Goal: Information Seeking & Learning: Learn about a topic

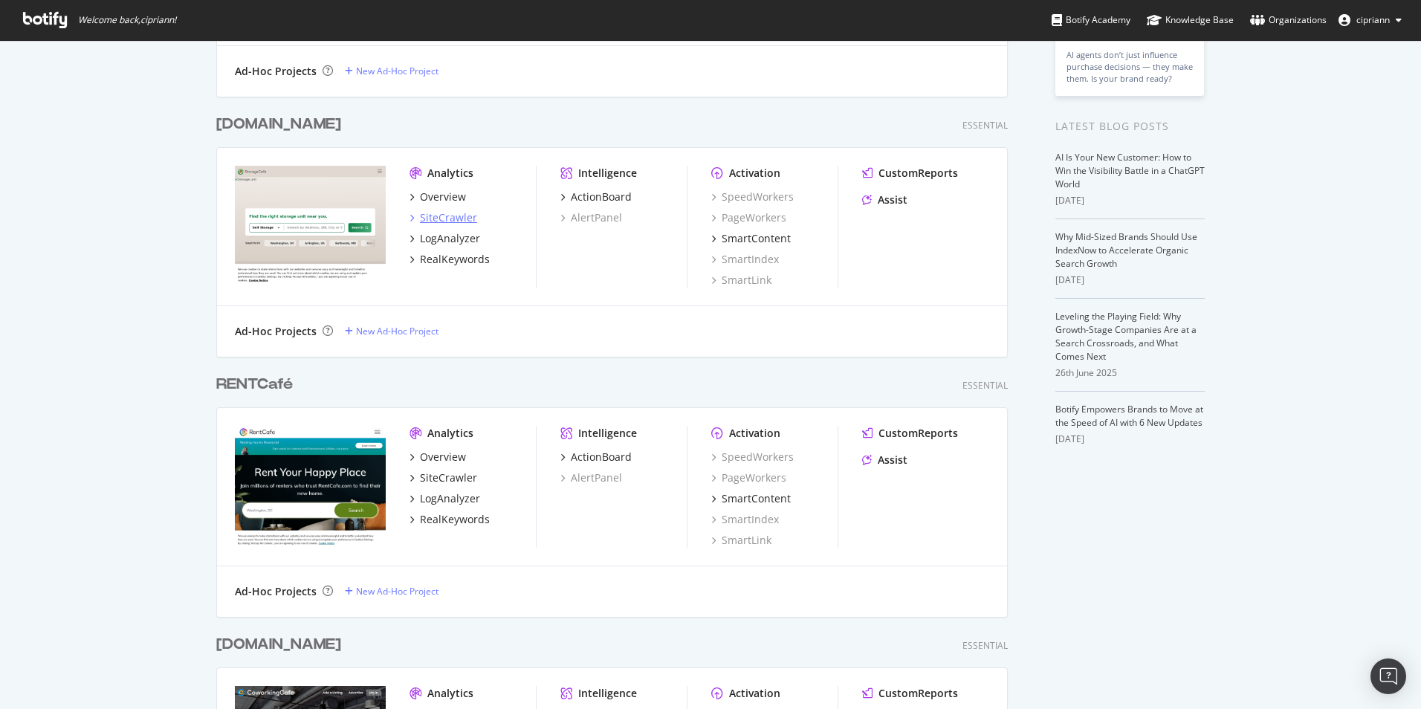
scroll to position [297, 0]
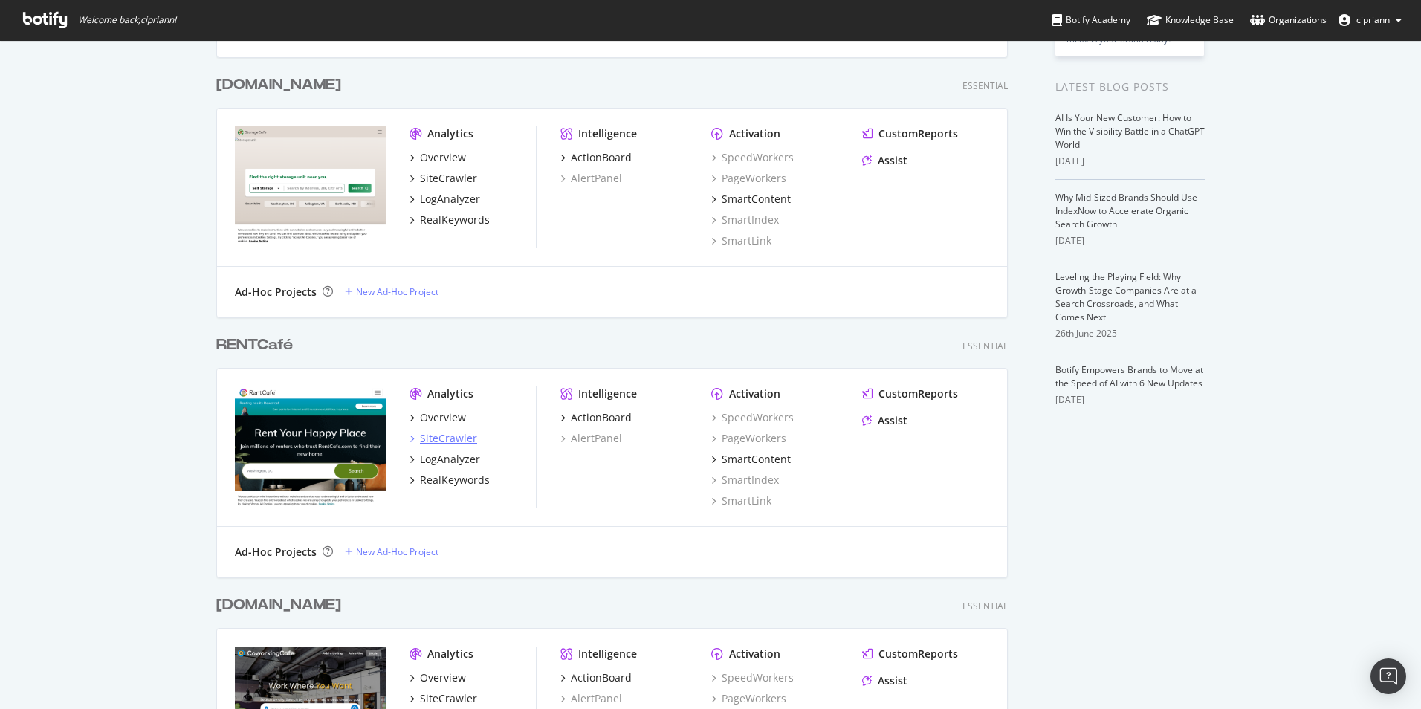
click at [439, 437] on div "SiteCrawler" at bounding box center [448, 438] width 57 height 15
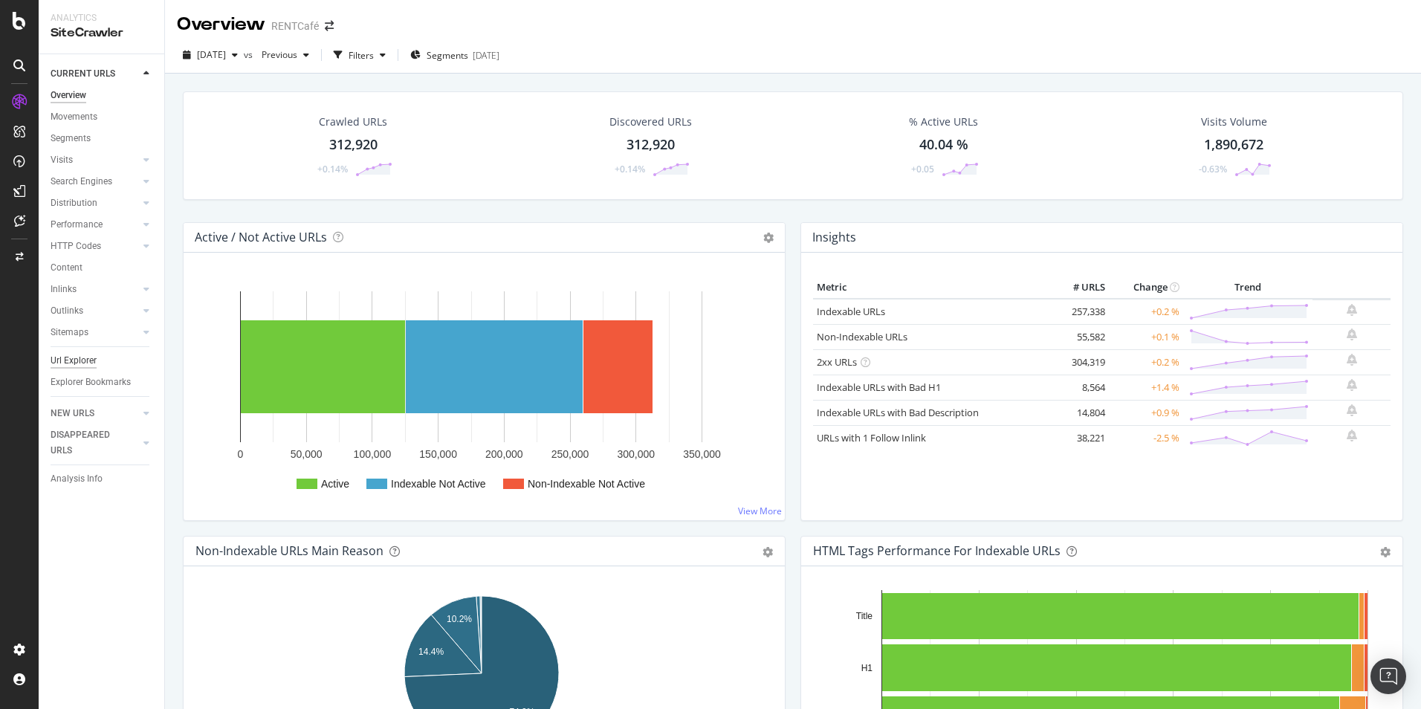
click at [65, 359] on div "Url Explorer" at bounding box center [74, 361] width 46 height 16
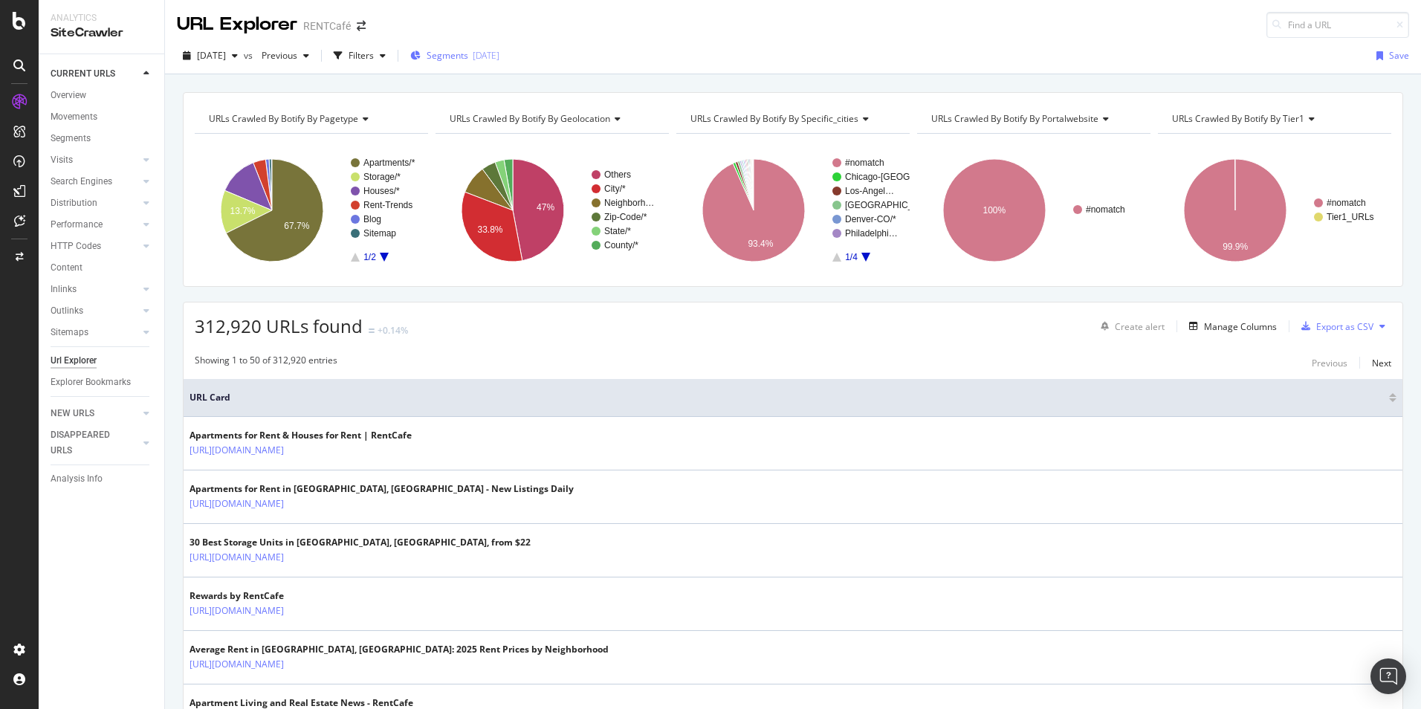
click at [499, 52] on div "[DATE]" at bounding box center [486, 55] width 27 height 13
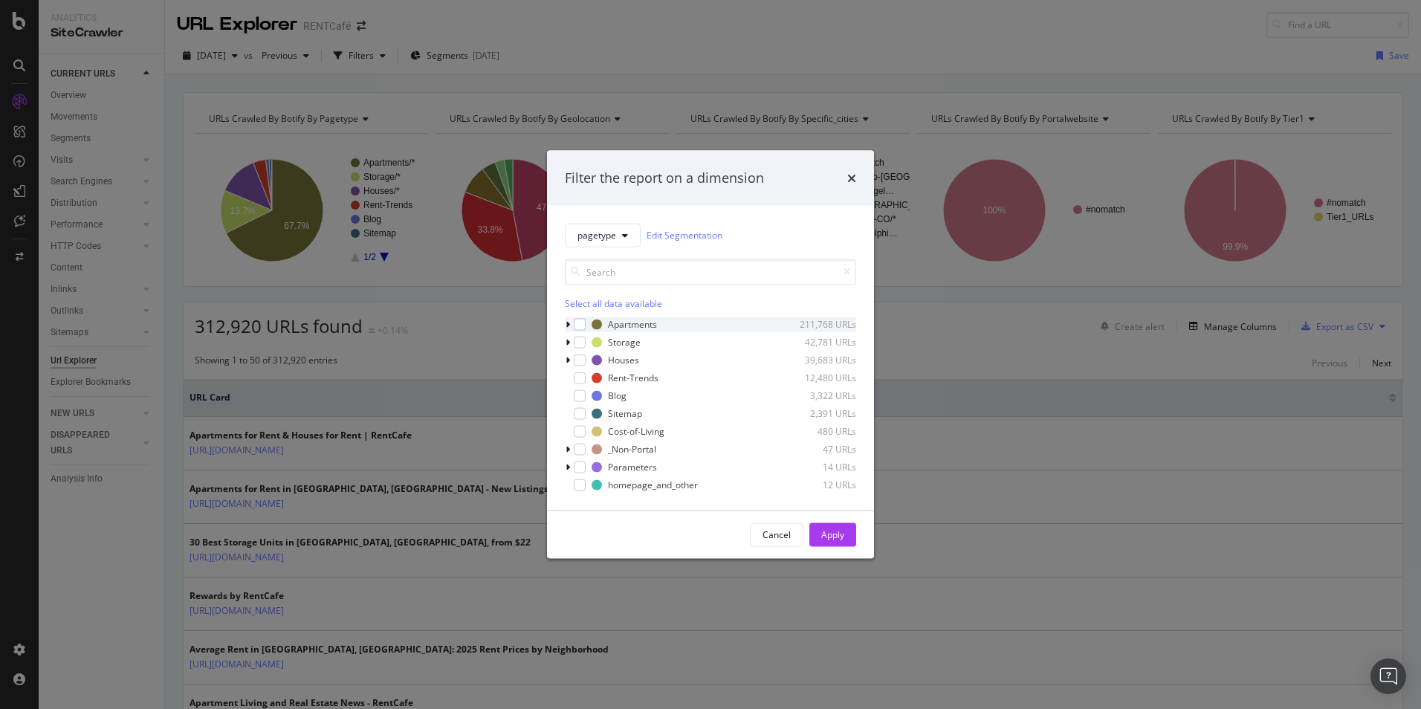
click at [572, 324] on div "modal" at bounding box center [569, 324] width 9 height 15
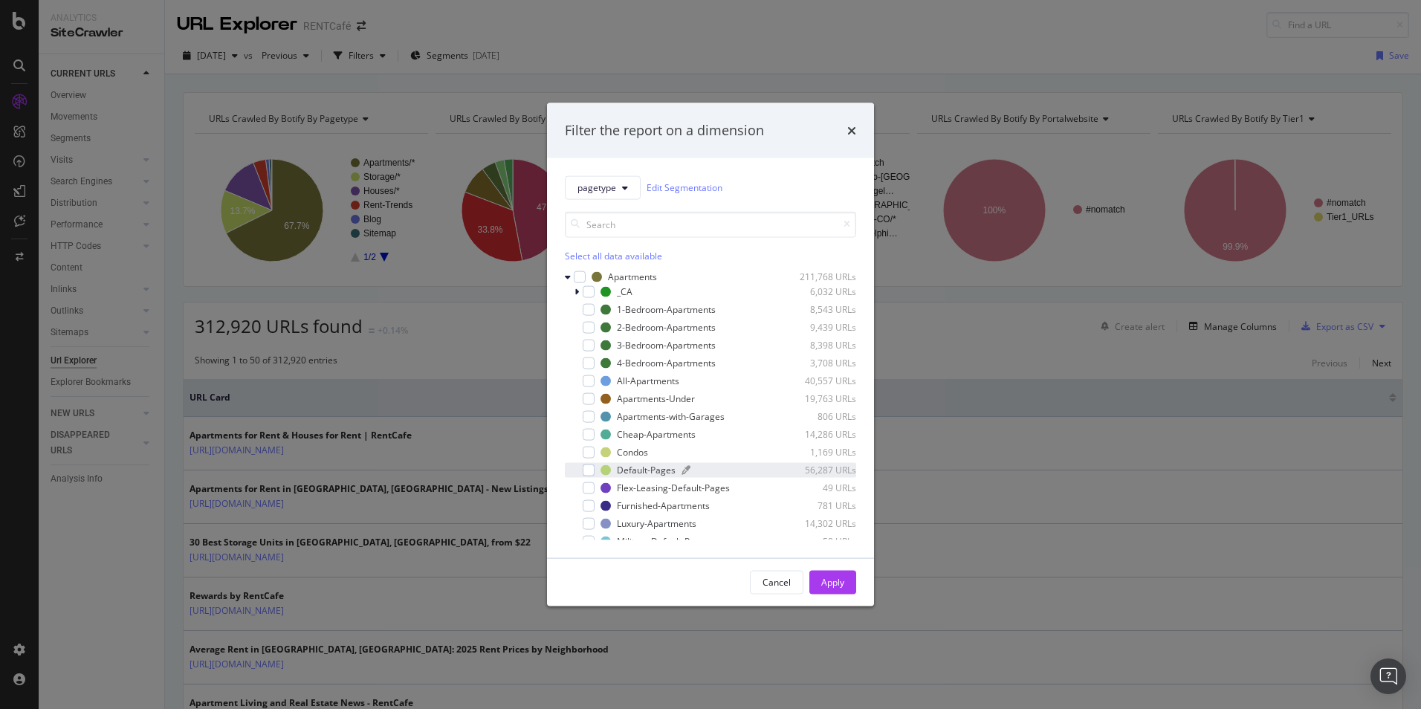
click at [647, 473] on div "Default-Pages" at bounding box center [646, 470] width 59 height 13
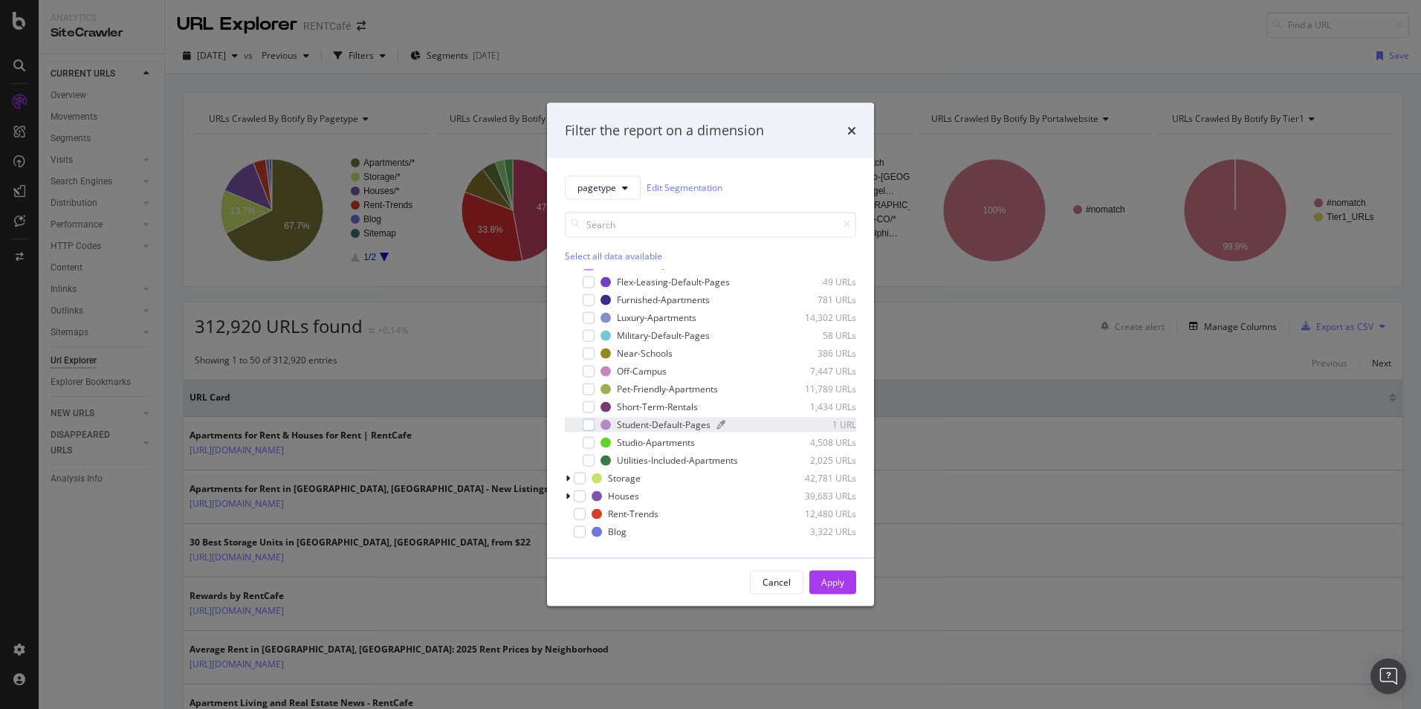
scroll to position [223, 0]
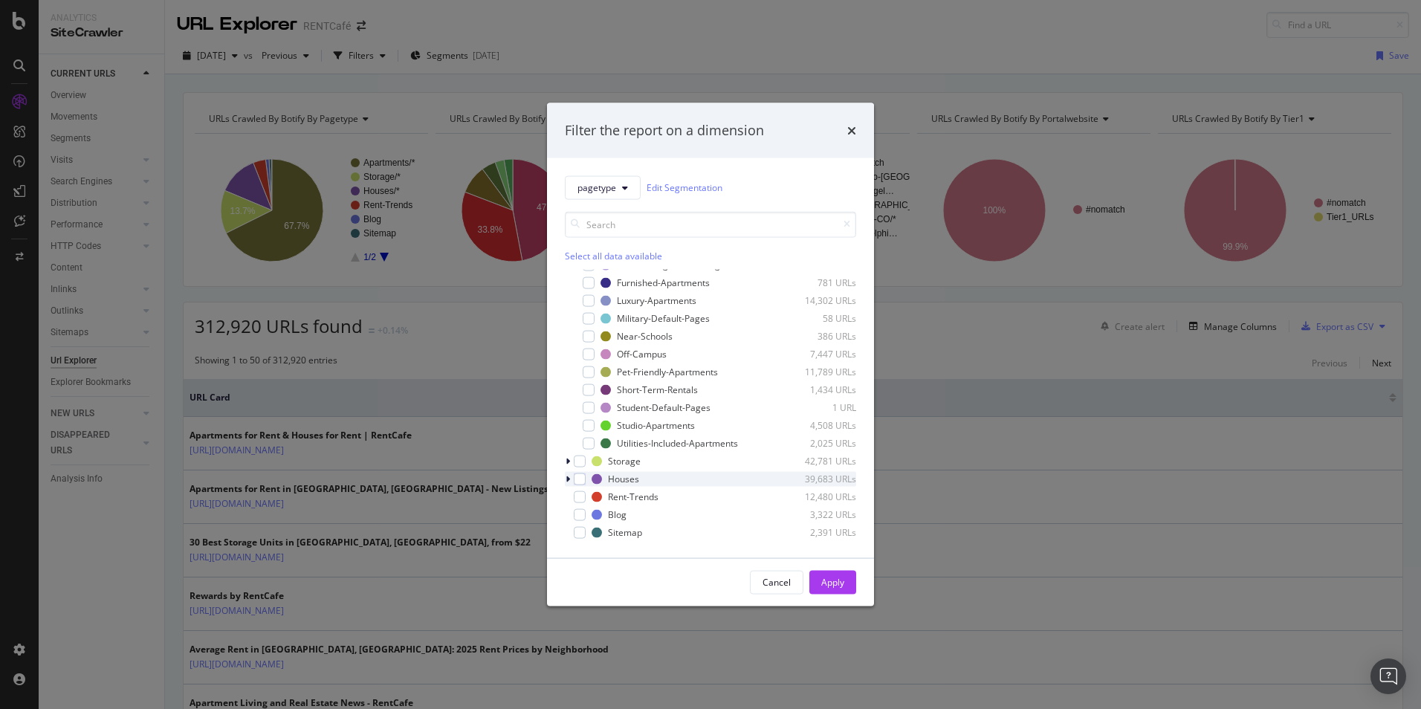
click at [568, 476] on icon "modal" at bounding box center [568, 478] width 4 height 9
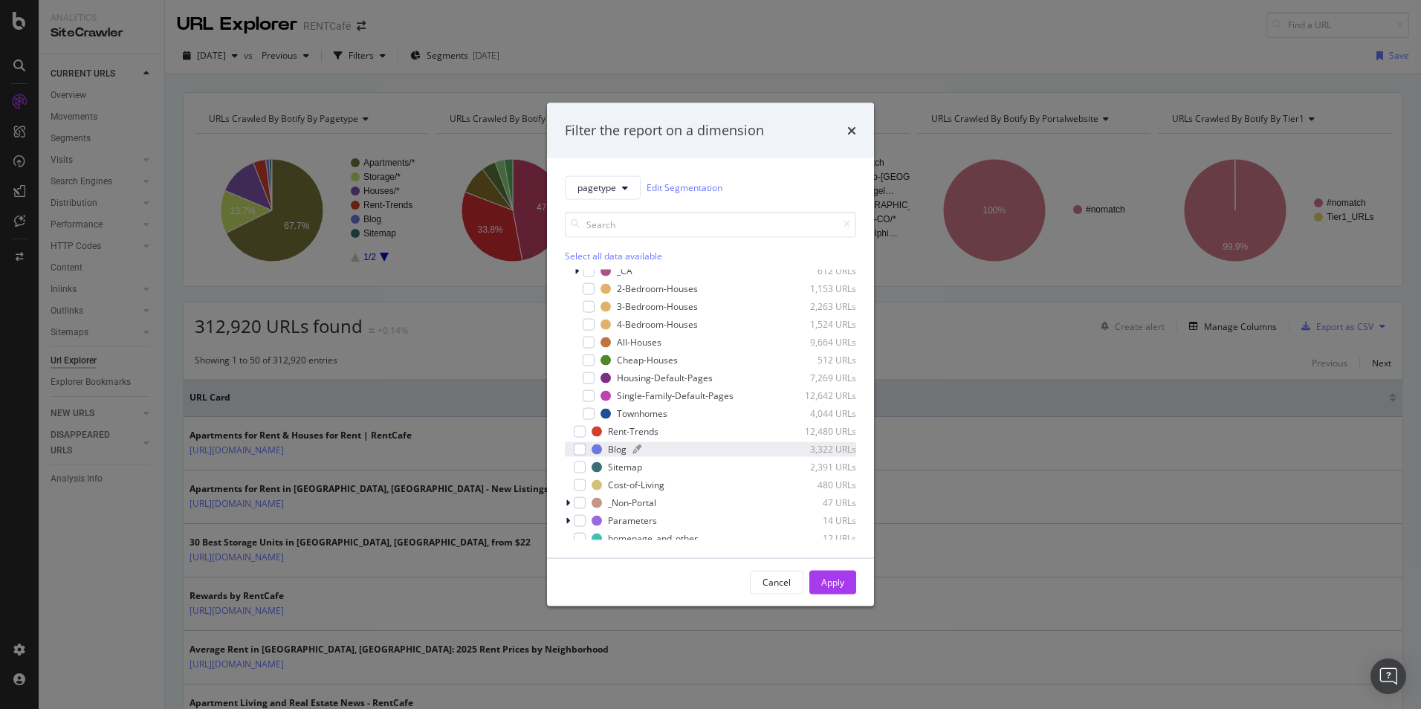
scroll to position [372, 0]
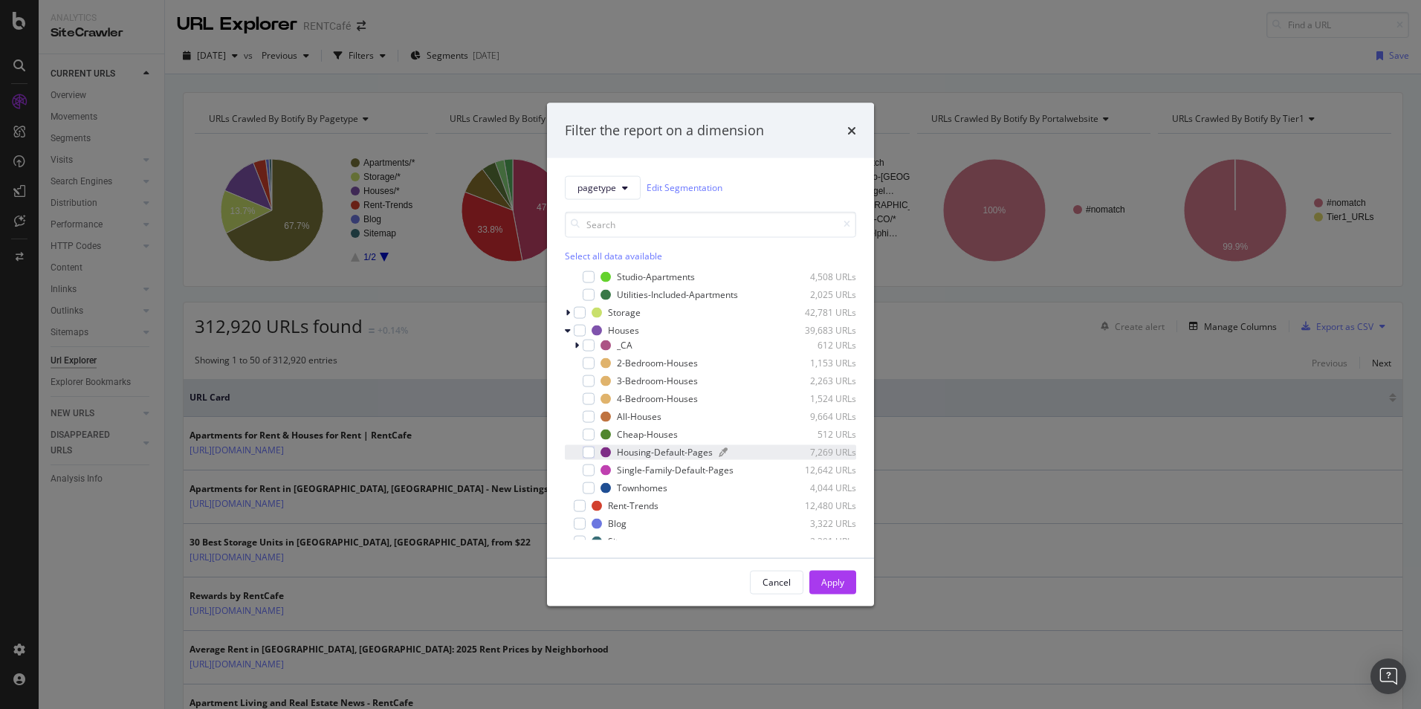
click at [668, 453] on div "Housing-Default-Pages" at bounding box center [665, 452] width 96 height 13
click at [664, 470] on div "Single-Family-Default-Pages" at bounding box center [675, 470] width 117 height 13
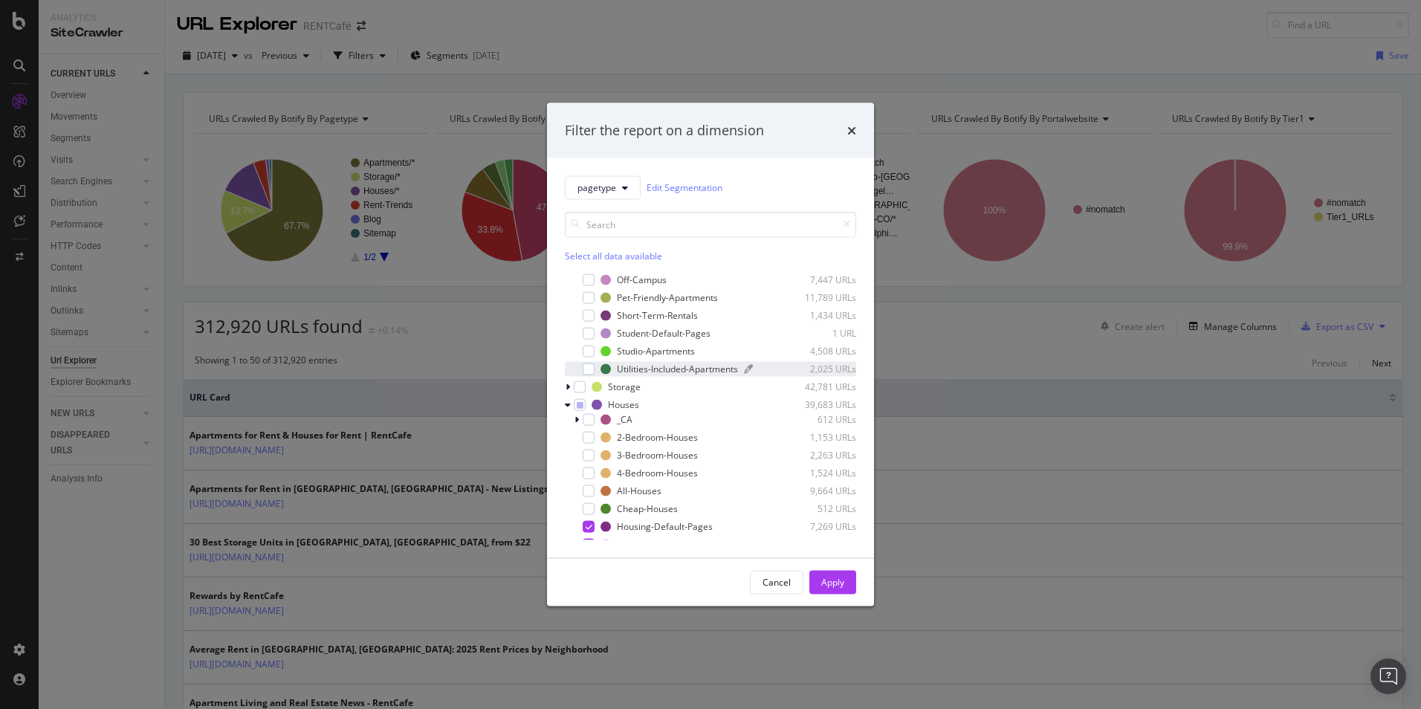
scroll to position [149, 0]
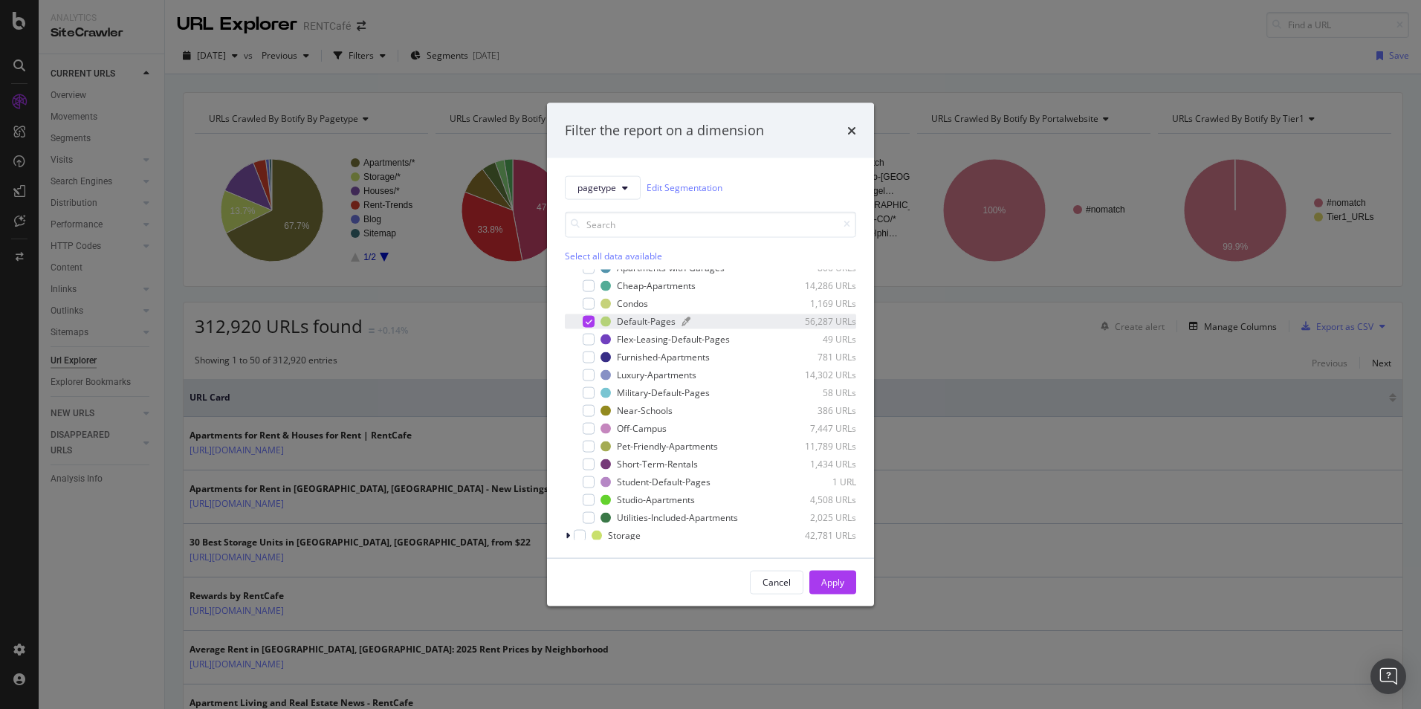
click at [613, 320] on div "Default-Pages 56,287 URLs" at bounding box center [729, 321] width 256 height 13
click at [839, 583] on div "Apply" at bounding box center [832, 582] width 23 height 13
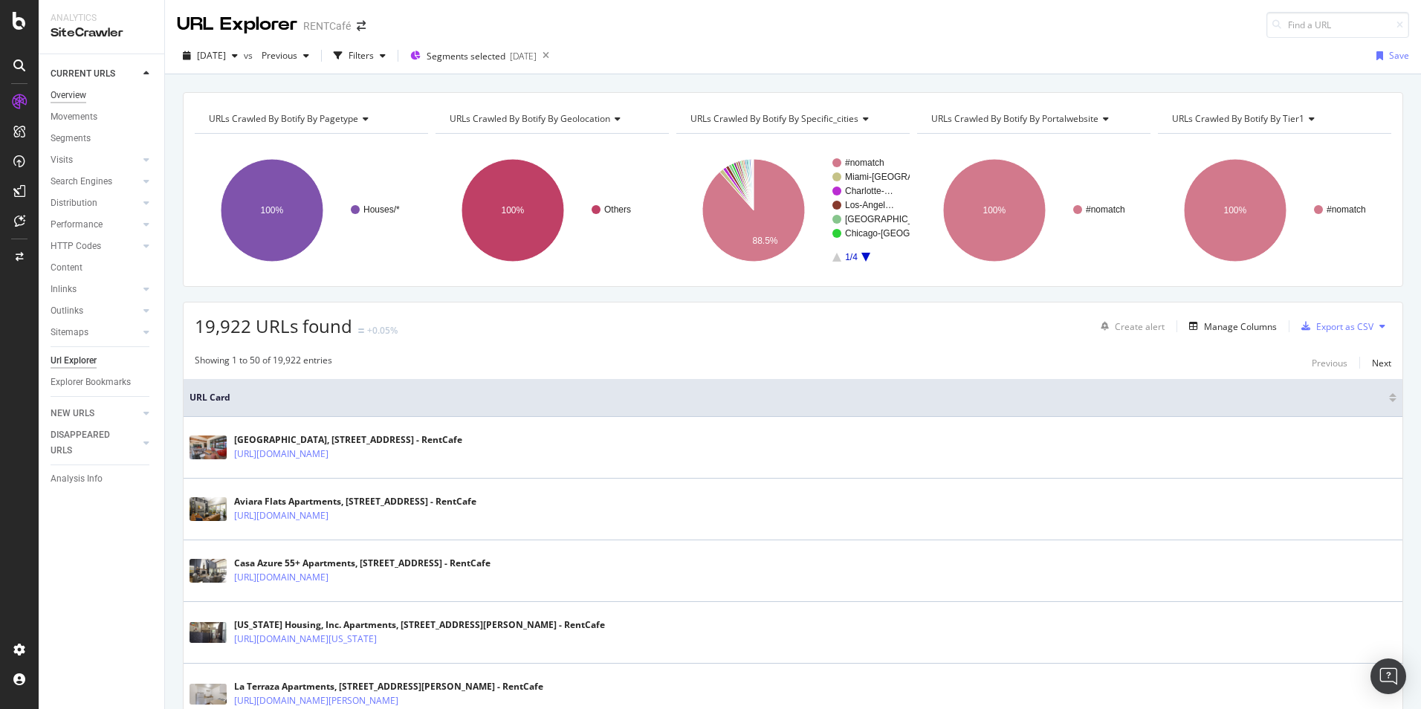
click at [79, 97] on div "Overview" at bounding box center [69, 96] width 36 height 16
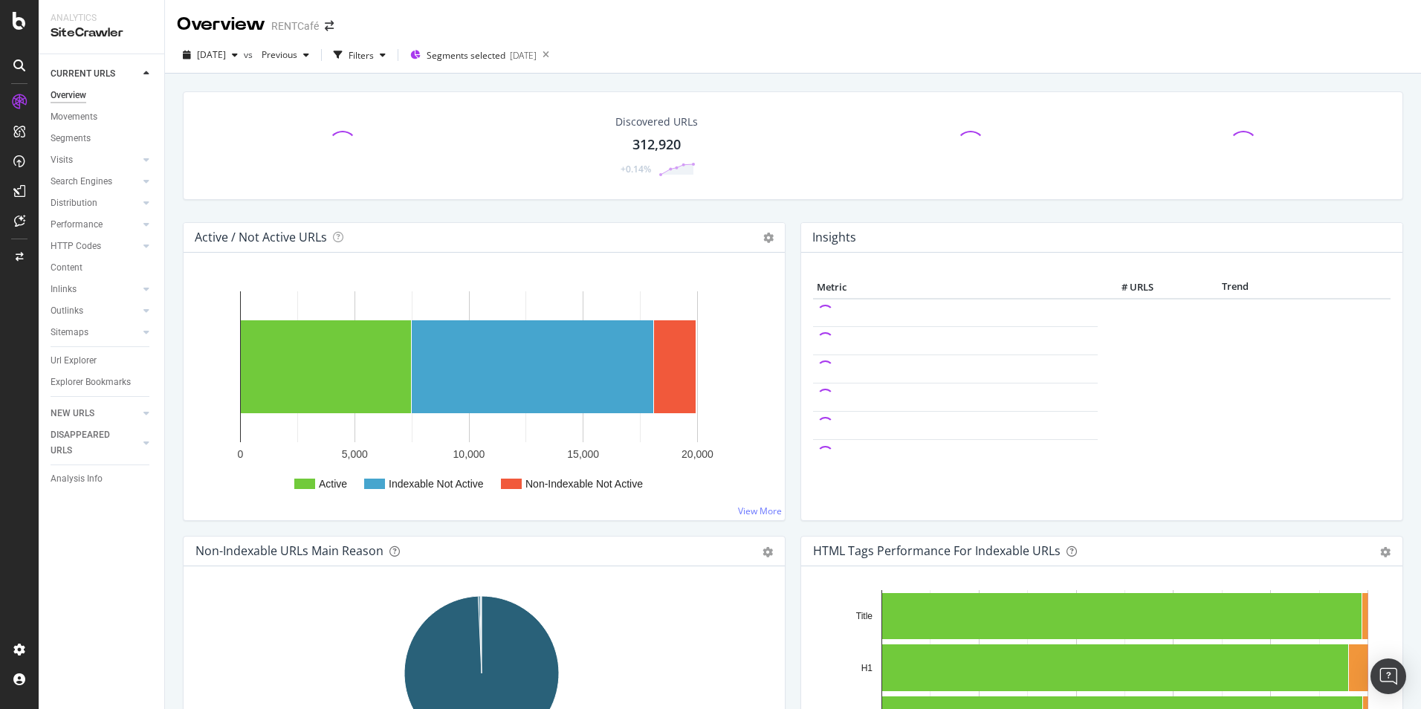
drag, startPoint x: 74, startPoint y: 117, endPoint x: 823, endPoint y: 297, distance: 770.5
click at [74, 117] on div "Movements" at bounding box center [74, 117] width 47 height 16
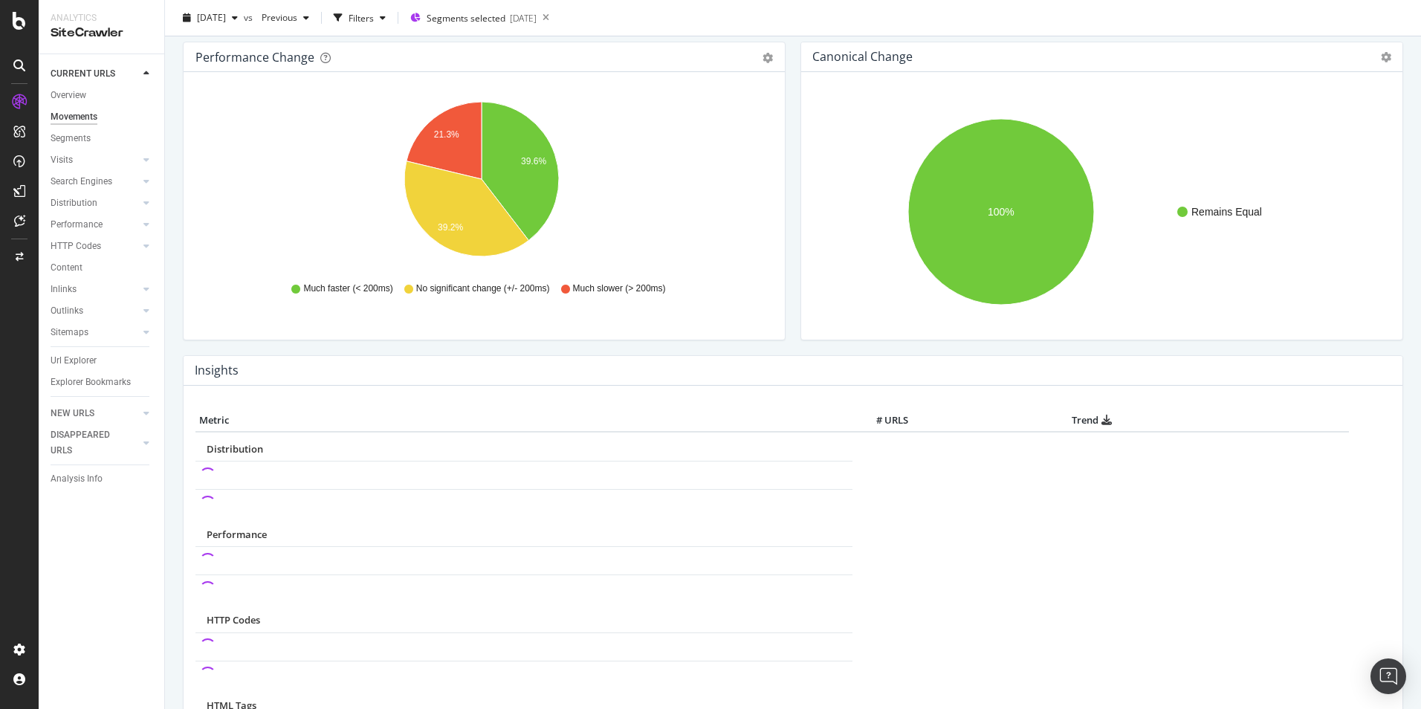
scroll to position [74, 0]
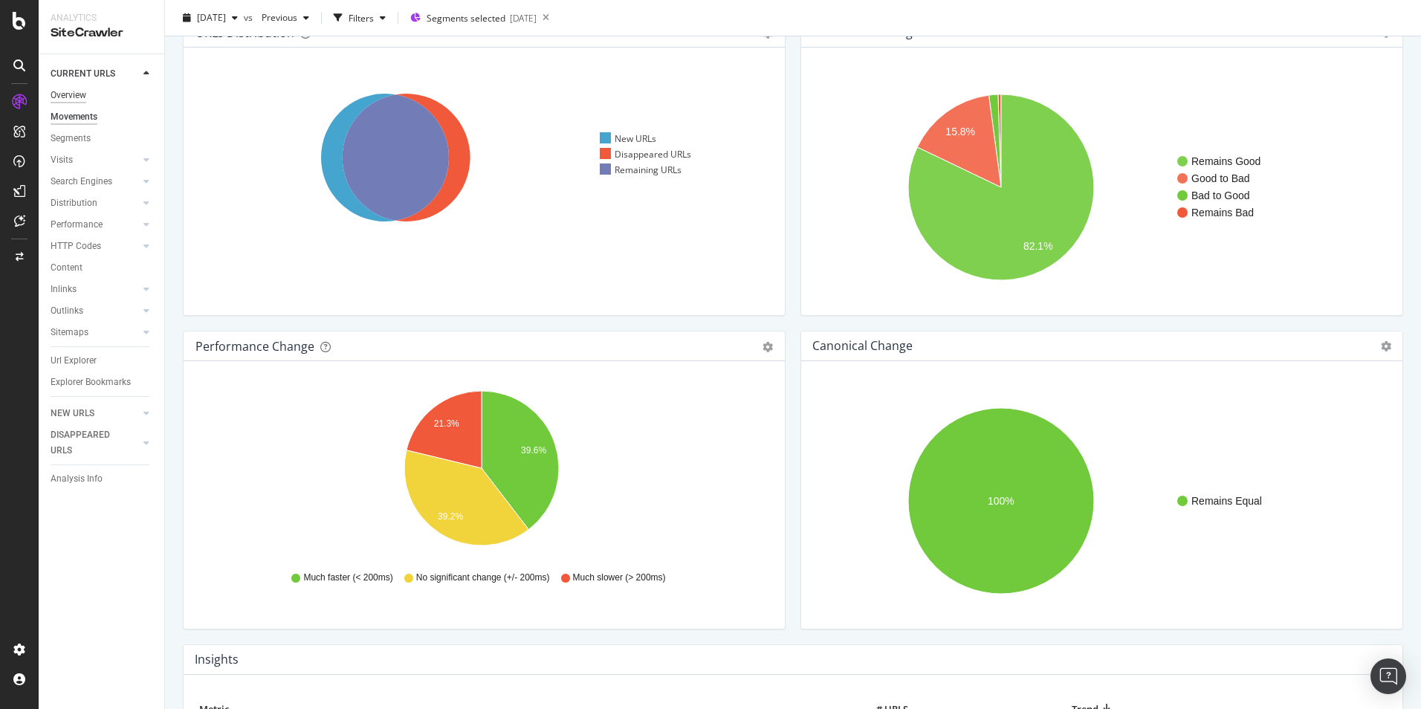
click at [71, 92] on div "Overview" at bounding box center [69, 96] width 36 height 16
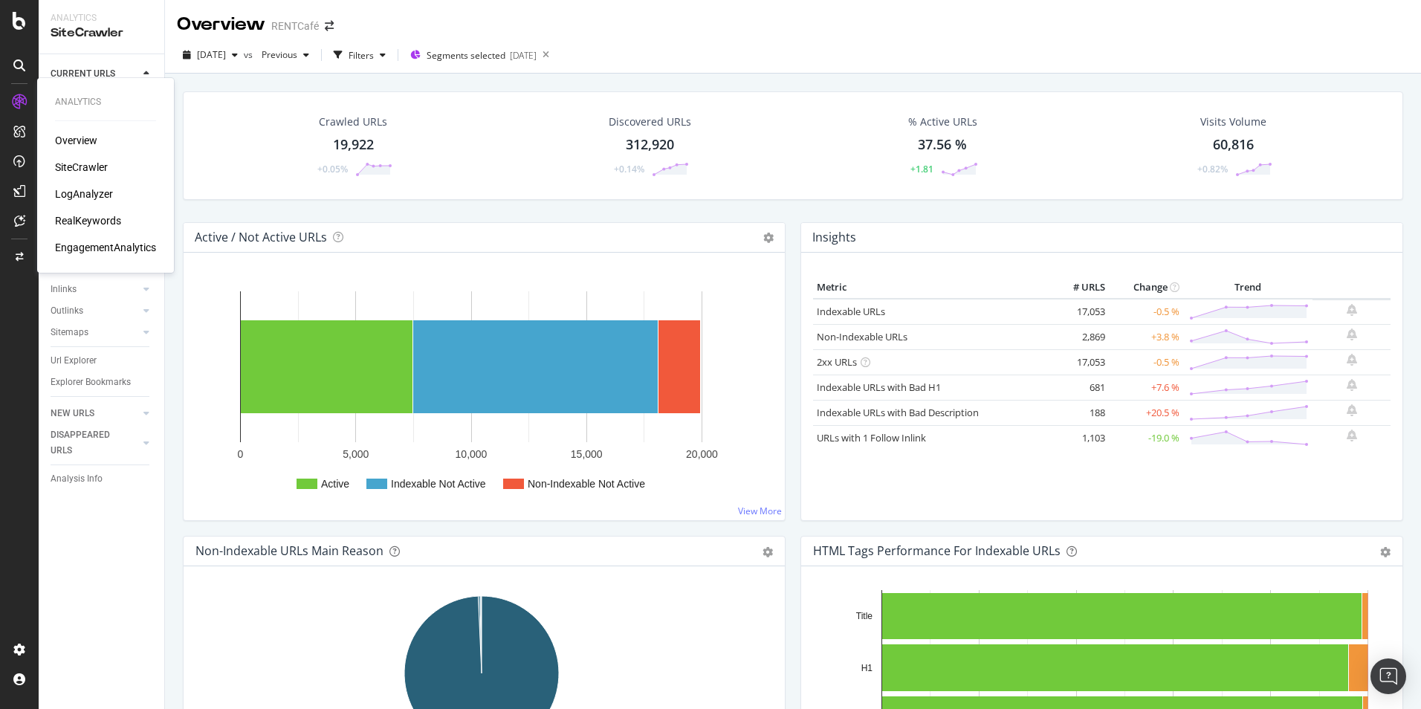
click at [89, 162] on div "SiteCrawler" at bounding box center [81, 167] width 53 height 15
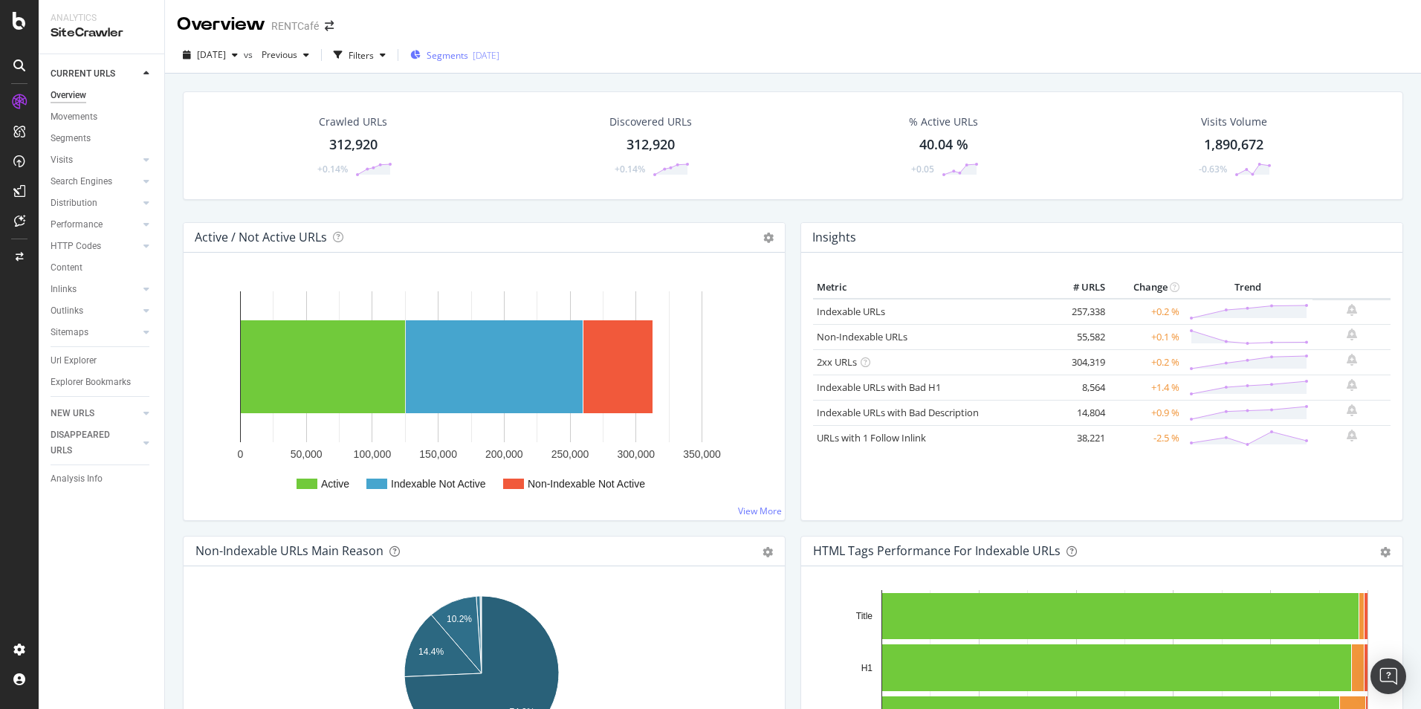
click at [499, 51] on div "[DATE]" at bounding box center [486, 55] width 27 height 13
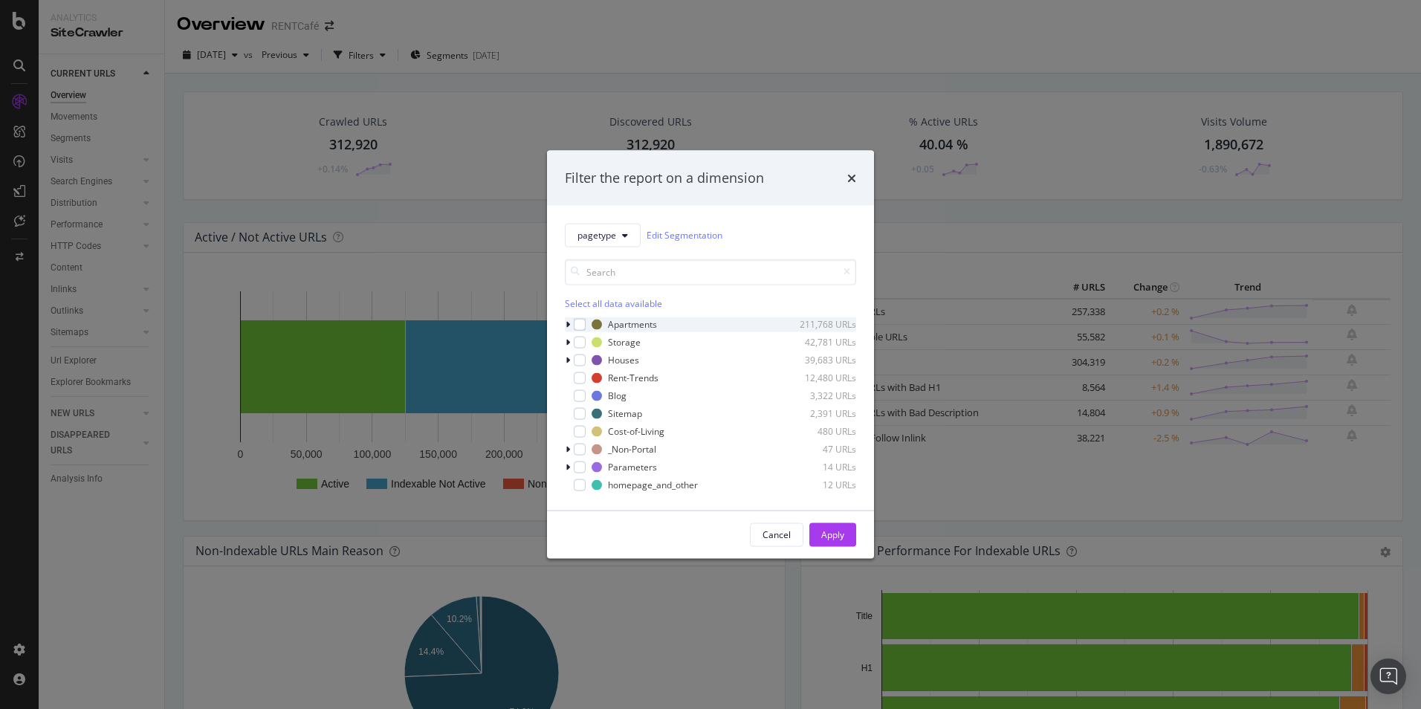
click at [565, 323] on div "modal" at bounding box center [569, 324] width 9 height 15
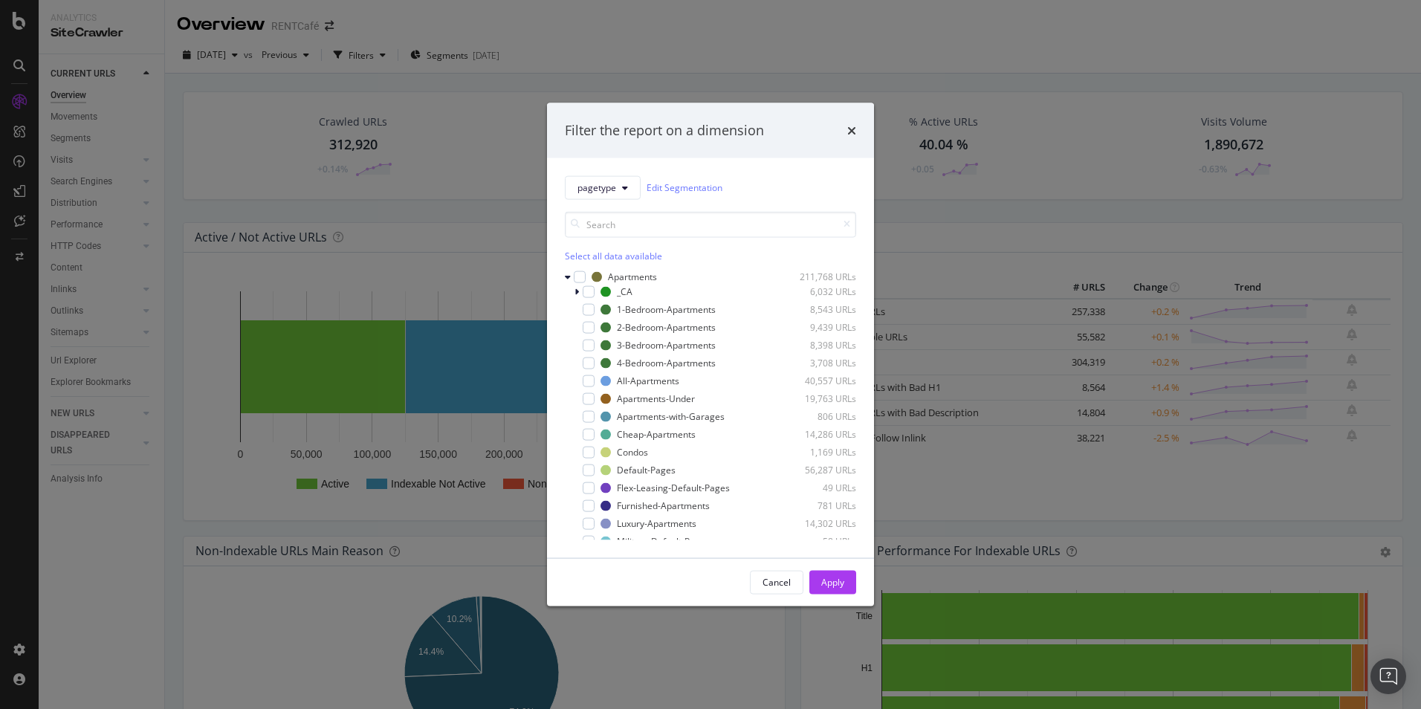
drag, startPoint x: 567, startPoint y: 276, endPoint x: 572, endPoint y: 288, distance: 13.0
click at [567, 275] on icon "modal" at bounding box center [568, 276] width 6 height 9
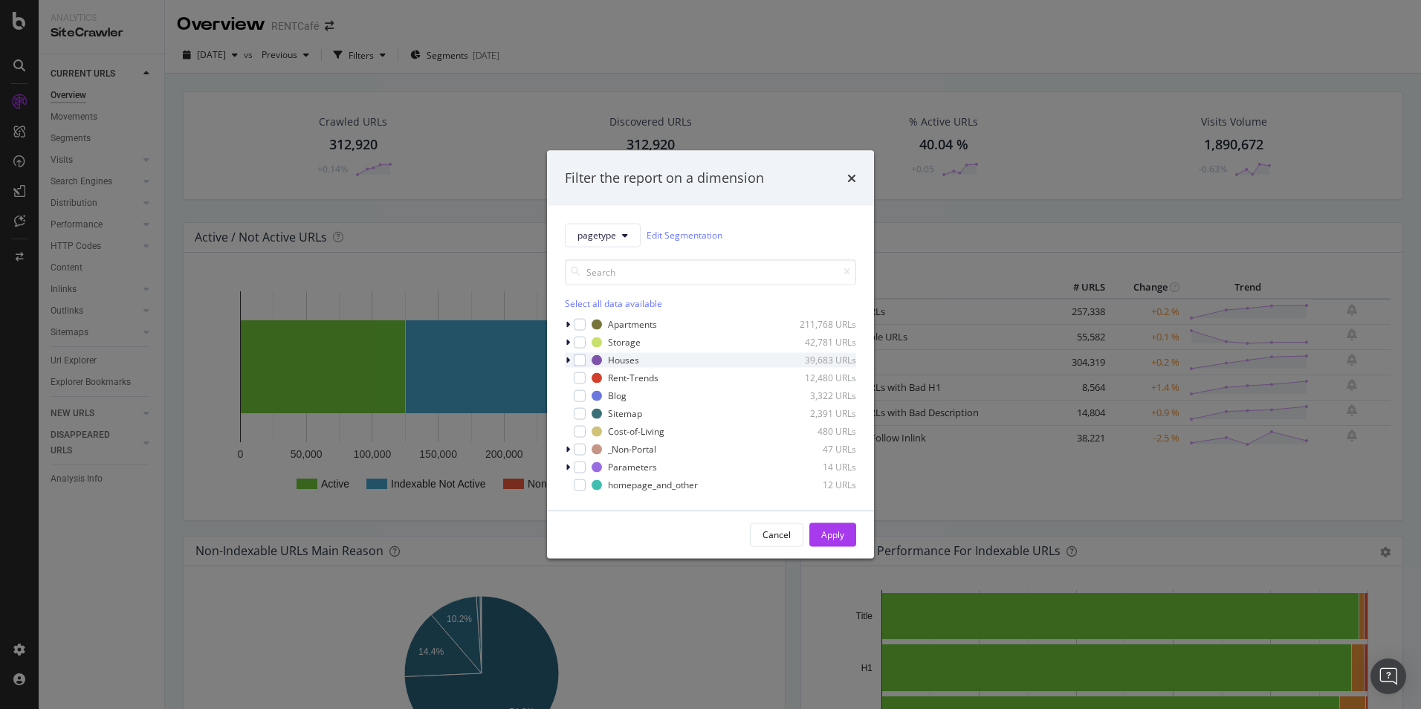
click at [566, 356] on icon "modal" at bounding box center [568, 359] width 4 height 9
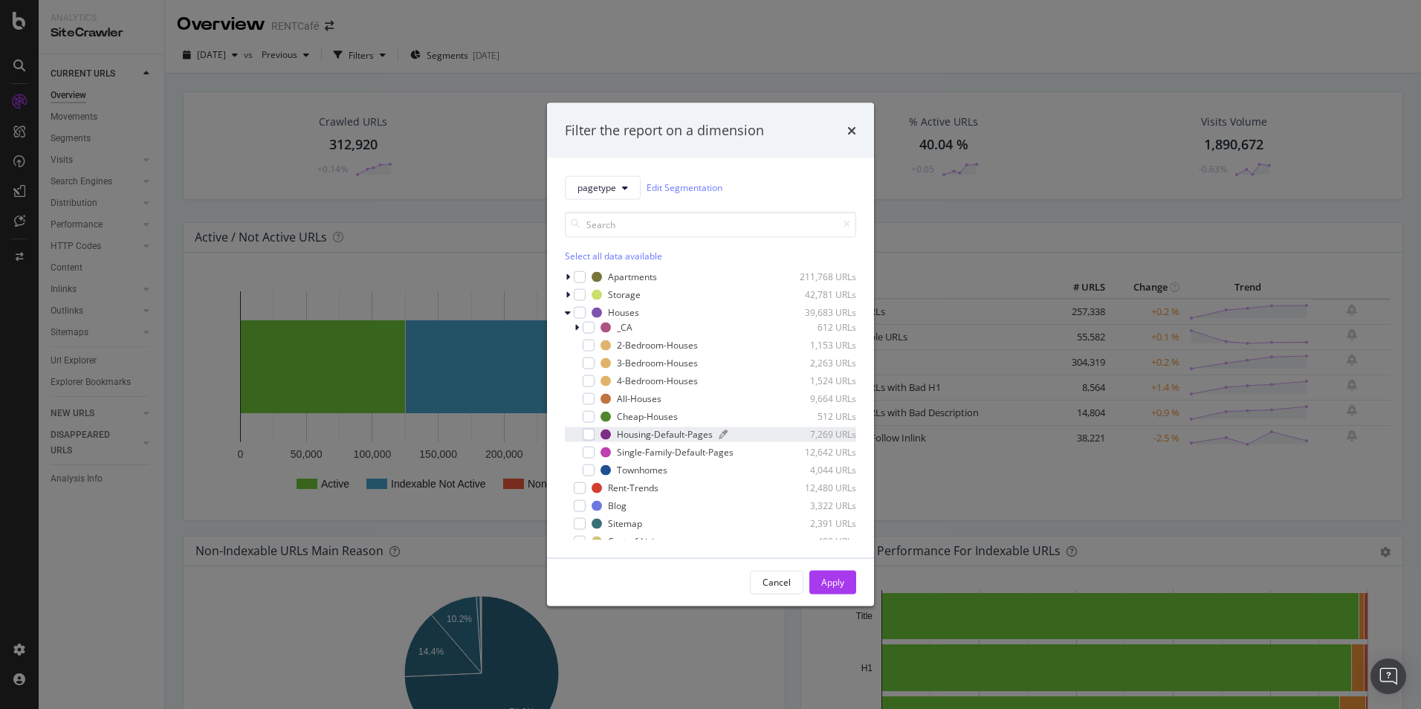
click at [650, 437] on div "Housing-Default-Pages" at bounding box center [665, 434] width 96 height 13
click at [660, 450] on div "Single-Family-Default-Pages" at bounding box center [675, 452] width 117 height 13
click at [824, 576] on div "Apply" at bounding box center [832, 582] width 23 height 13
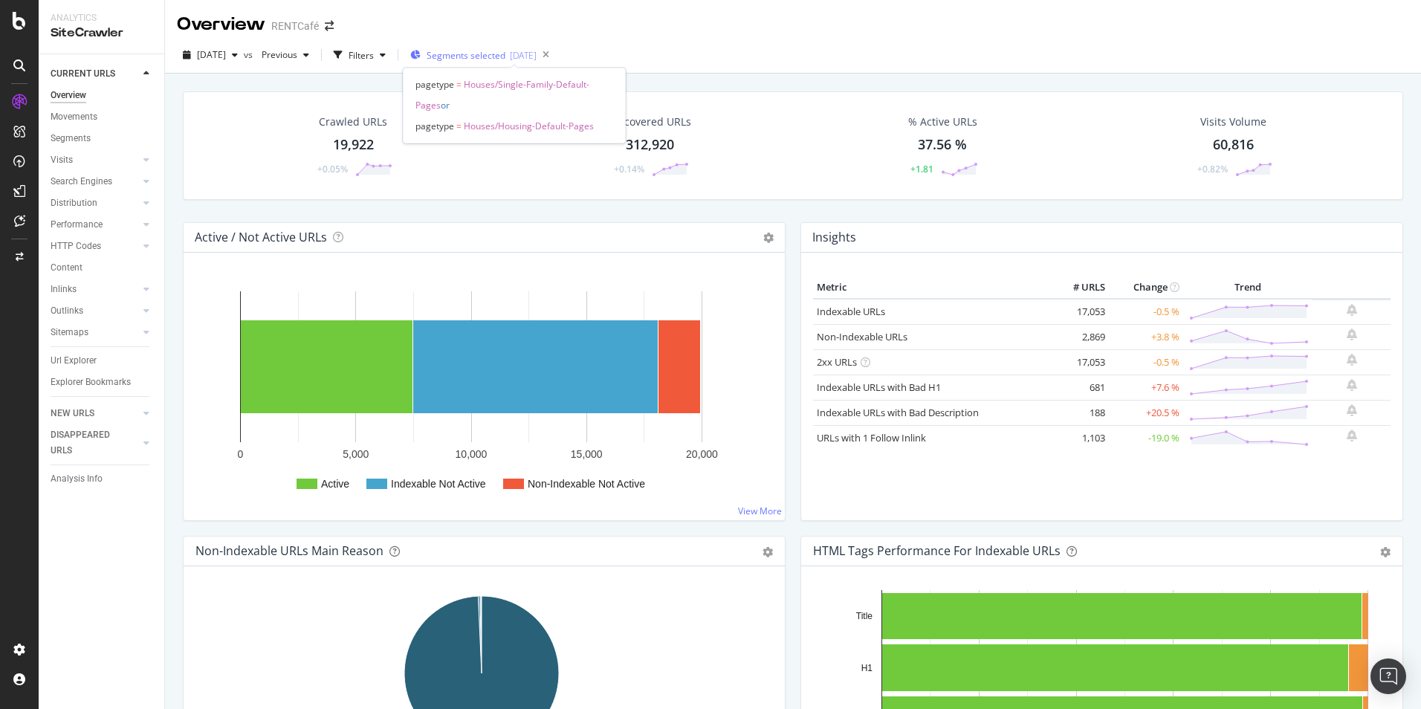
click at [497, 55] on span "Segments selected" at bounding box center [466, 55] width 79 height 13
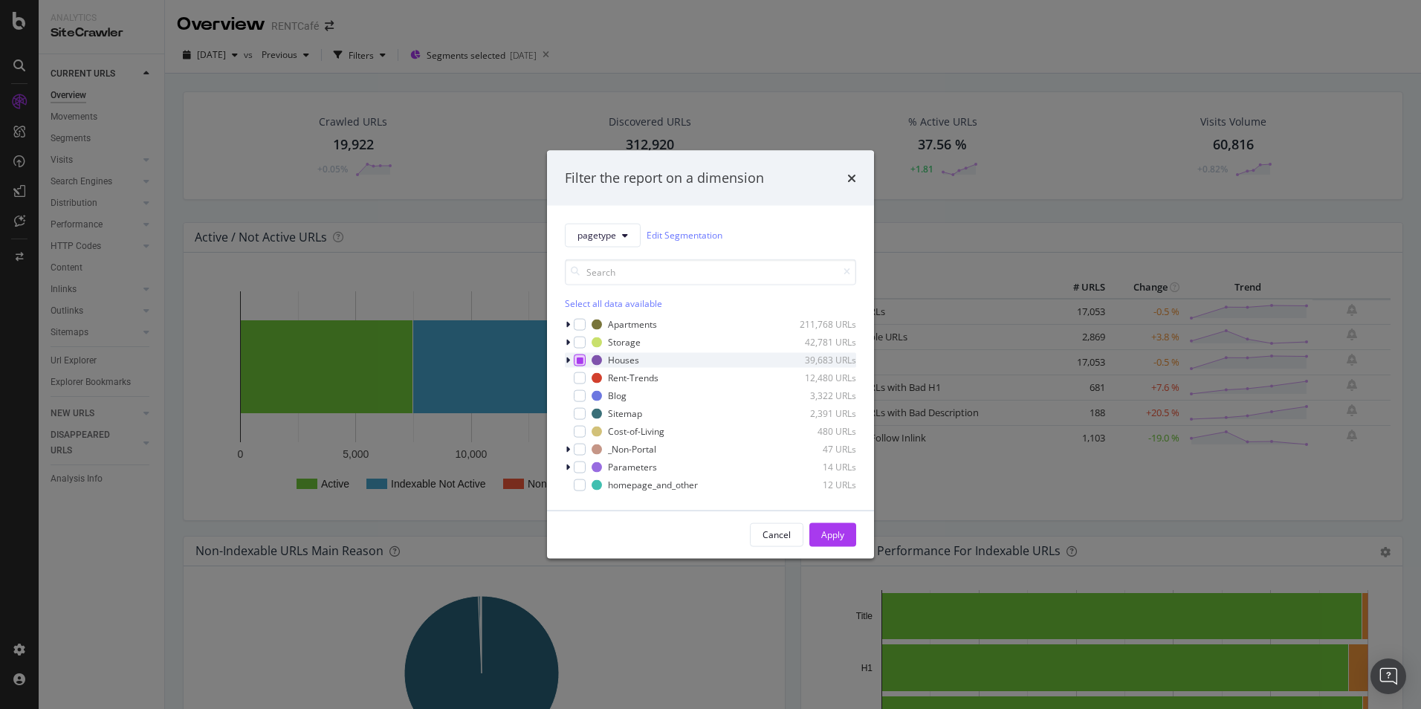
click at [577, 363] on icon "modal" at bounding box center [580, 359] width 7 height 7
click at [577, 359] on icon "modal" at bounding box center [580, 359] width 7 height 7
click at [563, 323] on div "pagetype Edit Segmentation Select all data available Apartments 211,768 URLs St…" at bounding box center [710, 357] width 327 height 305
click at [567, 323] on icon "modal" at bounding box center [568, 324] width 4 height 9
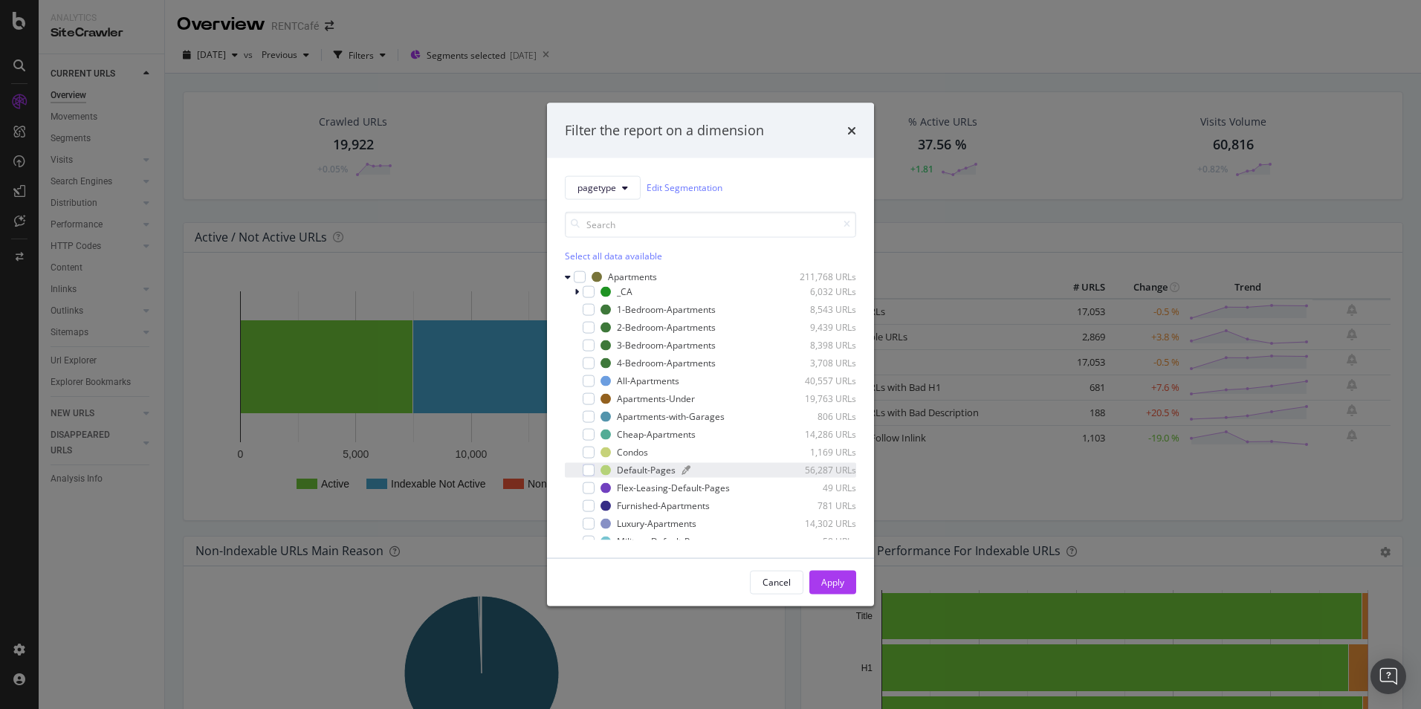
click at [665, 465] on div "Default-Pages" at bounding box center [646, 470] width 59 height 13
click at [838, 580] on div "Apply" at bounding box center [832, 582] width 23 height 13
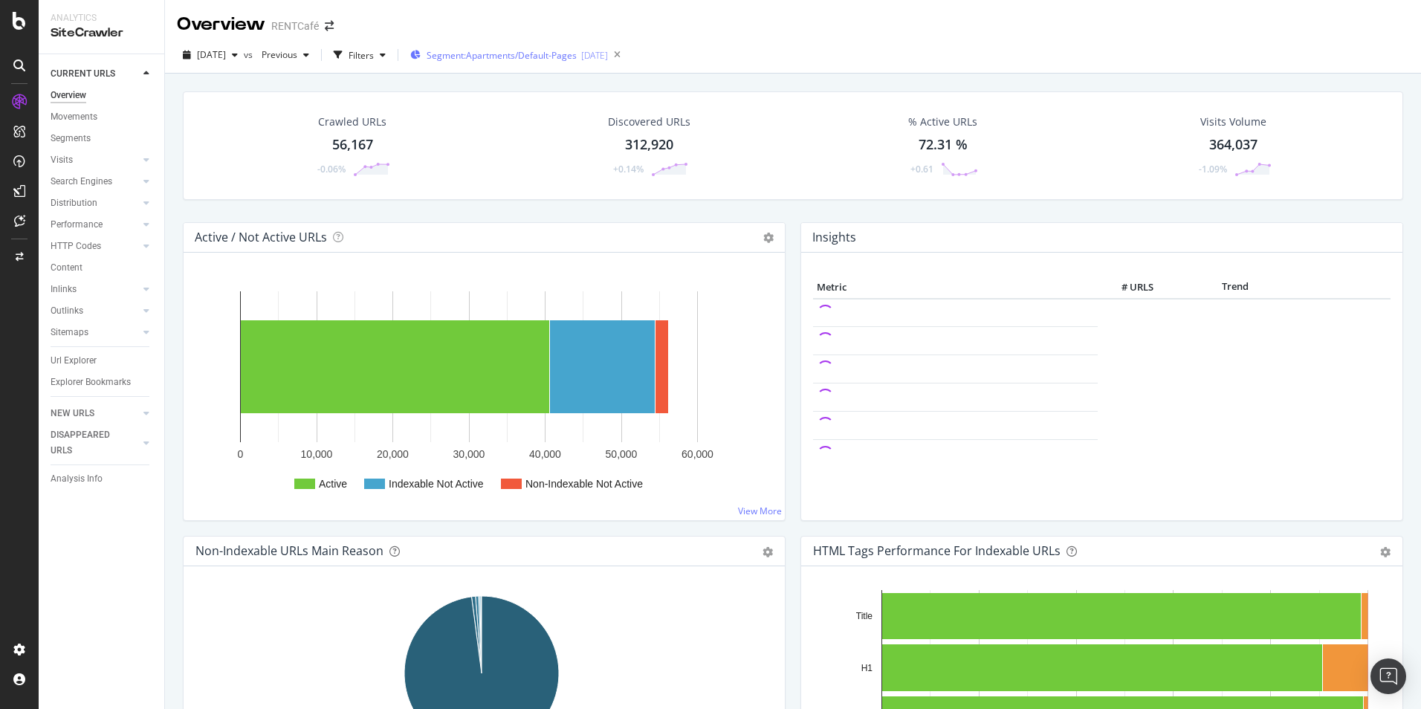
click at [557, 62] on div "Segment: Apartments/Default-Pages [DATE]" at bounding box center [509, 55] width 198 height 22
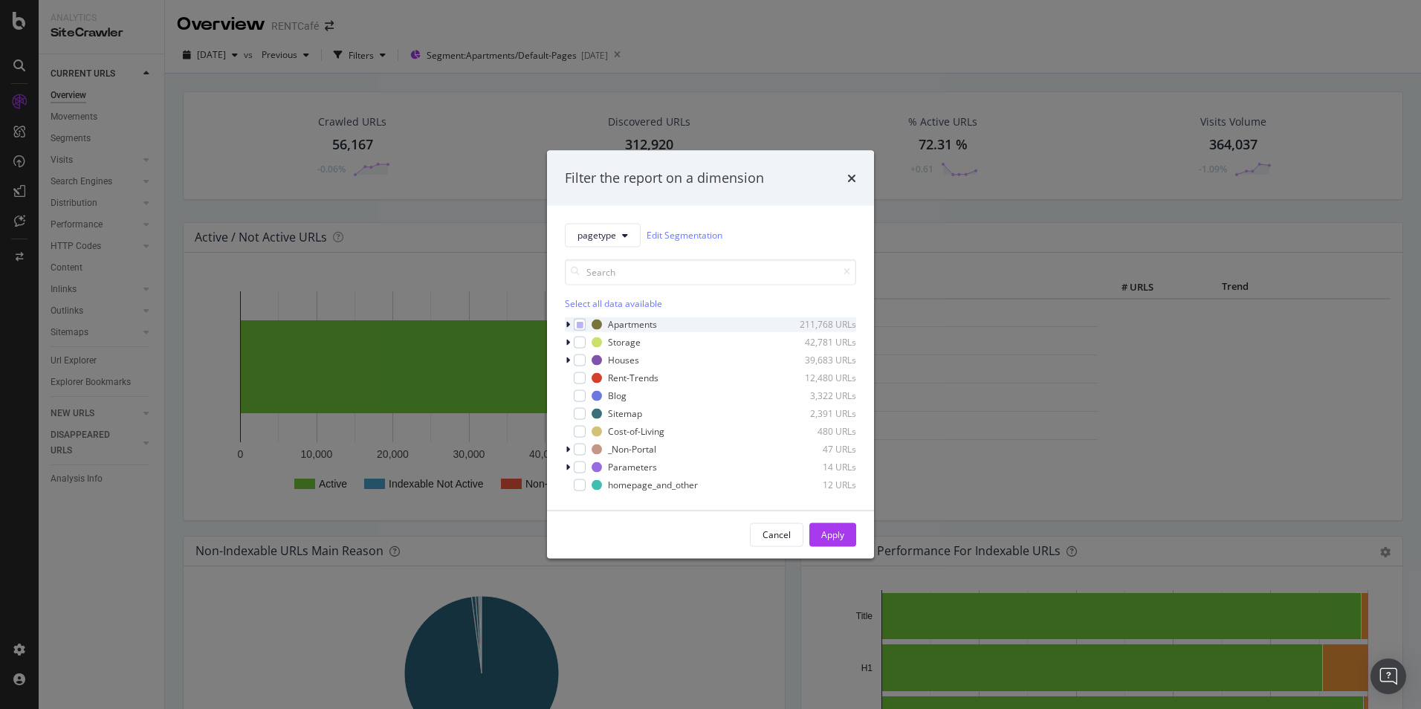
click at [570, 323] on div "modal" at bounding box center [569, 324] width 9 height 15
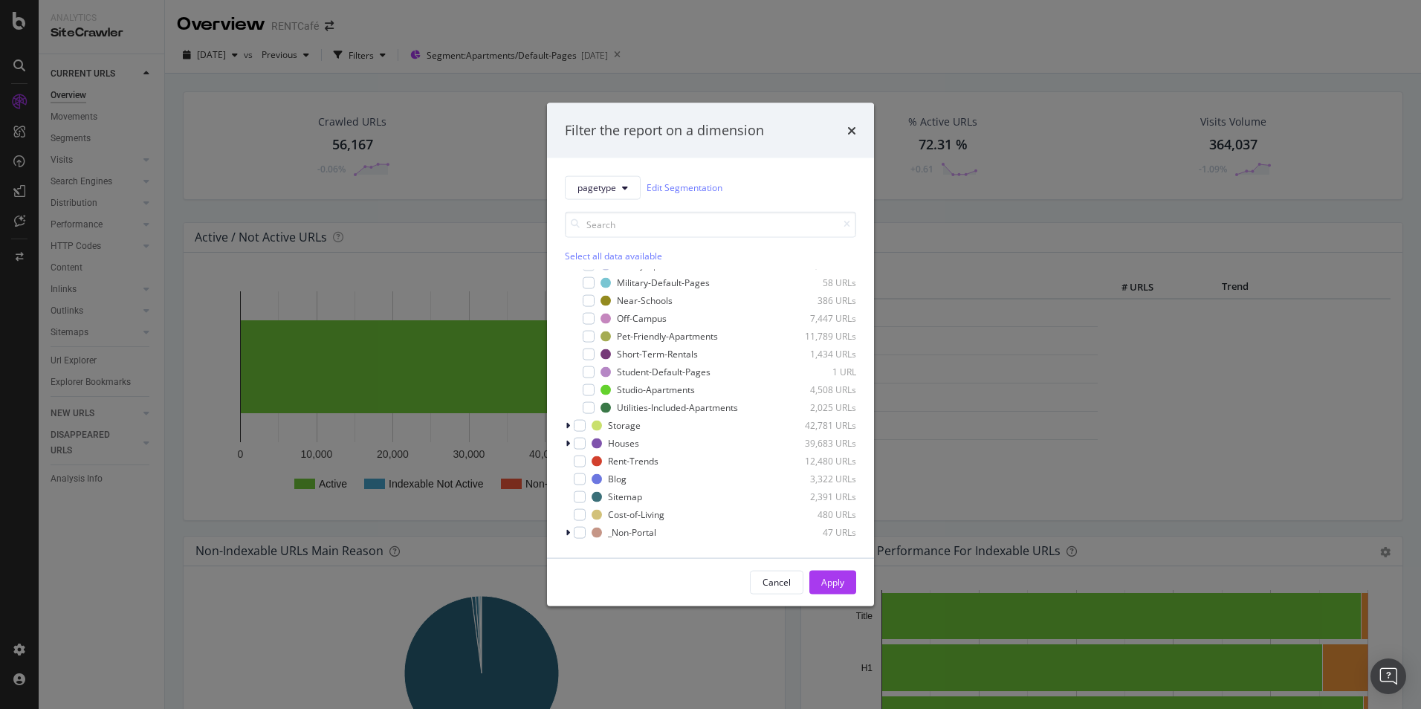
scroll to position [294, 0]
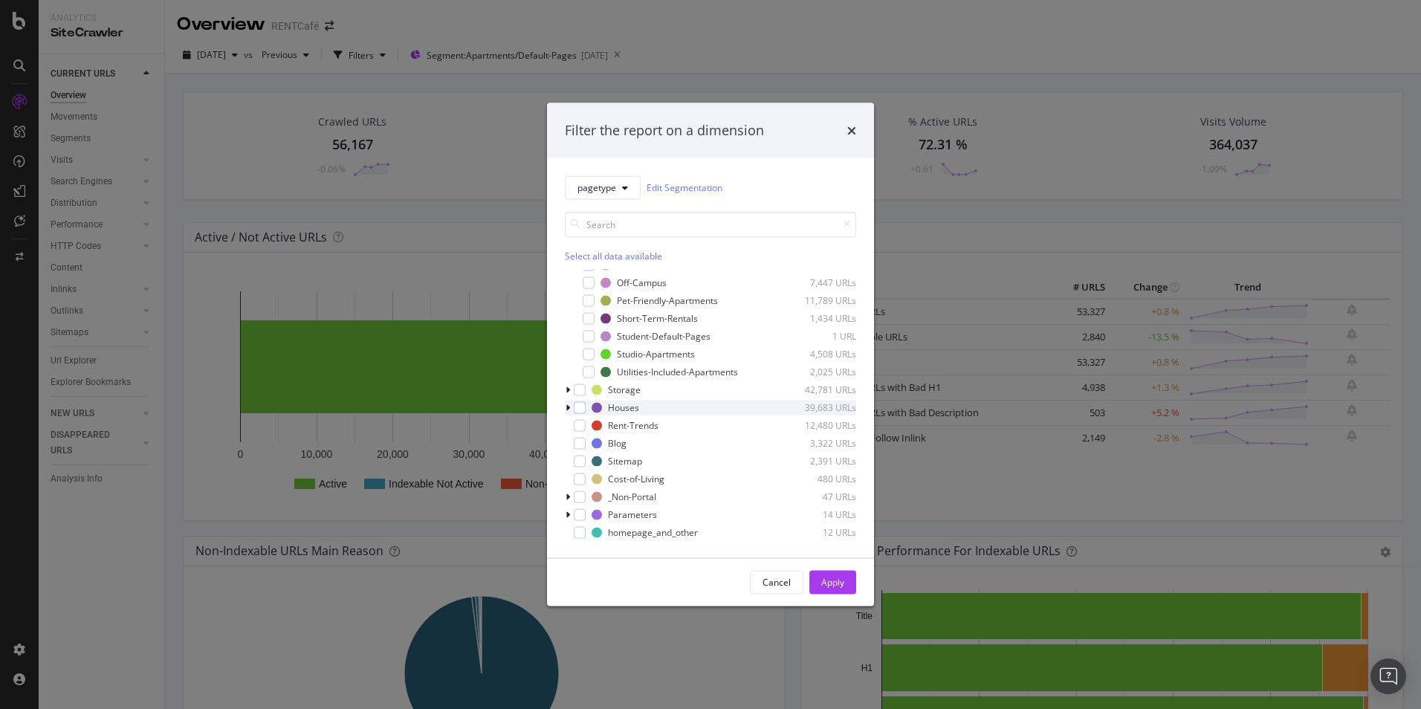
click at [567, 404] on icon "modal" at bounding box center [568, 407] width 4 height 9
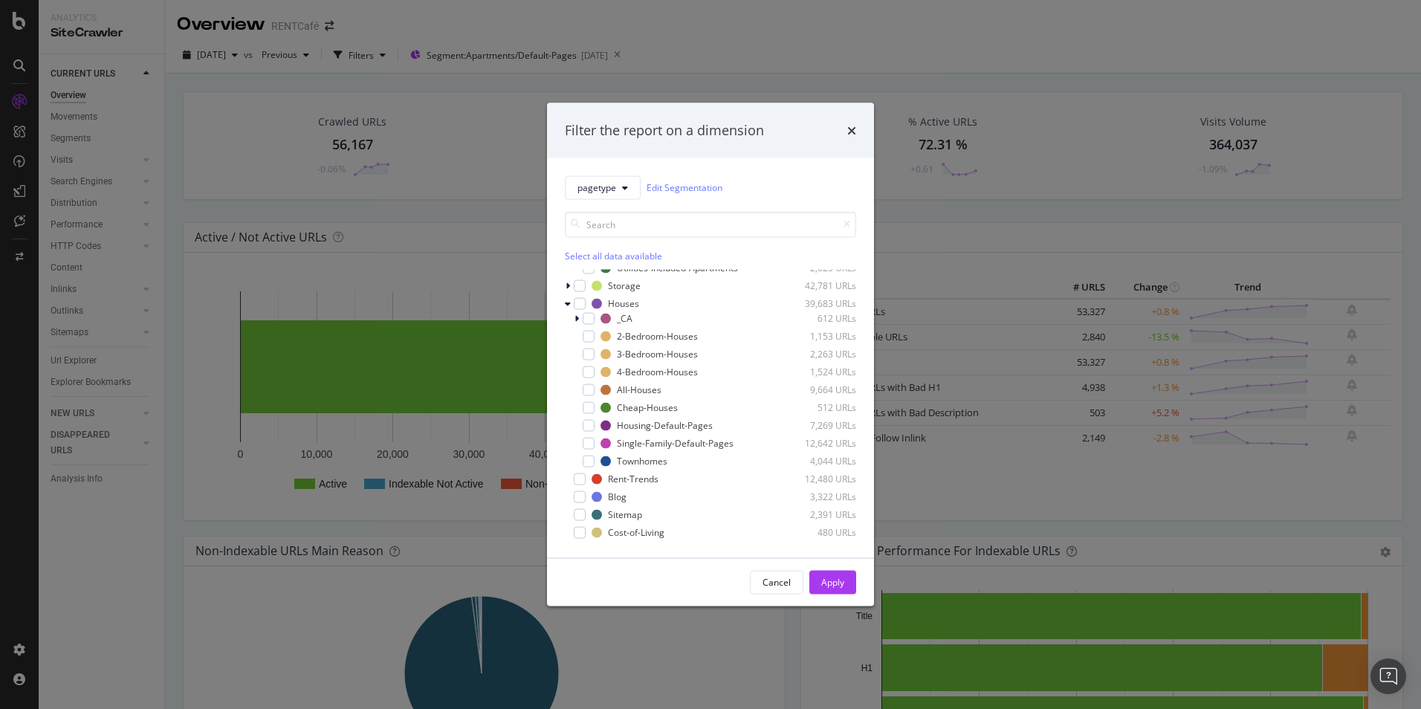
scroll to position [452, 0]
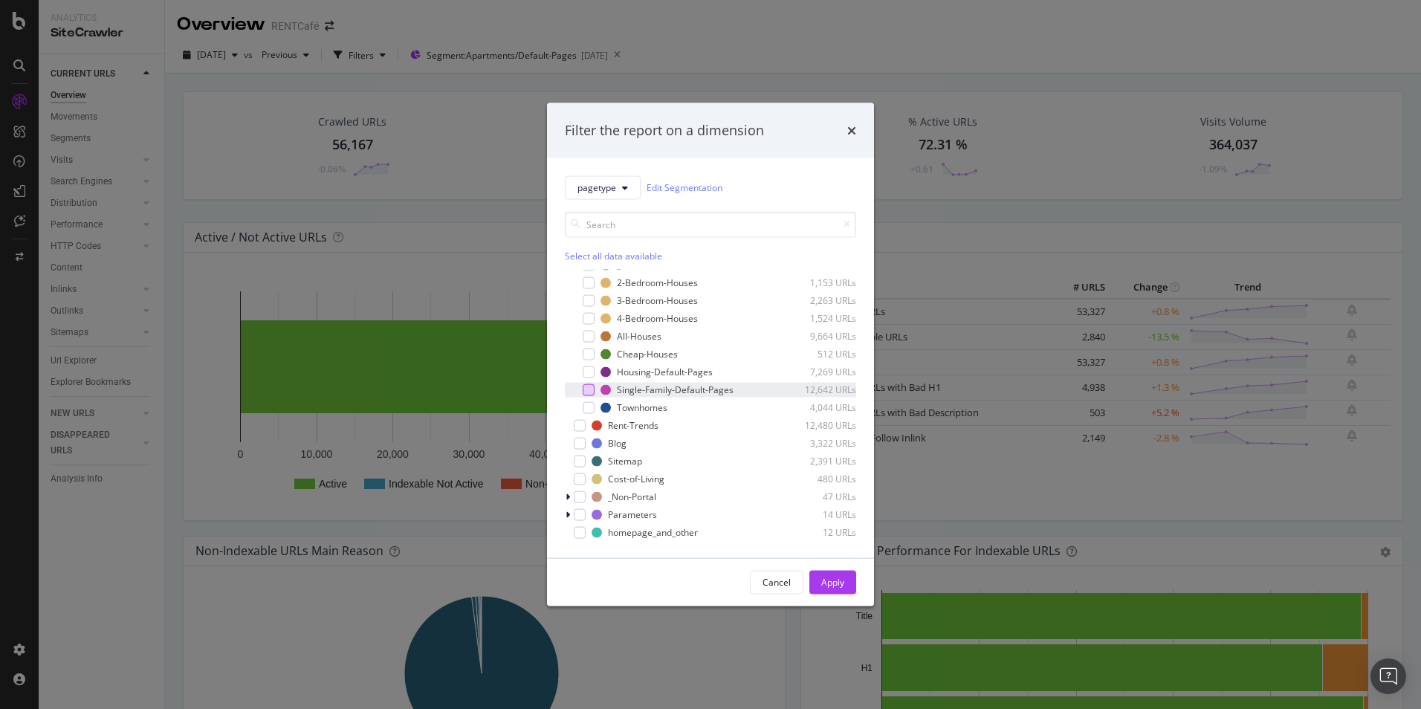
click at [590, 388] on div "modal" at bounding box center [589, 390] width 12 height 12
click at [590, 369] on div "modal" at bounding box center [589, 372] width 12 height 12
click at [840, 581] on div "Apply" at bounding box center [832, 582] width 23 height 13
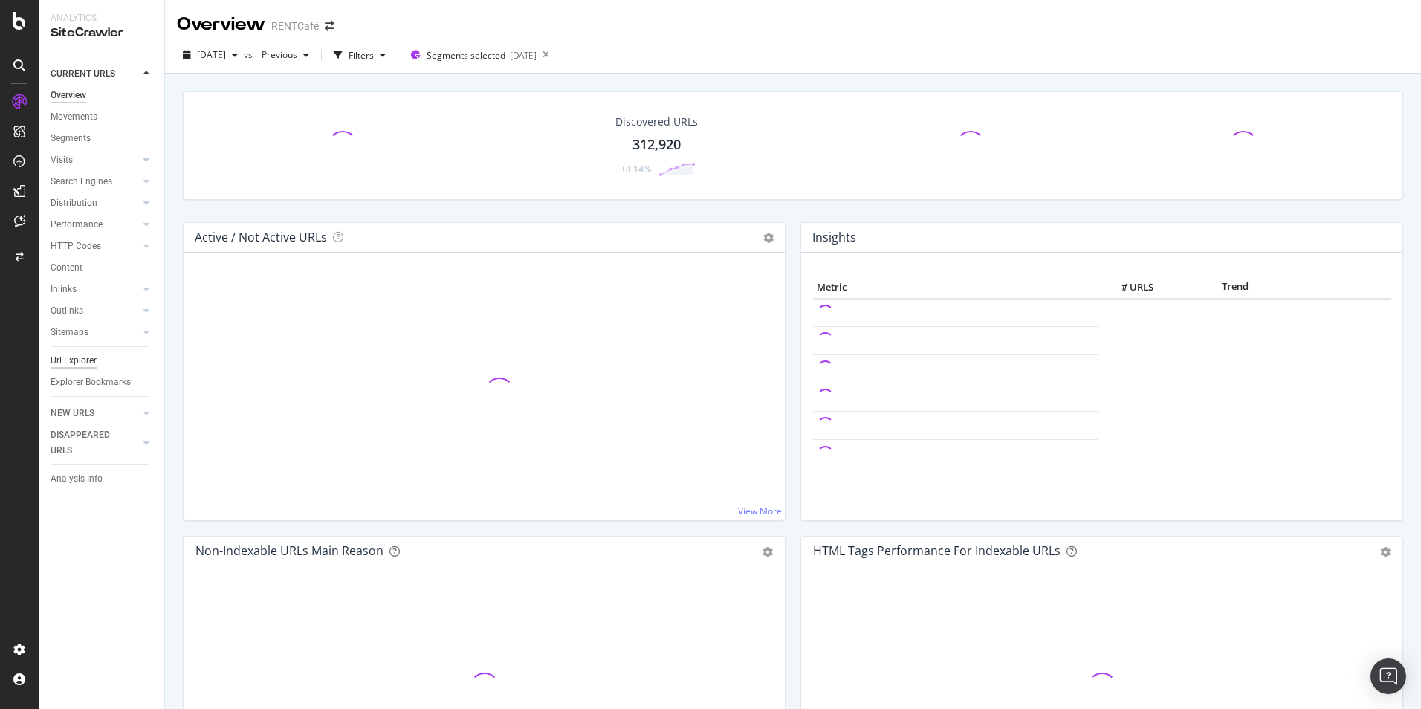
click at [68, 364] on div "Url Explorer" at bounding box center [74, 361] width 46 height 16
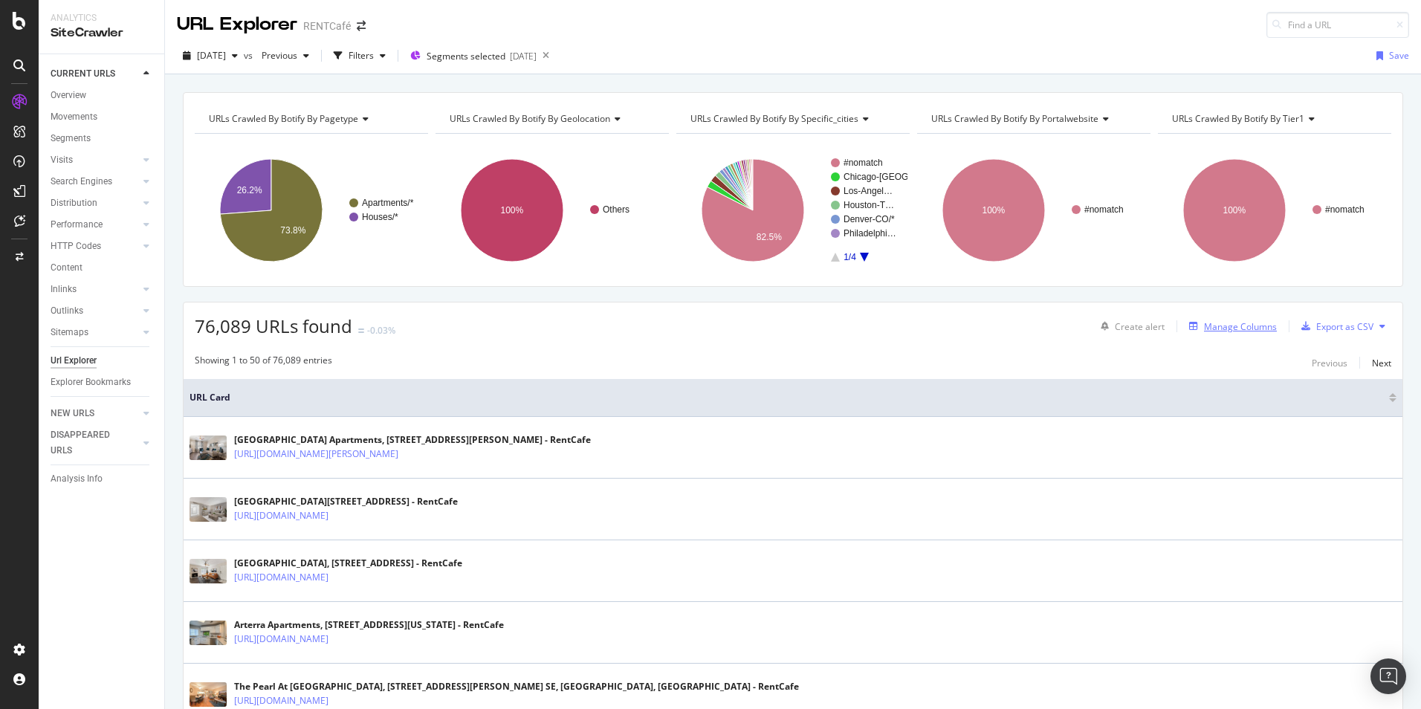
click at [1212, 329] on div "Manage Columns" at bounding box center [1240, 326] width 73 height 13
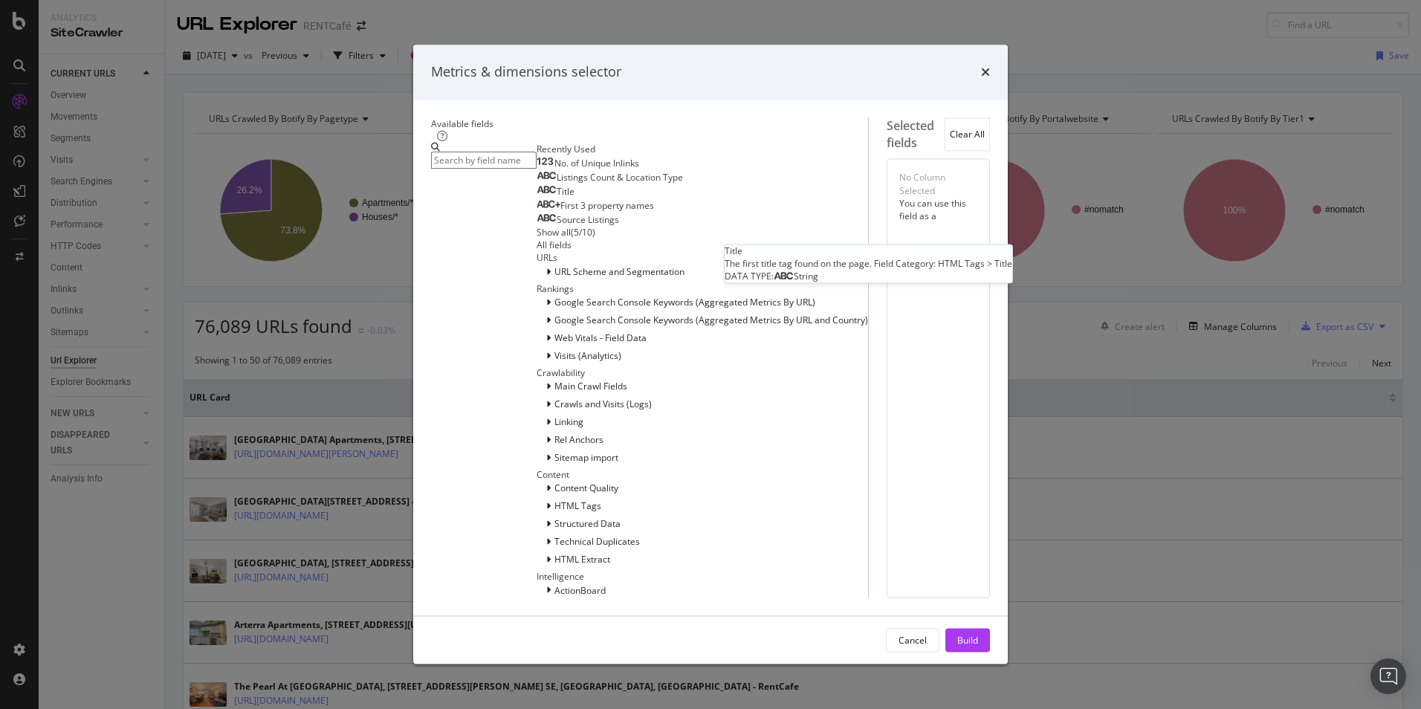
click at [537, 198] on div "Title" at bounding box center [556, 193] width 38 height 12
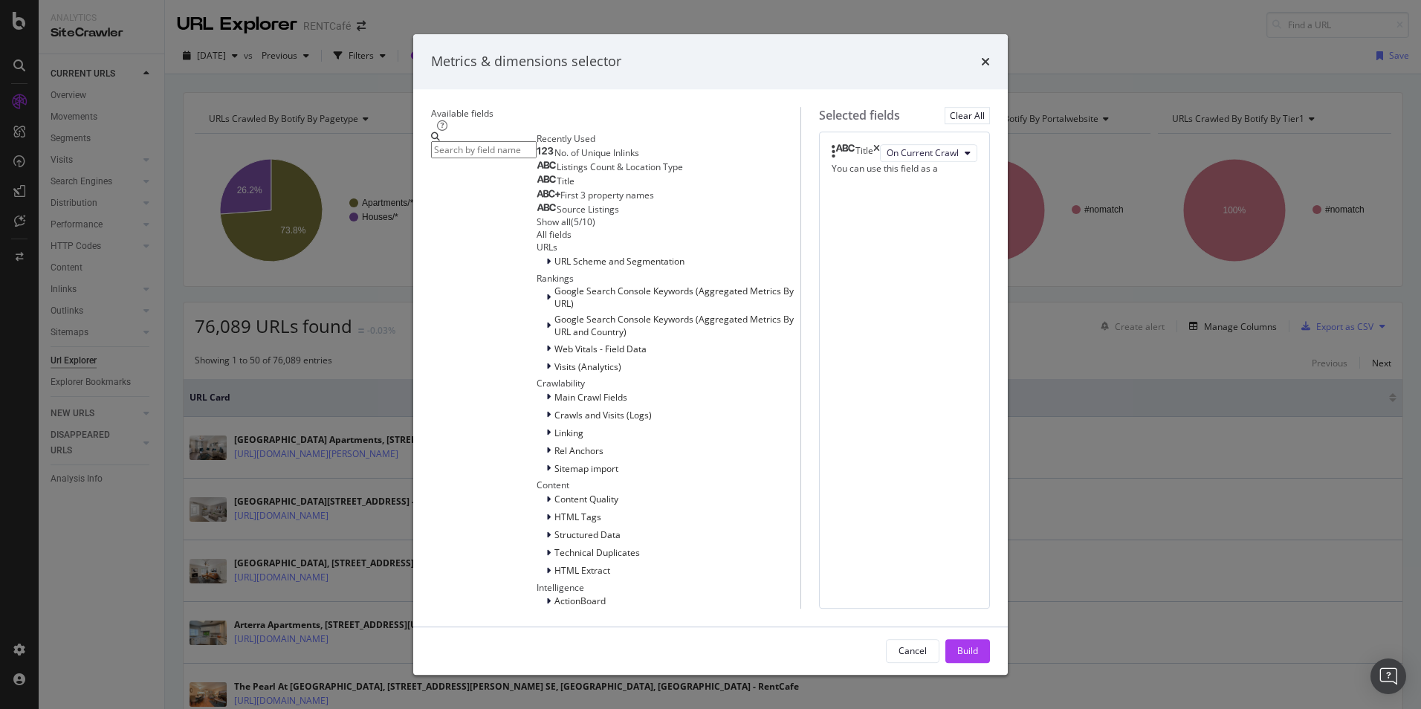
drag, startPoint x: 1015, startPoint y: 626, endPoint x: 1005, endPoint y: 617, distance: 13.7
click at [990, 639] on button "Build" at bounding box center [967, 651] width 45 height 24
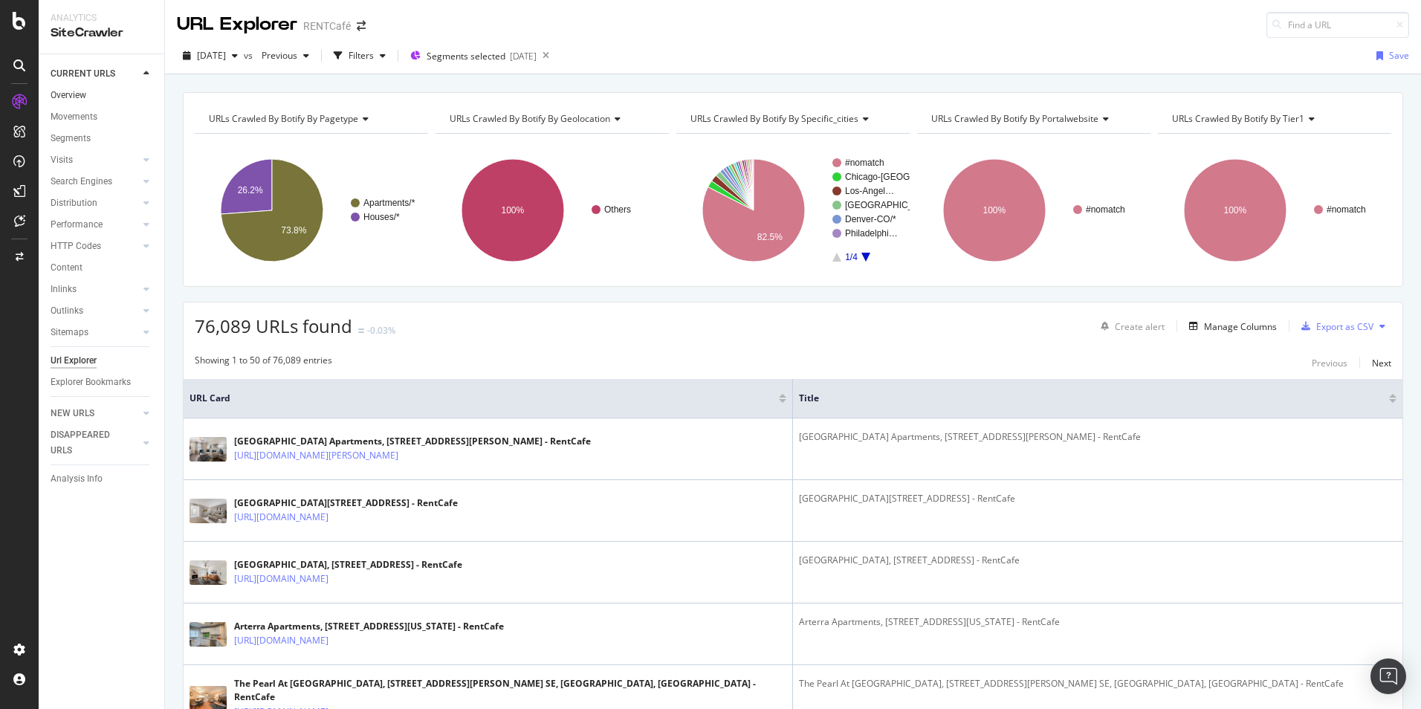
drag, startPoint x: 79, startPoint y: 100, endPoint x: 89, endPoint y: 100, distance: 10.4
click at [79, 100] on div "Overview" at bounding box center [69, 96] width 36 height 16
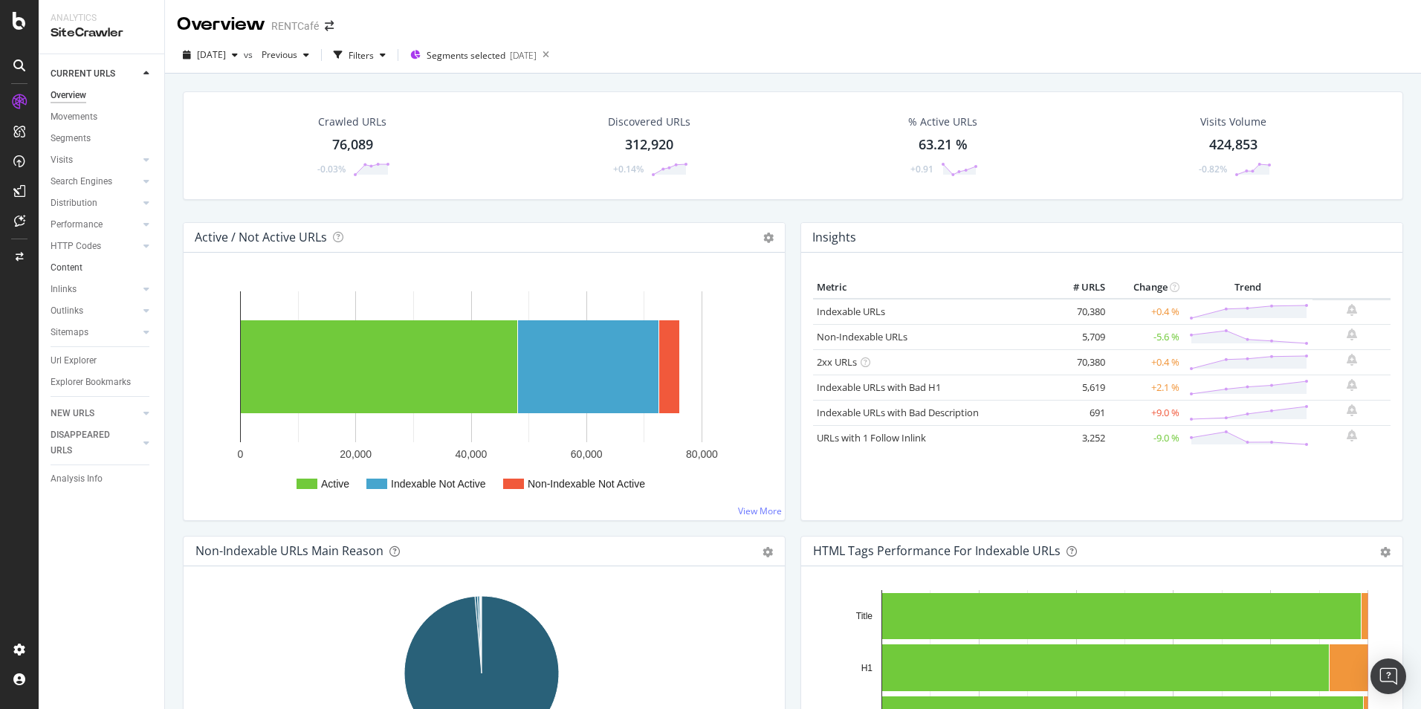
click at [83, 266] on link "Content" at bounding box center [102, 268] width 103 height 16
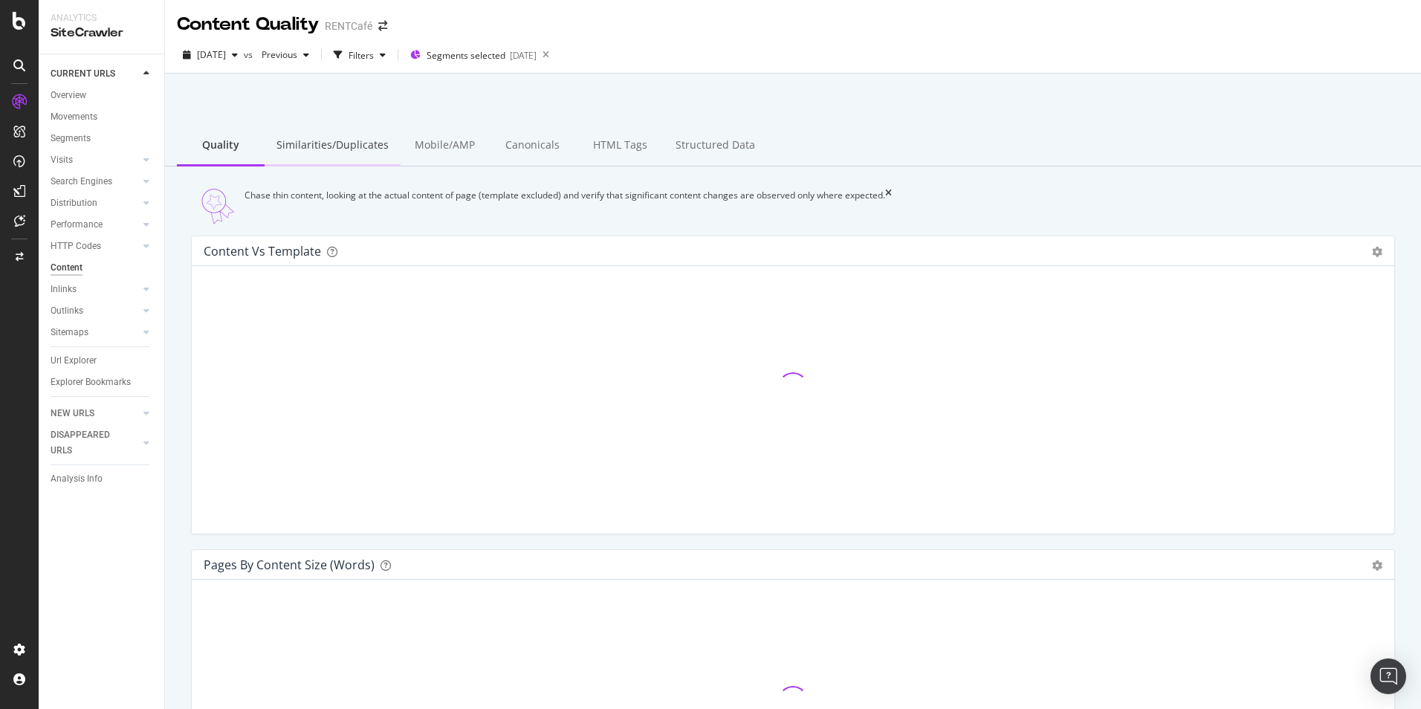
click at [358, 150] on div "Similarities/Duplicates" at bounding box center [333, 146] width 136 height 41
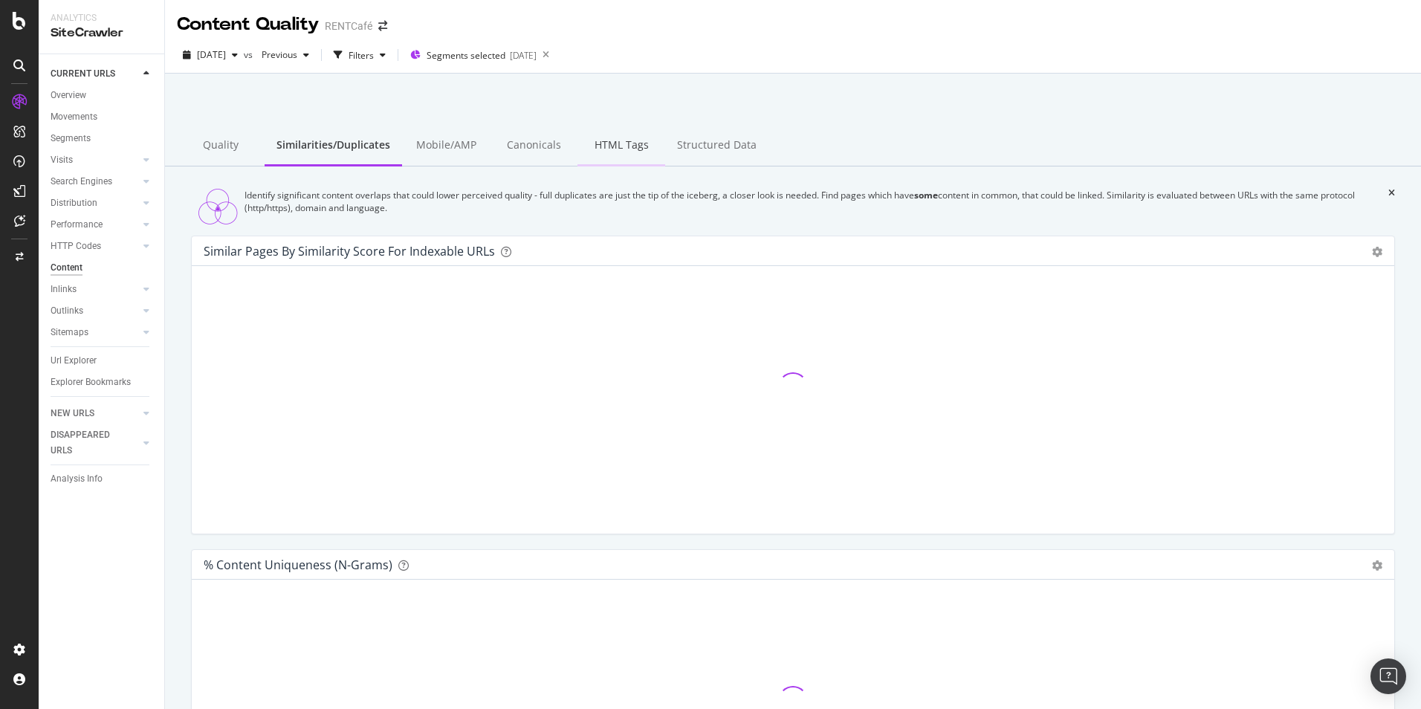
click at [621, 144] on div "HTML Tags" at bounding box center [622, 146] width 88 height 41
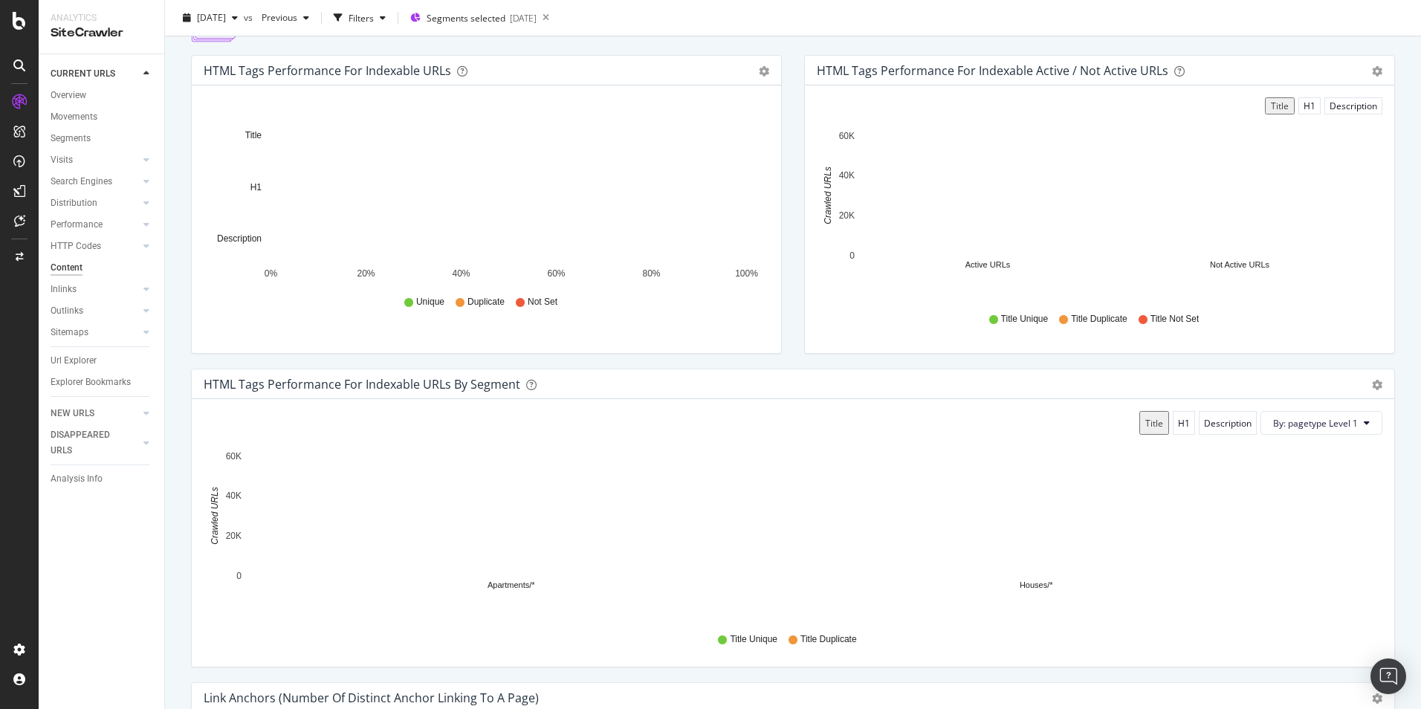
scroll to position [113, 0]
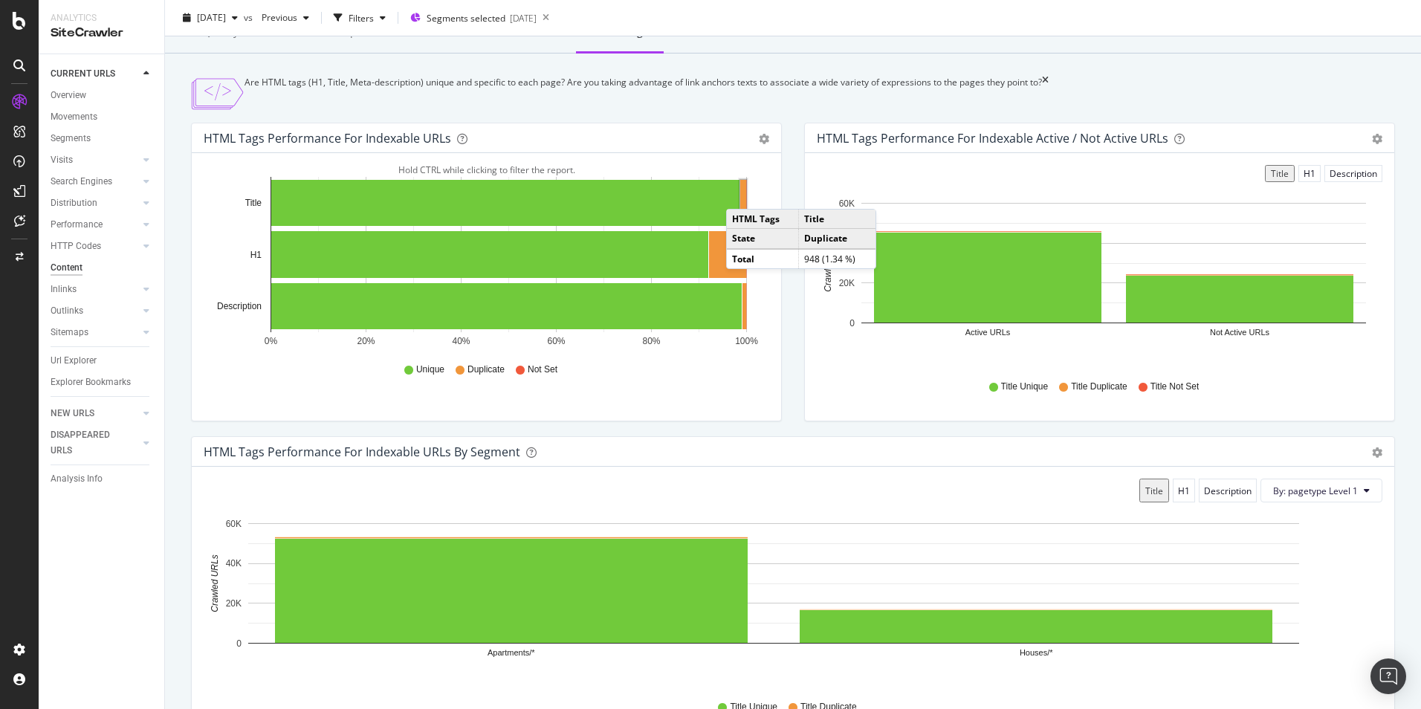
drag, startPoint x: 741, startPoint y: 206, endPoint x: 743, endPoint y: 242, distance: 36.5
click at [741, 206] on rect "A chart." at bounding box center [743, 203] width 6 height 46
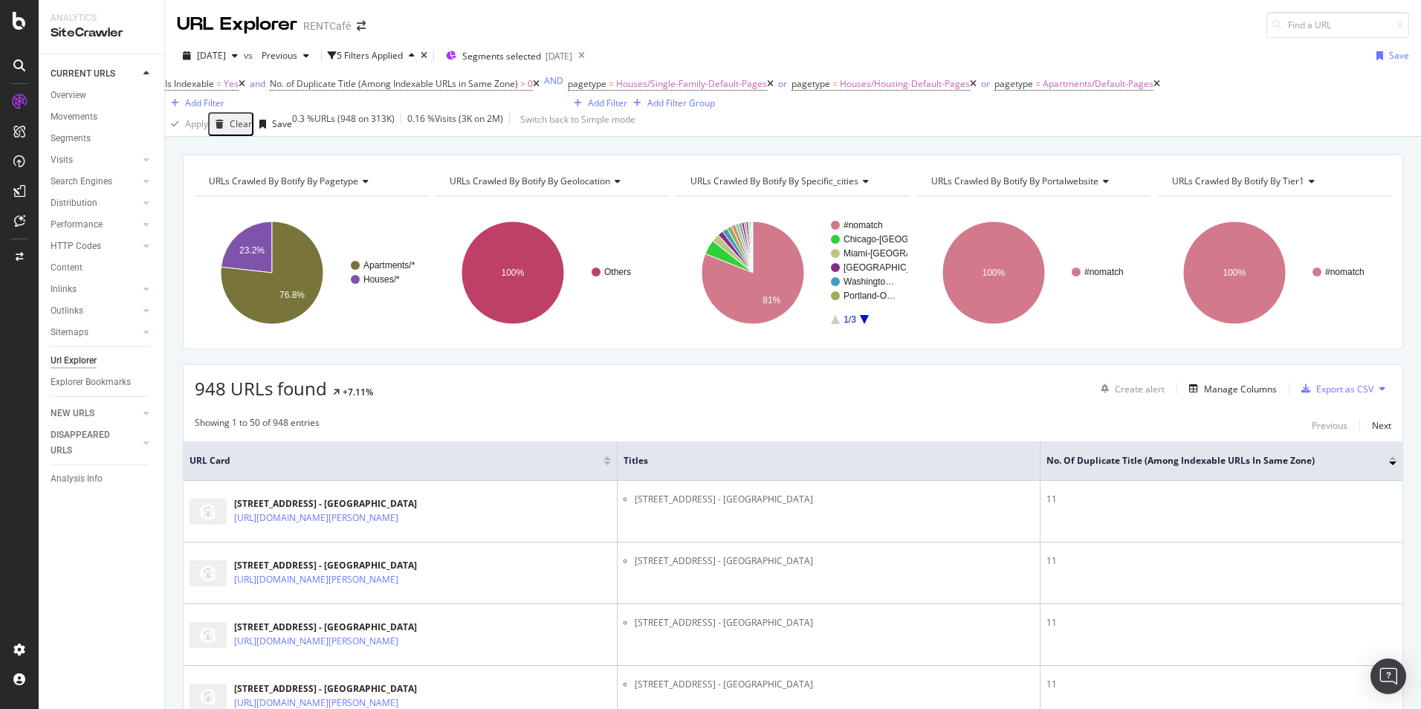
click at [540, 88] on icon at bounding box center [536, 84] width 7 height 9
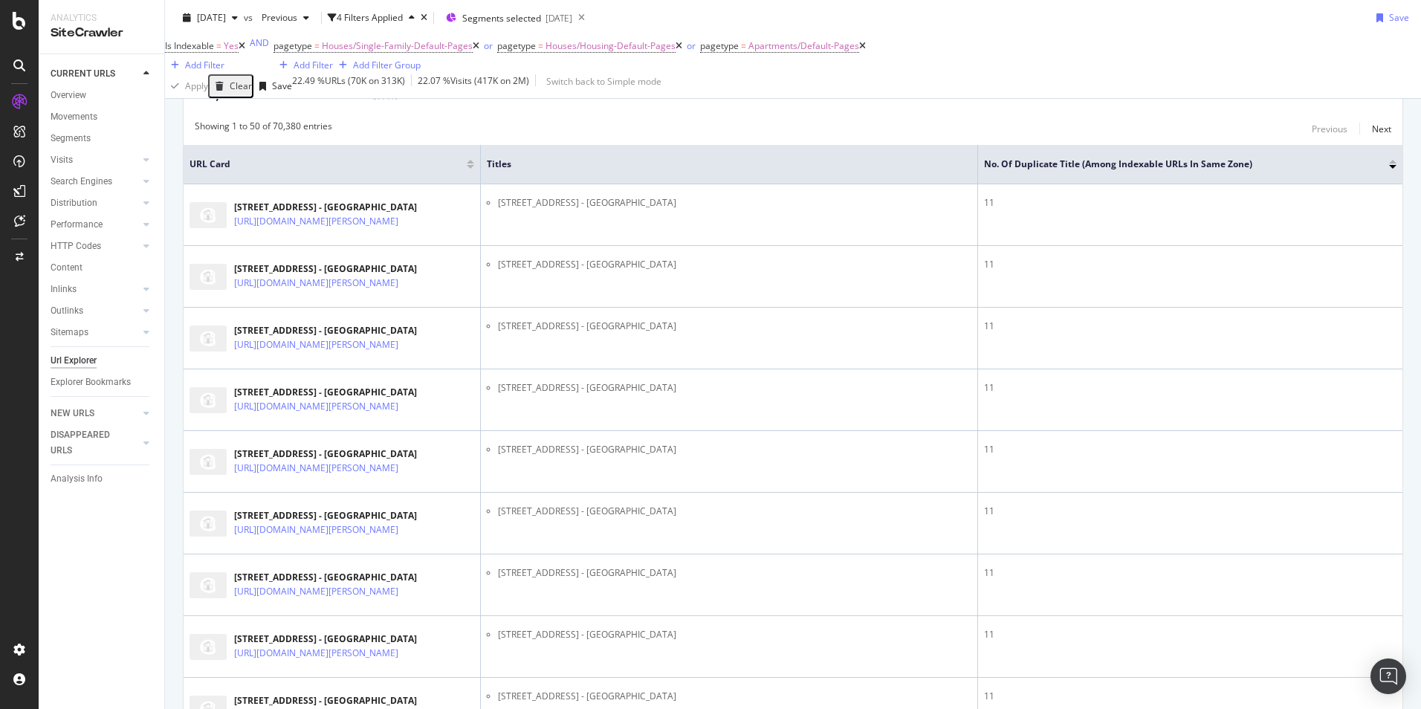
scroll to position [74, 0]
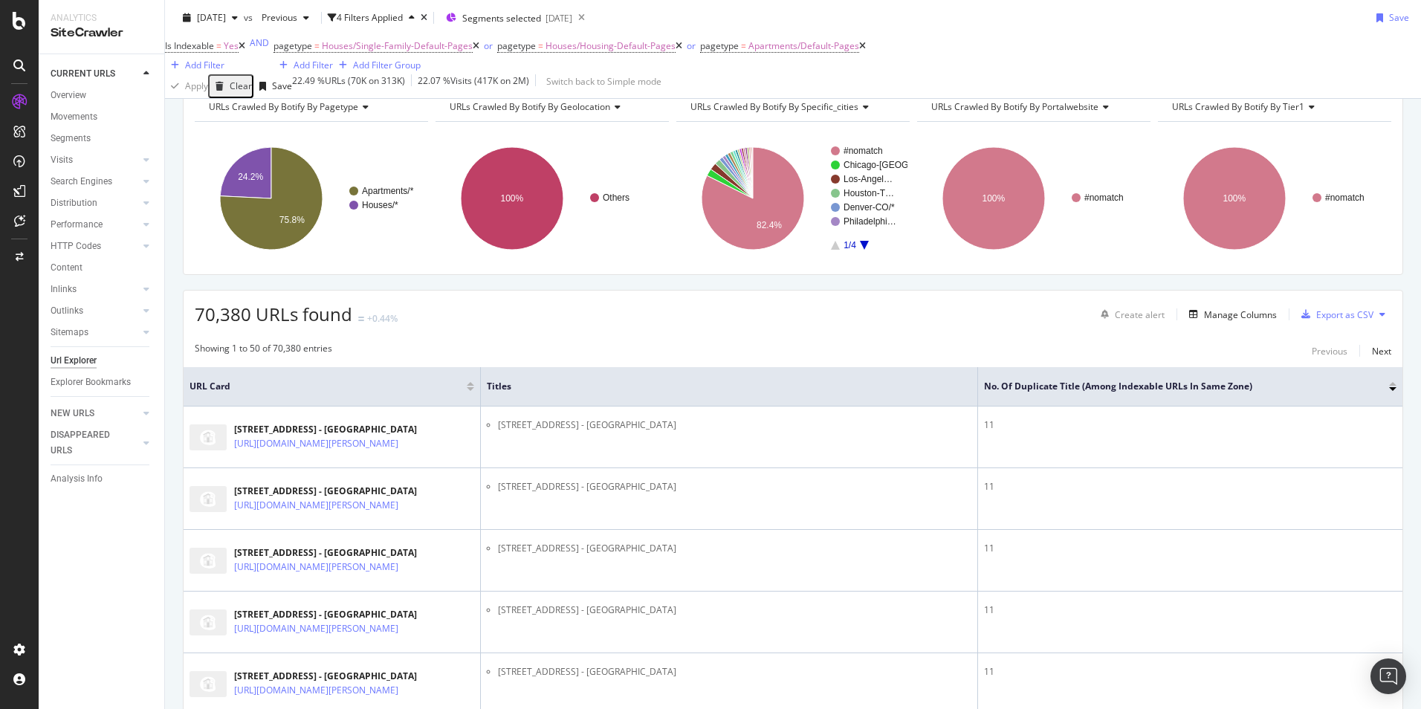
click at [1389, 391] on div at bounding box center [1392, 389] width 7 height 4
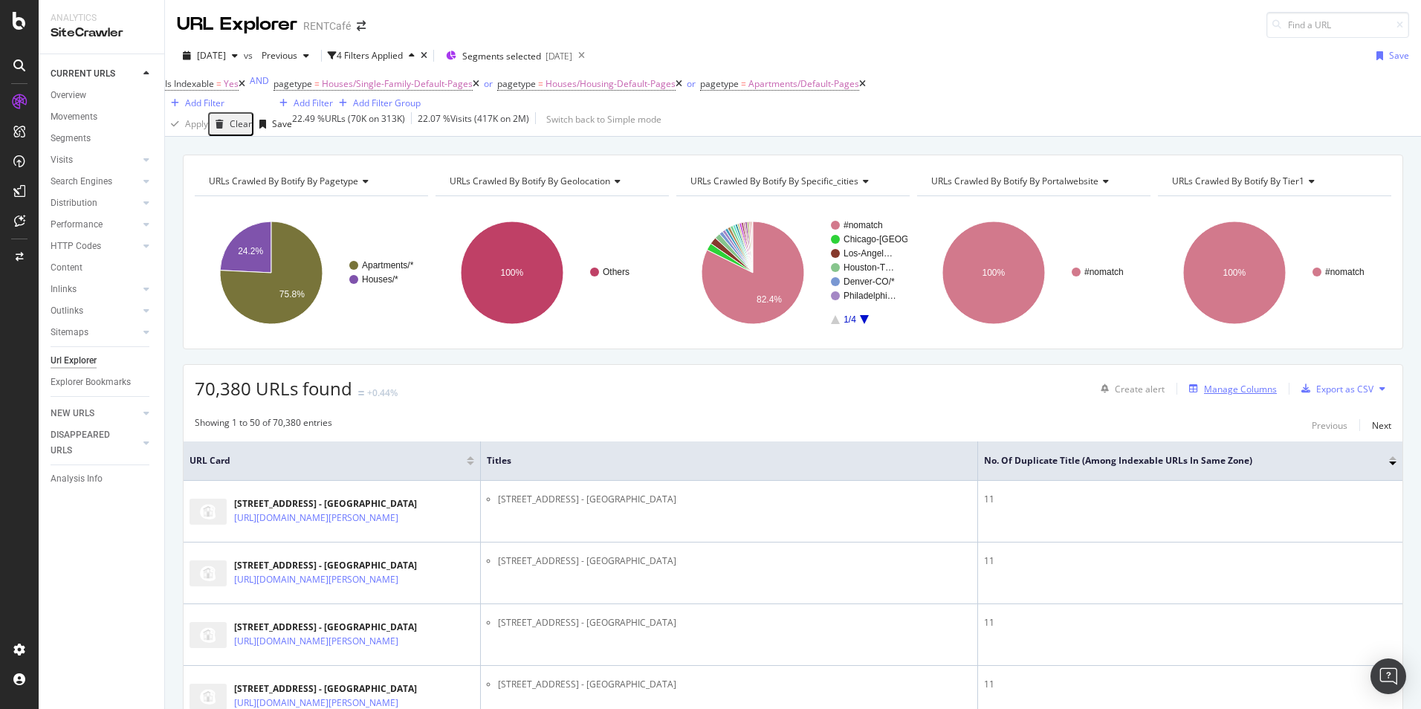
click at [1237, 395] on div "Manage Columns" at bounding box center [1240, 389] width 73 height 13
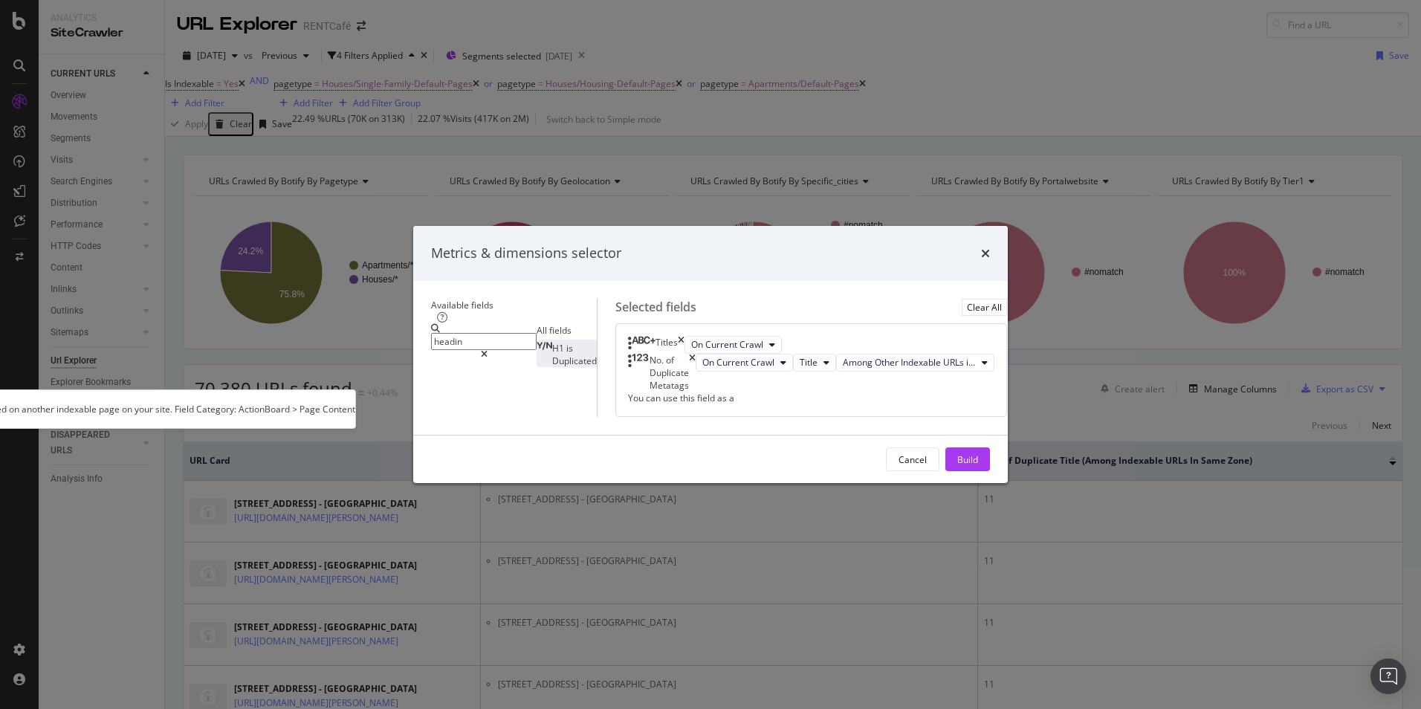
type input "headin"
click at [566, 342] on span "is" at bounding box center [569, 348] width 7 height 13
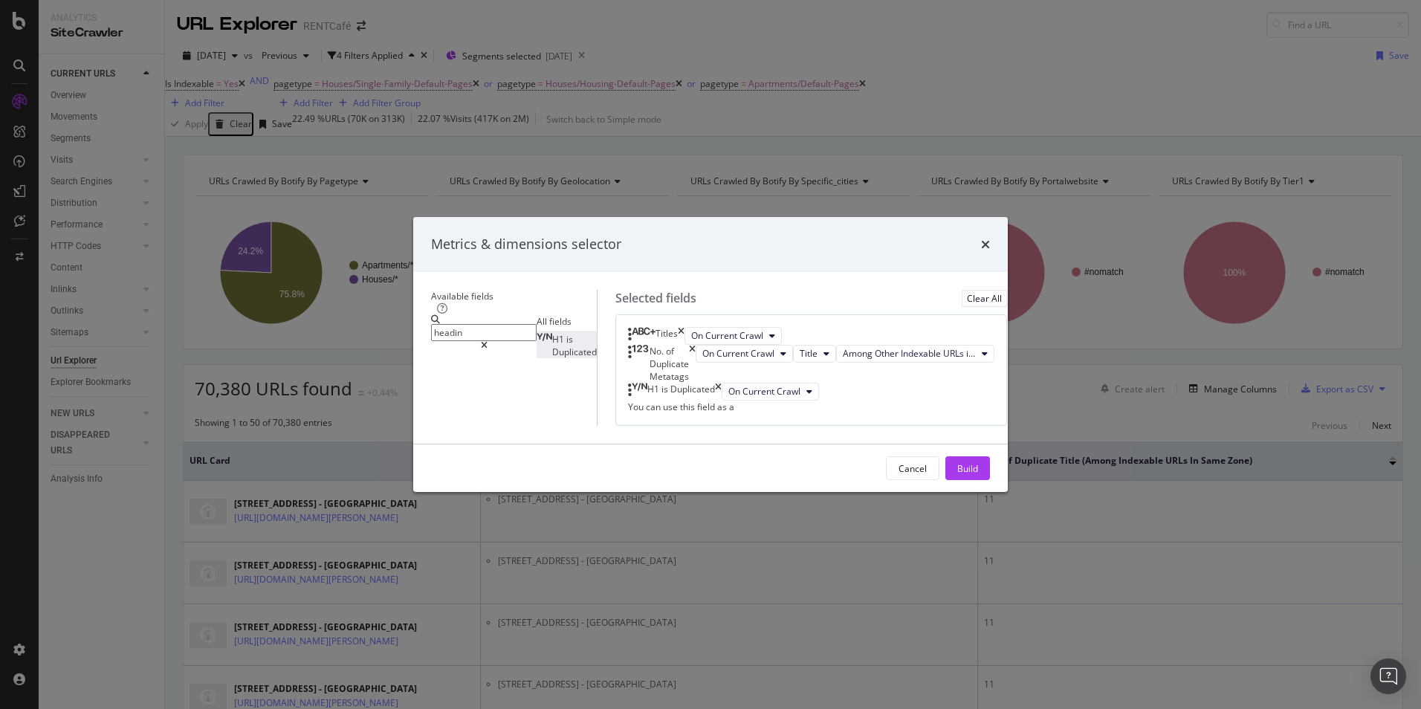
click at [696, 344] on icon "times" at bounding box center [692, 363] width 7 height 38
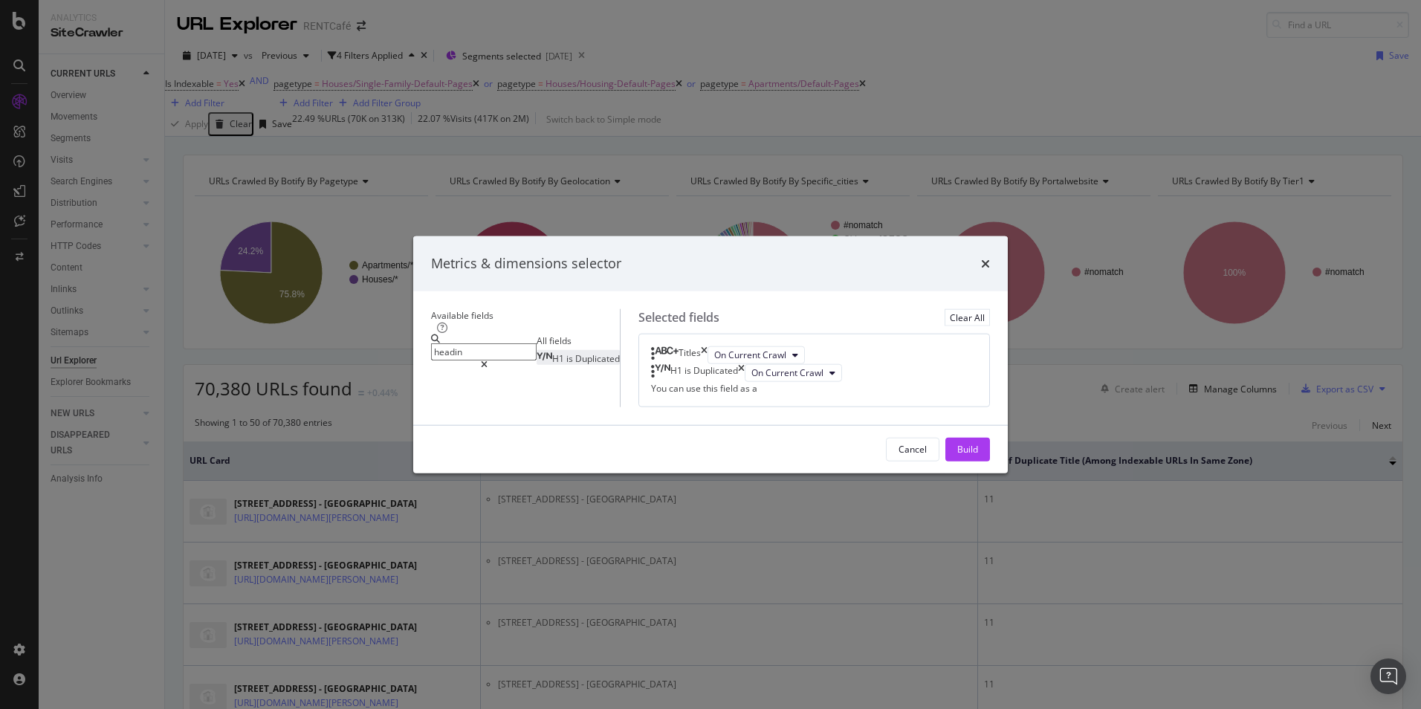
click at [708, 346] on icon "times" at bounding box center [704, 355] width 7 height 18
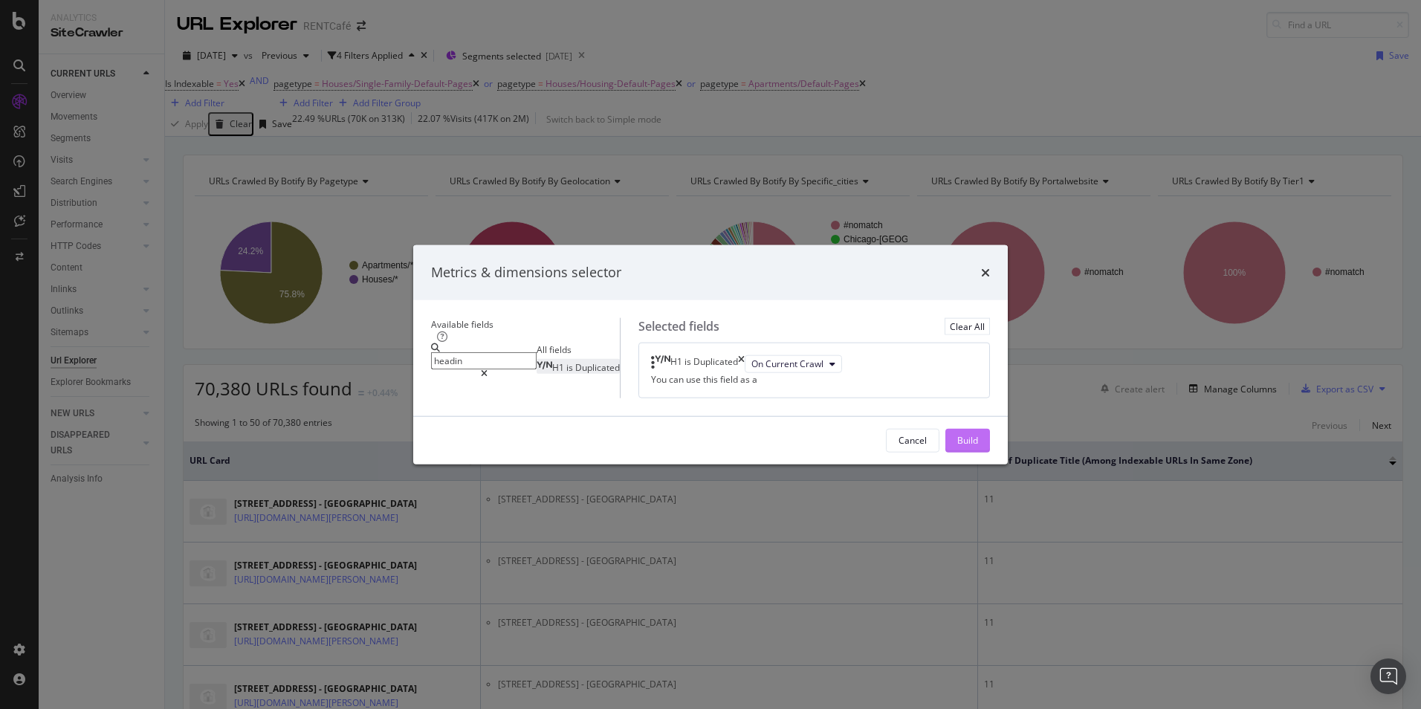
click at [978, 447] on div "Build" at bounding box center [967, 440] width 21 height 13
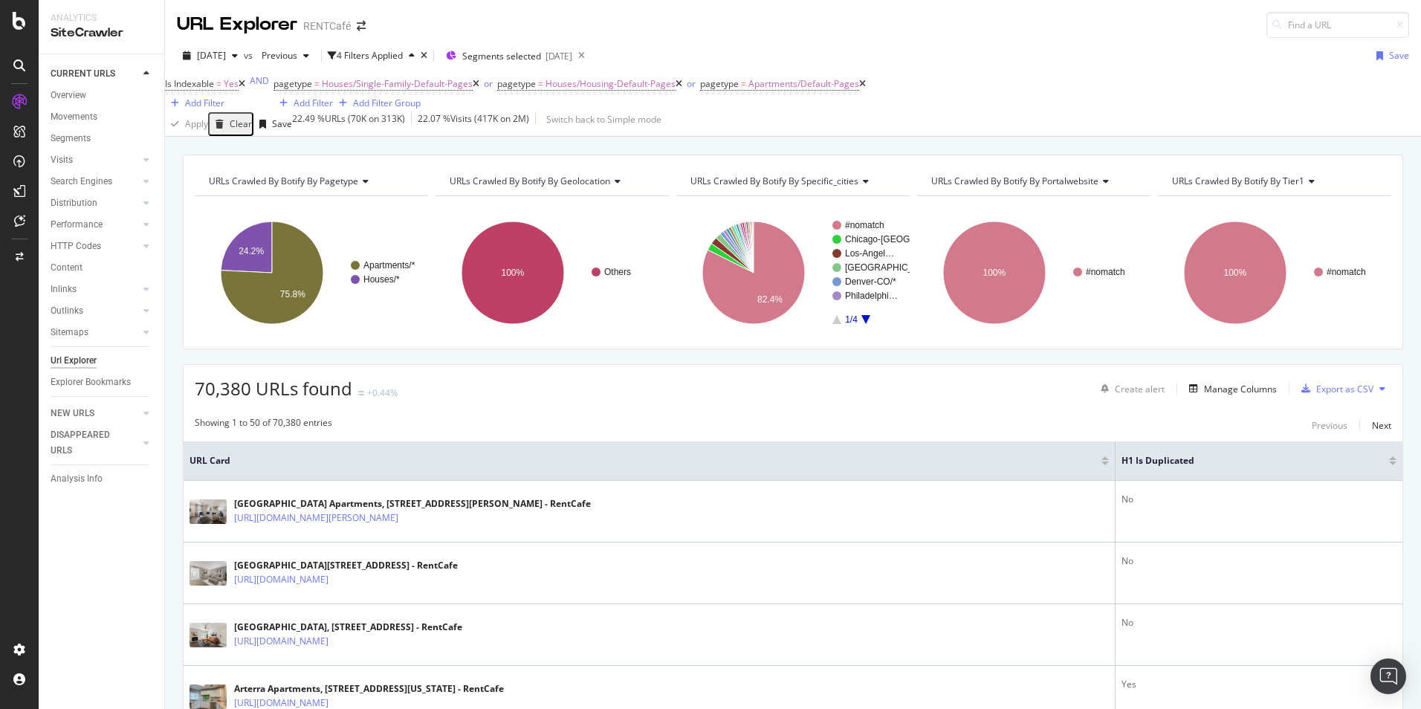
click at [302, 85] on div "Is Indexable = Yes Add Filter AND pagetype = Houses/Single-Family-Default-Pages…" at bounding box center [793, 93] width 1256 height 39
click at [224, 97] on div "Add Filter" at bounding box center [204, 103] width 39 height 13
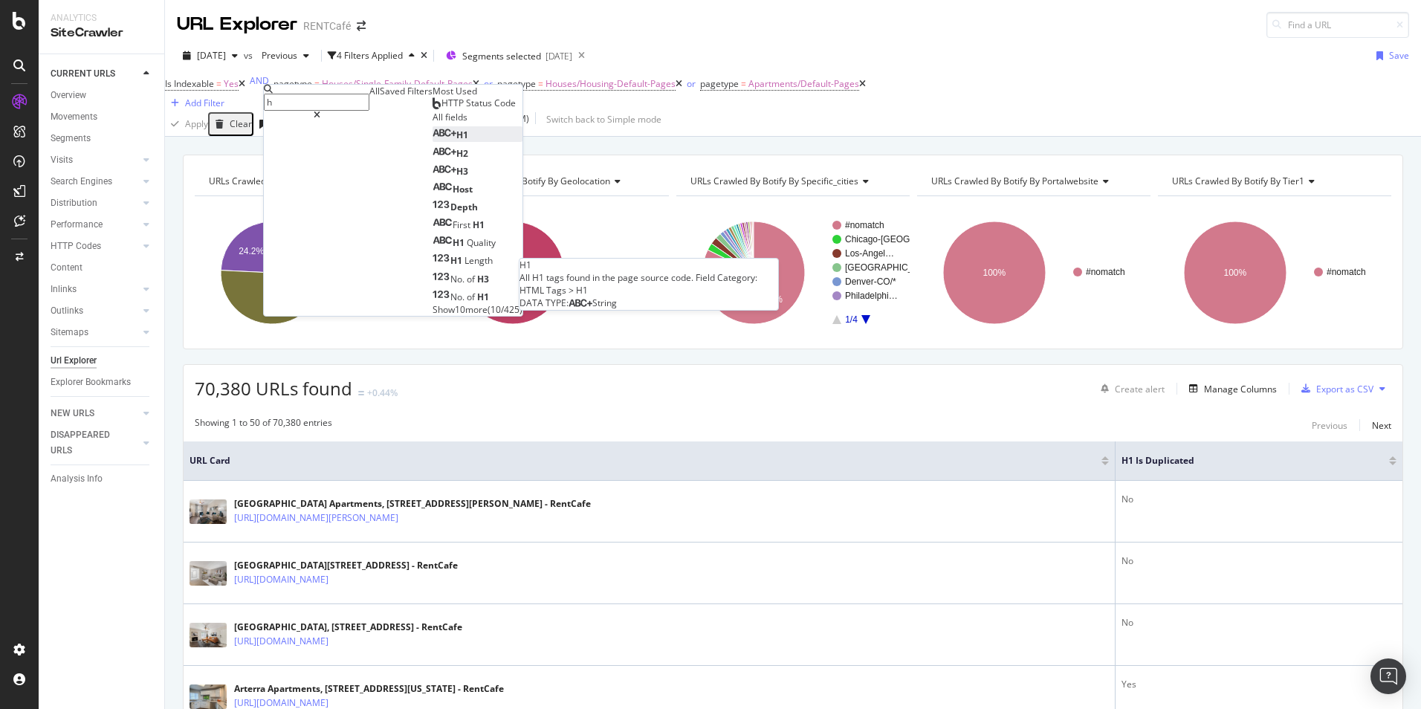
type input "h"
click at [433, 141] on div "H1" at bounding box center [451, 135] width 36 height 13
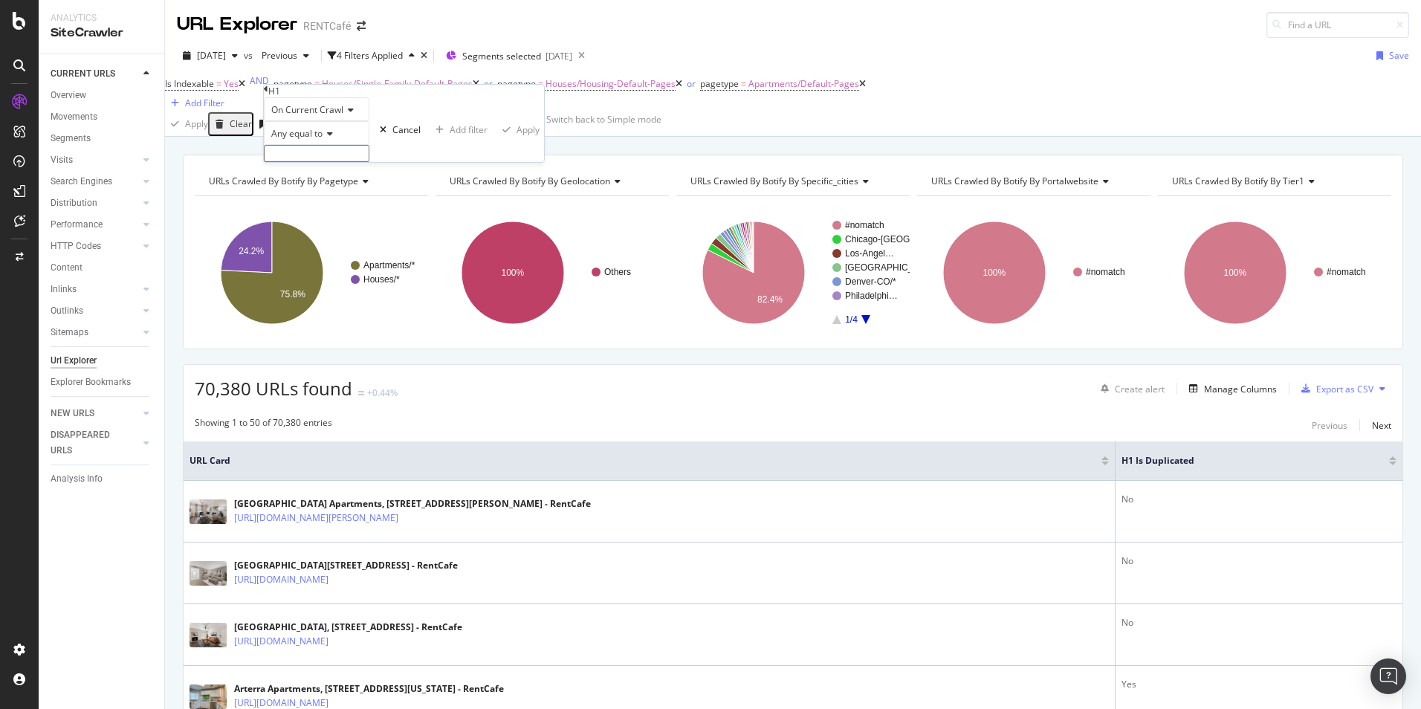
click at [323, 140] on span "Any equal to" at bounding box center [296, 133] width 51 height 13
click at [336, 116] on span "On Current Crawl" at bounding box center [307, 109] width 72 height 13
click at [337, 116] on span "On Current Crawl" at bounding box center [307, 109] width 72 height 13
click at [332, 138] on icon at bounding box center [328, 133] width 10 height 9
click at [224, 97] on div "Add Filter" at bounding box center [204, 103] width 39 height 13
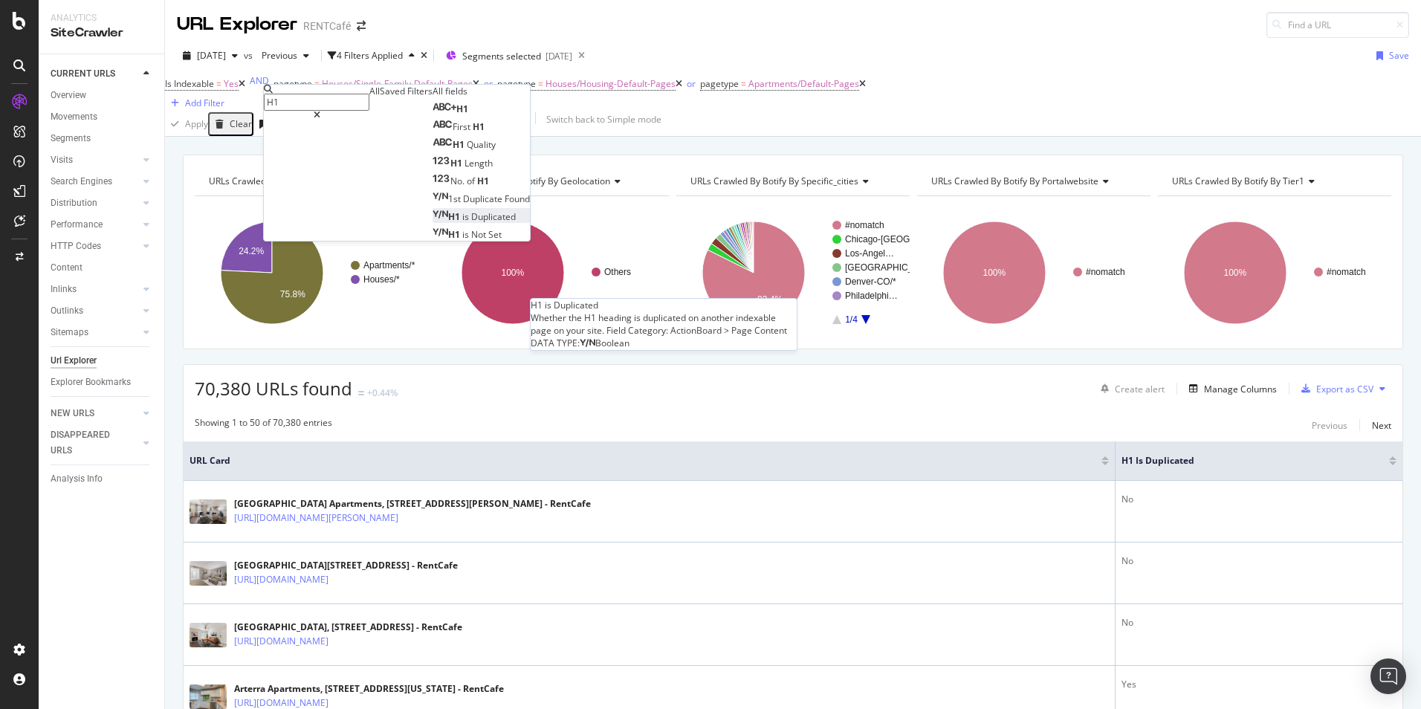
type input "H1"
click at [471, 223] on span "Duplicated" at bounding box center [493, 216] width 45 height 13
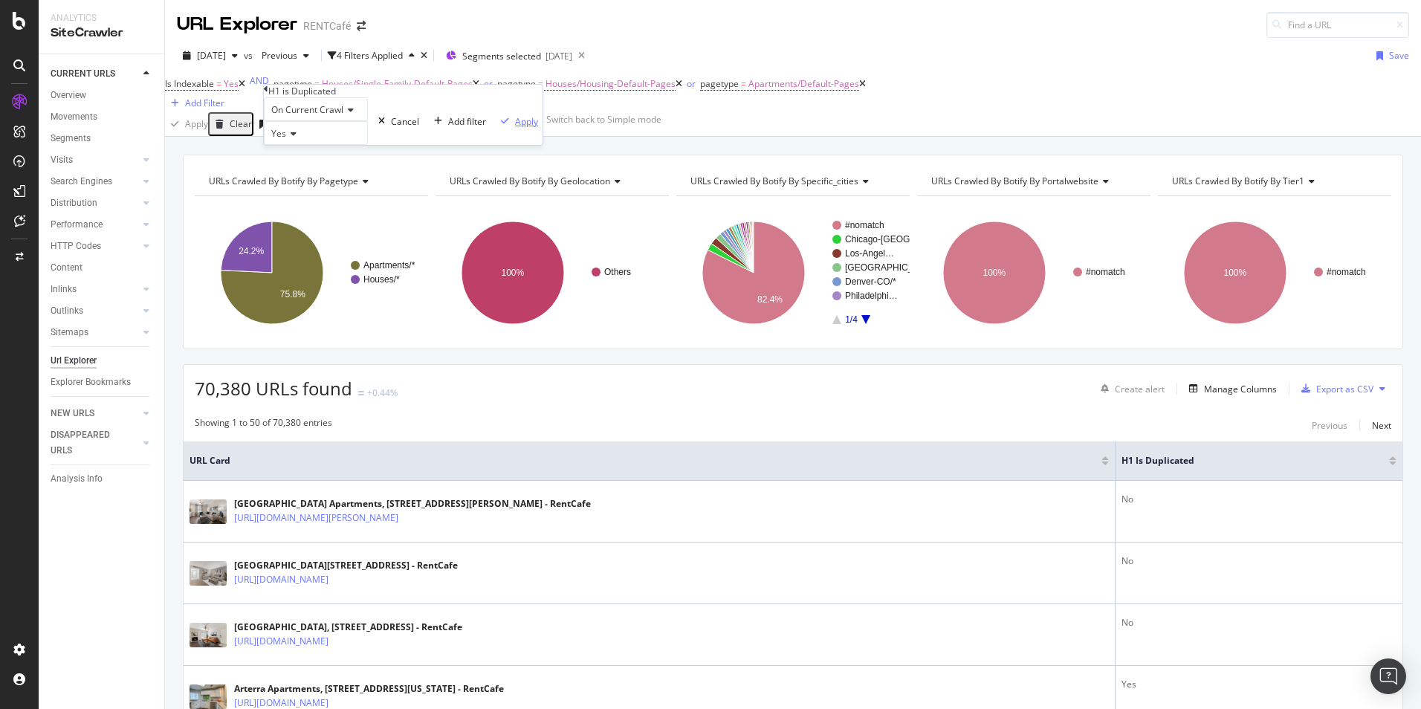
click at [515, 128] on div "Apply" at bounding box center [526, 121] width 23 height 13
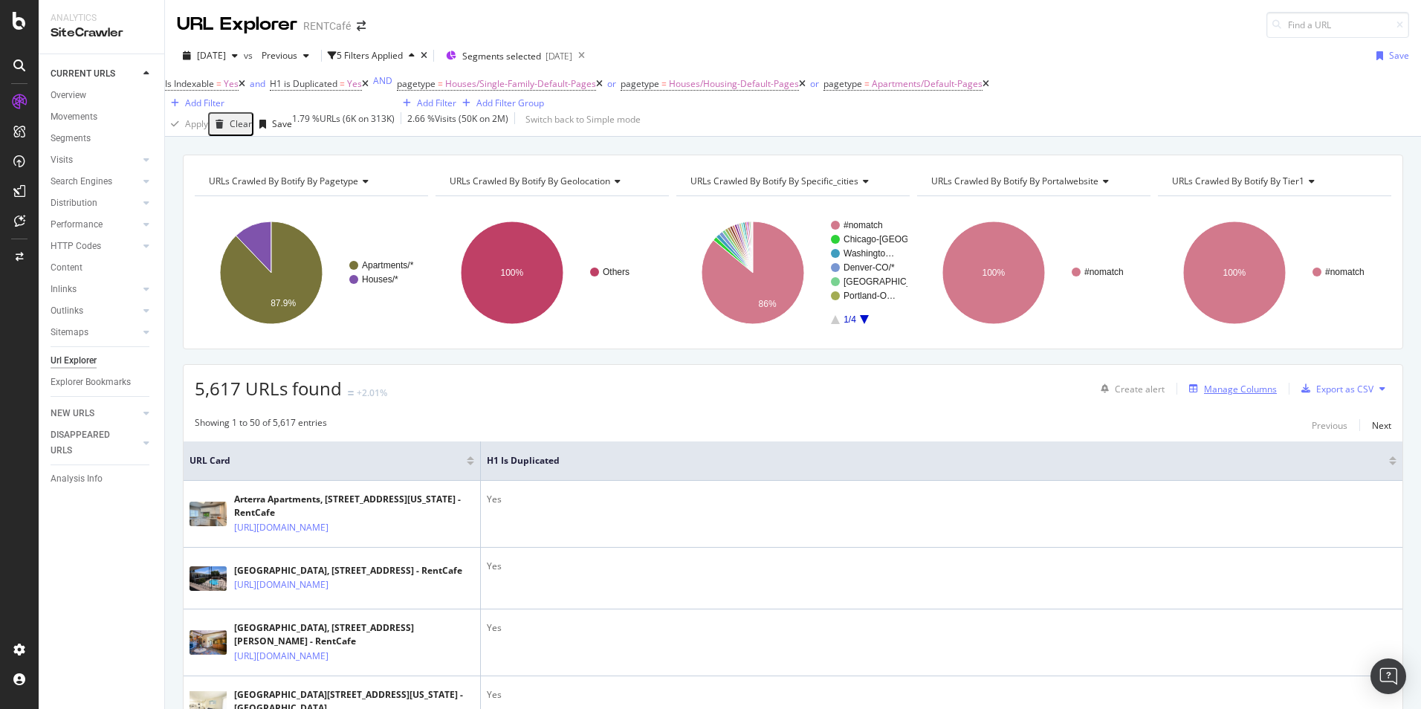
click at [1223, 395] on div "Manage Columns" at bounding box center [1240, 389] width 73 height 13
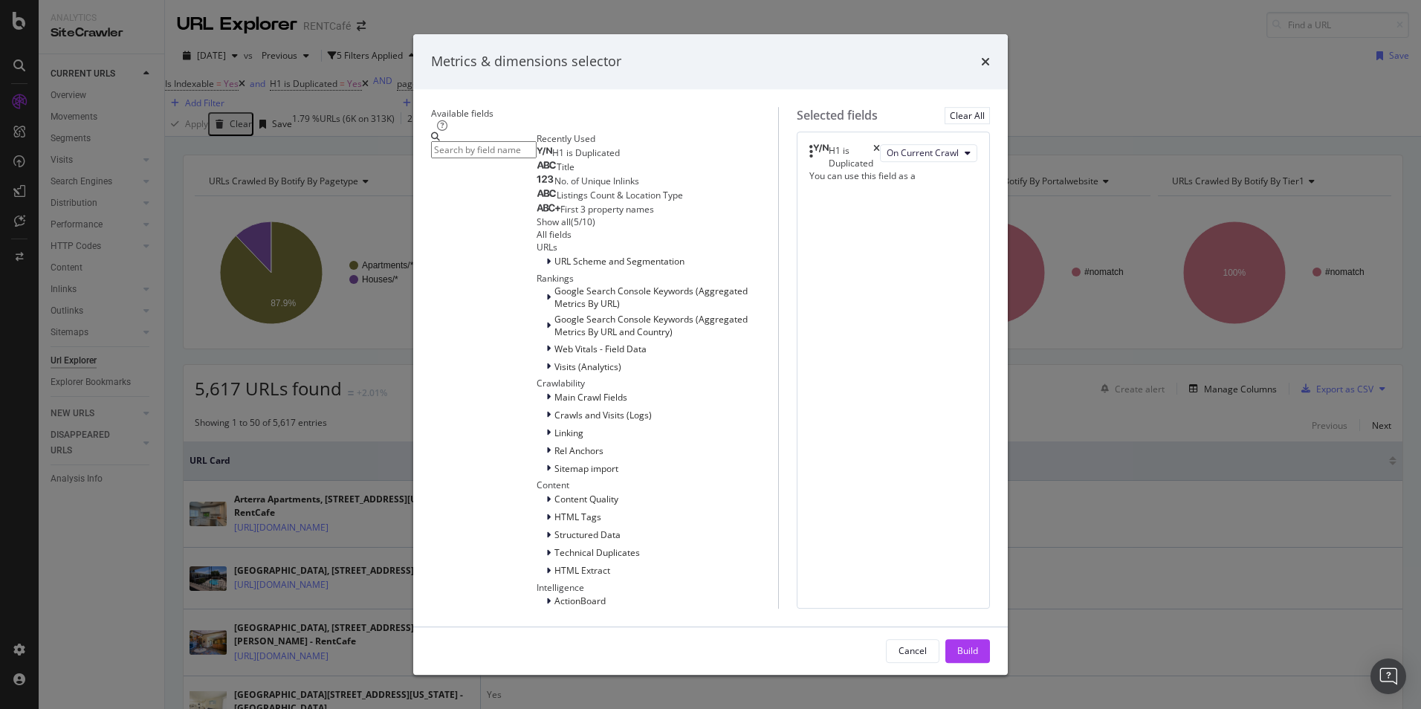
click at [466, 158] on input "modal" at bounding box center [484, 149] width 106 height 17
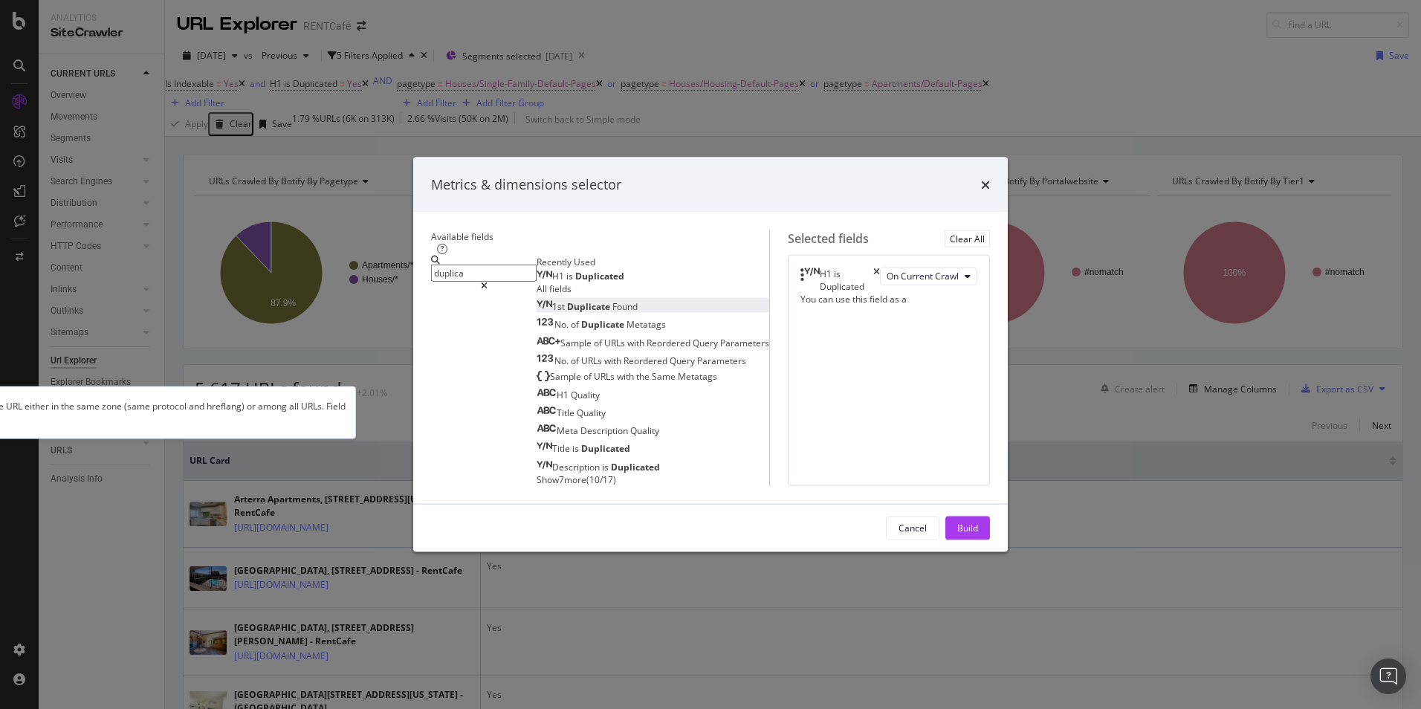
type input "duplica"
click at [612, 300] on span "Found" at bounding box center [624, 306] width 25 height 13
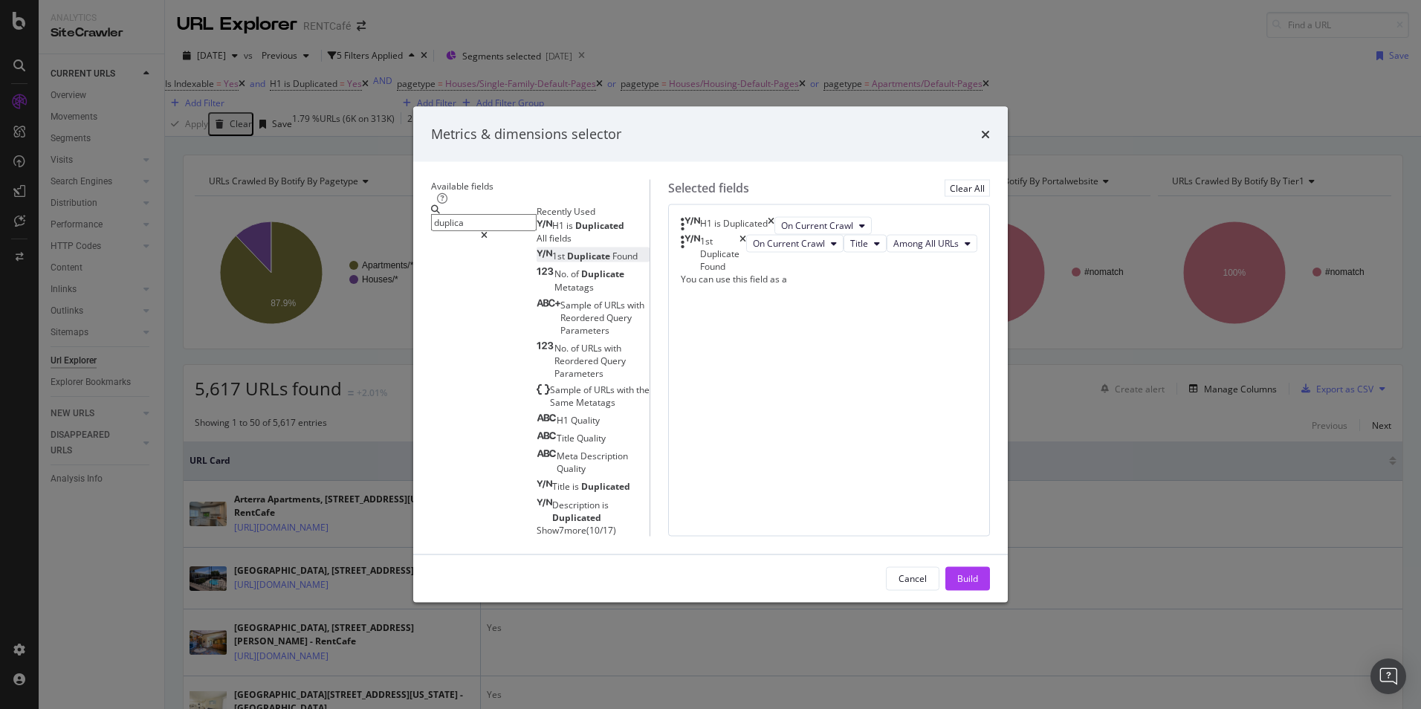
click at [978, 585] on div "Build" at bounding box center [967, 578] width 21 height 13
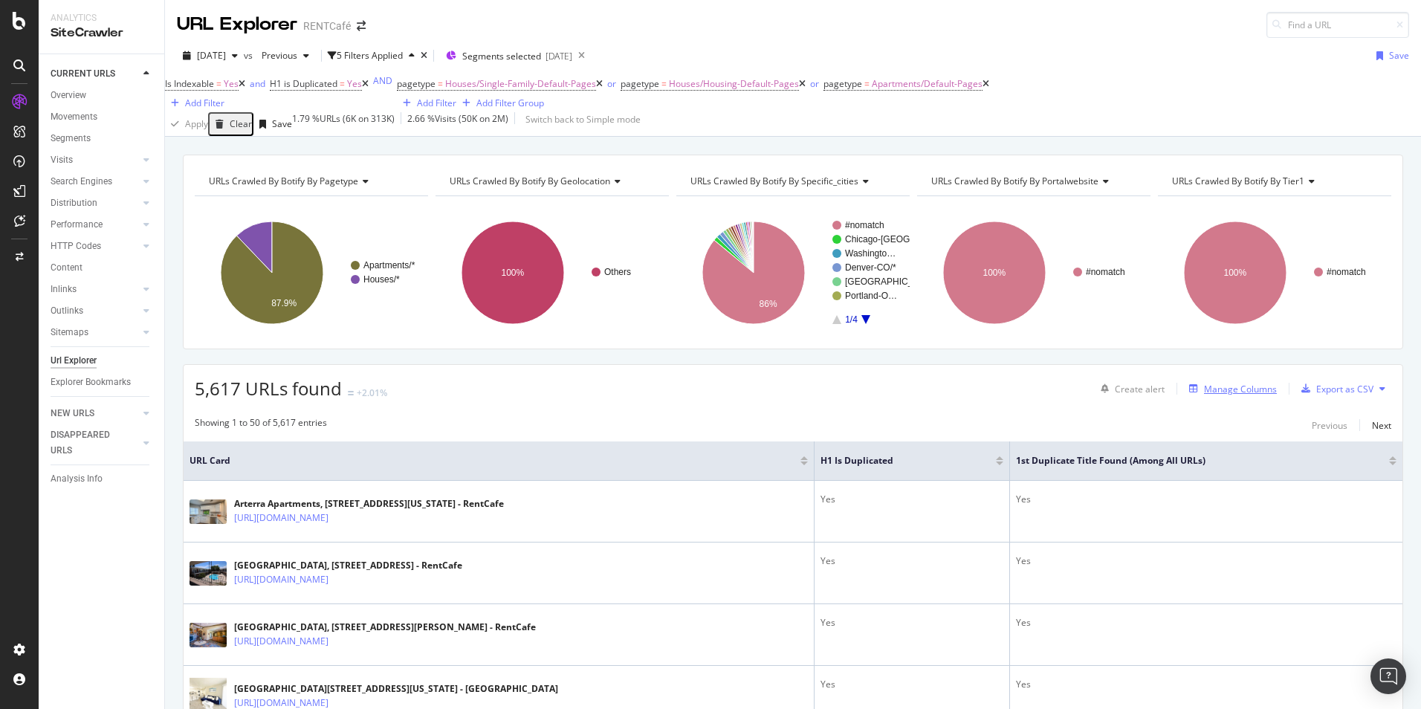
click at [1228, 395] on div "Manage Columns" at bounding box center [1240, 389] width 73 height 13
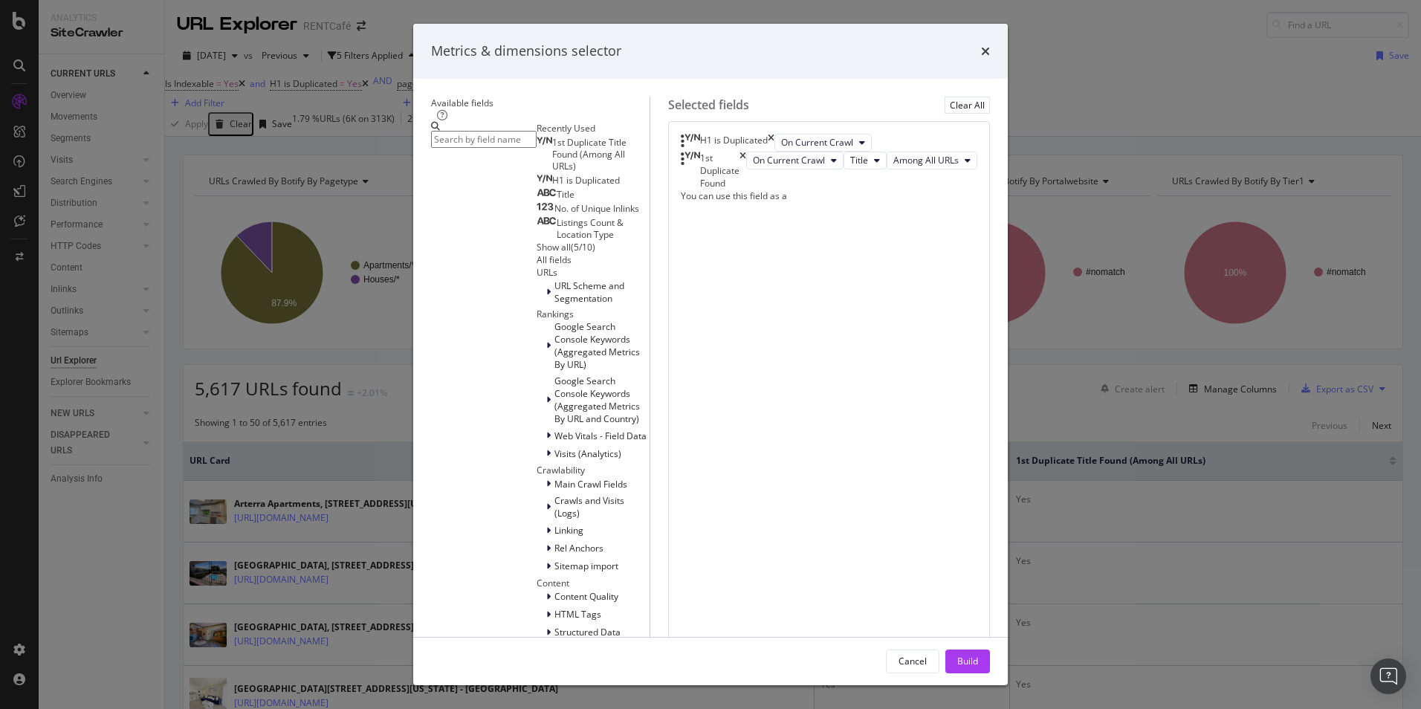
click at [746, 190] on icon "times" at bounding box center [743, 171] width 7 height 38
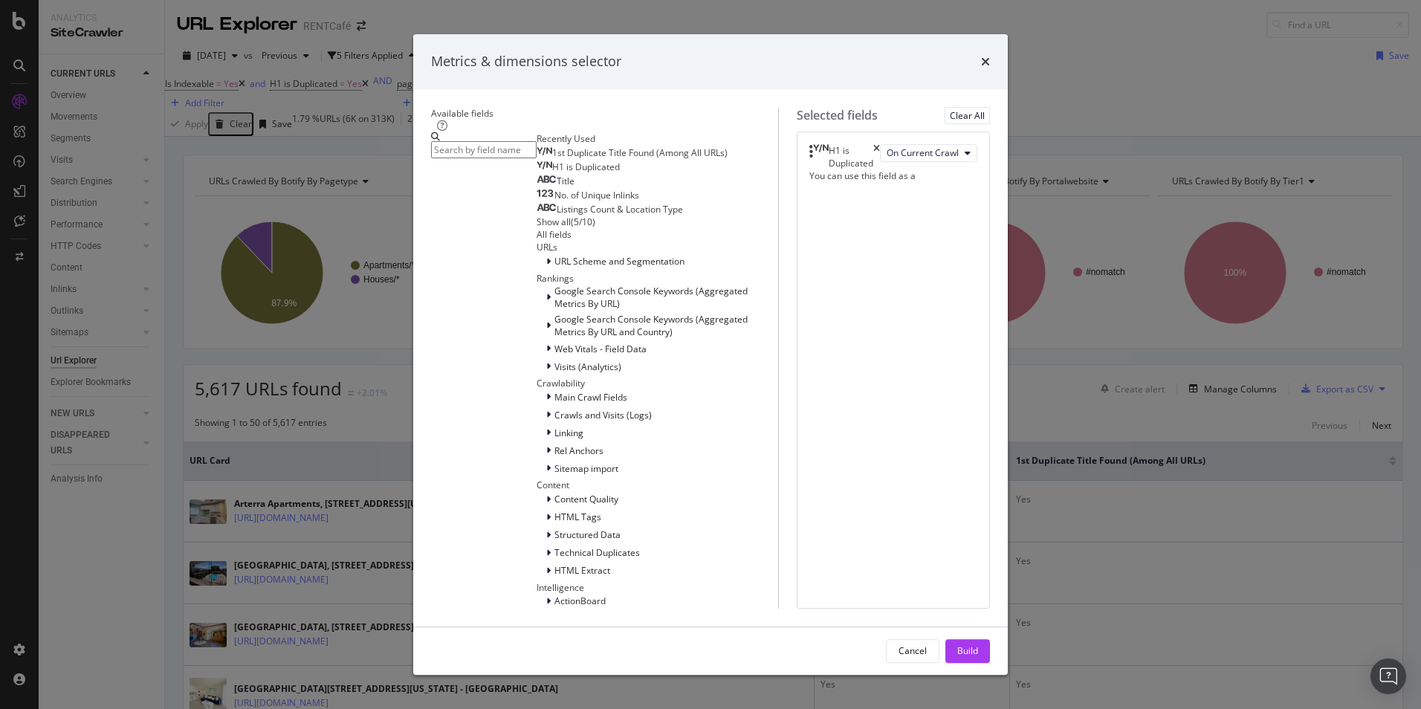
click at [447, 158] on input "modal" at bounding box center [484, 149] width 106 height 17
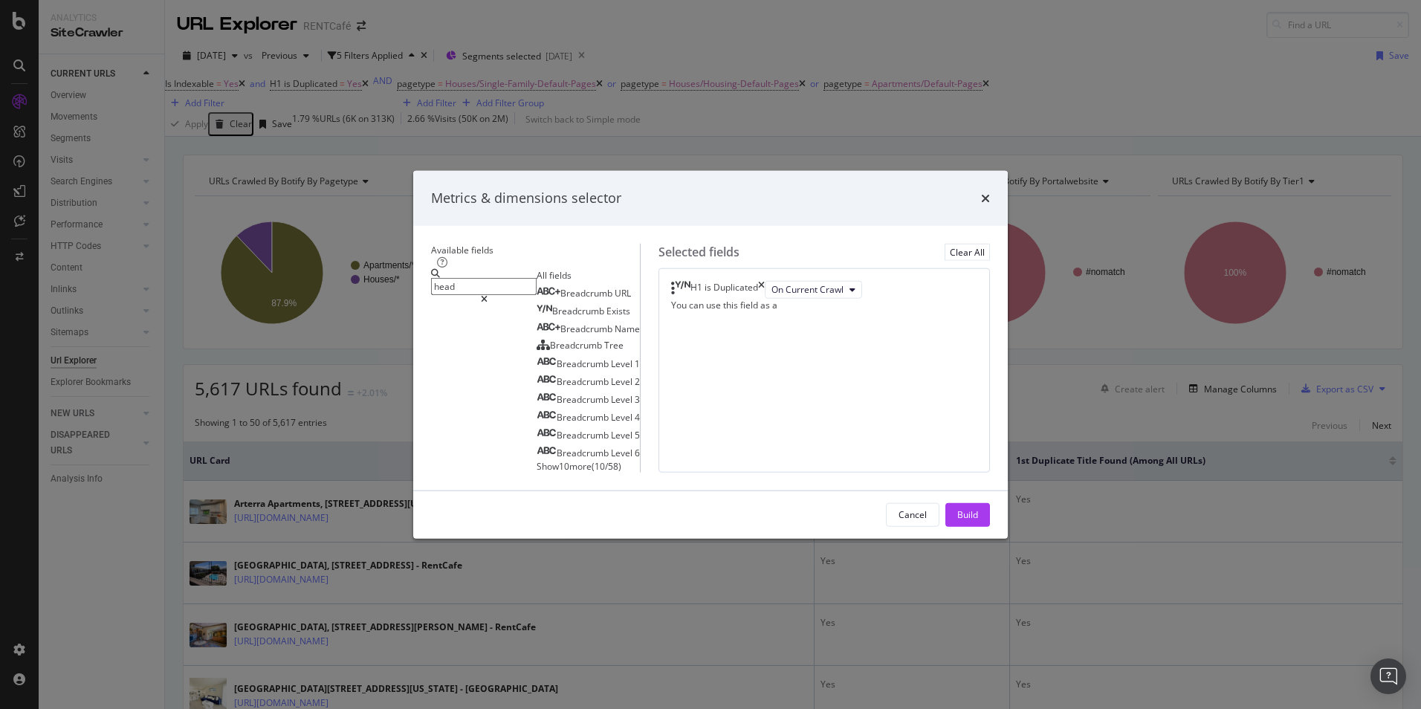
type input "head"
click at [857, 310] on div "H1 is Duplicated On Current Crawl You can use this field as a To pick up a drag…" at bounding box center [825, 370] width 332 height 204
click at [990, 193] on icon "times" at bounding box center [985, 199] width 9 height 12
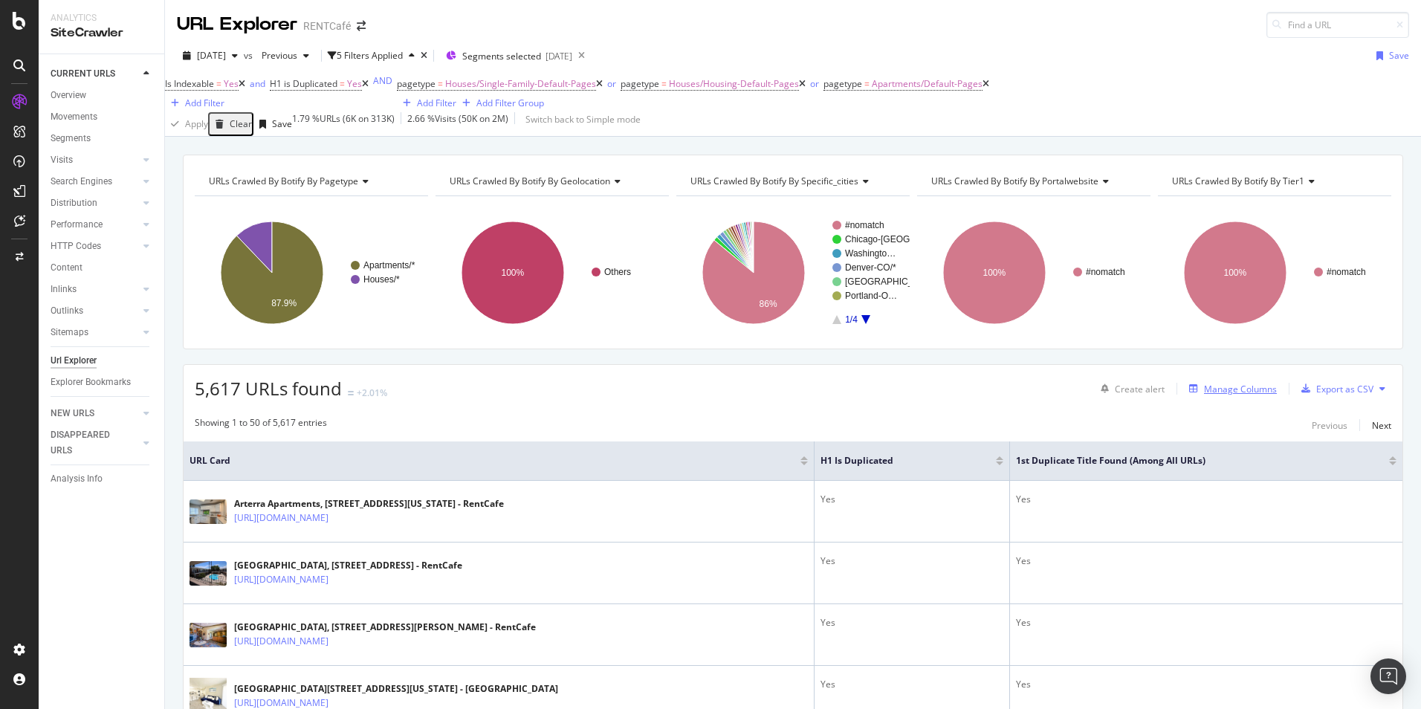
click at [1239, 395] on div "Manage Columns" at bounding box center [1240, 389] width 73 height 13
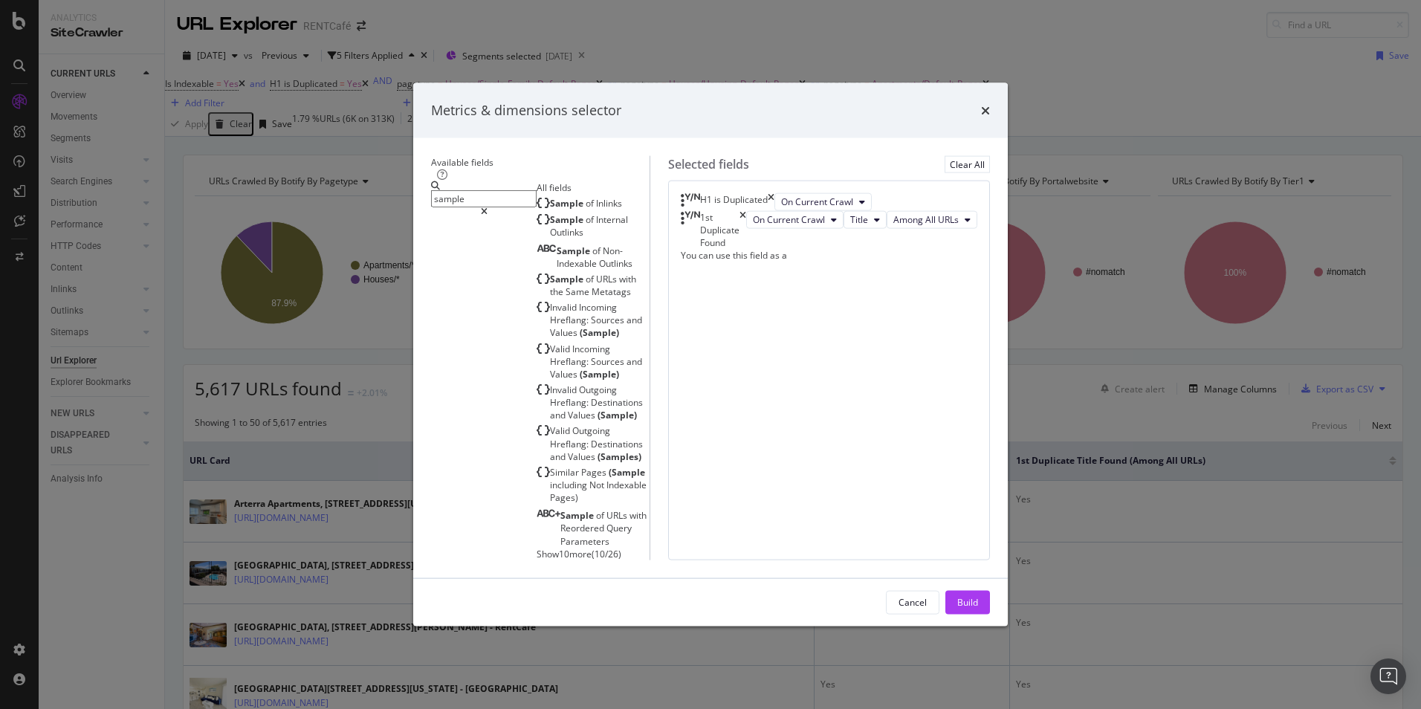
type input "sample"
click at [537, 547] on span "Show 10 more" at bounding box center [564, 553] width 55 height 13
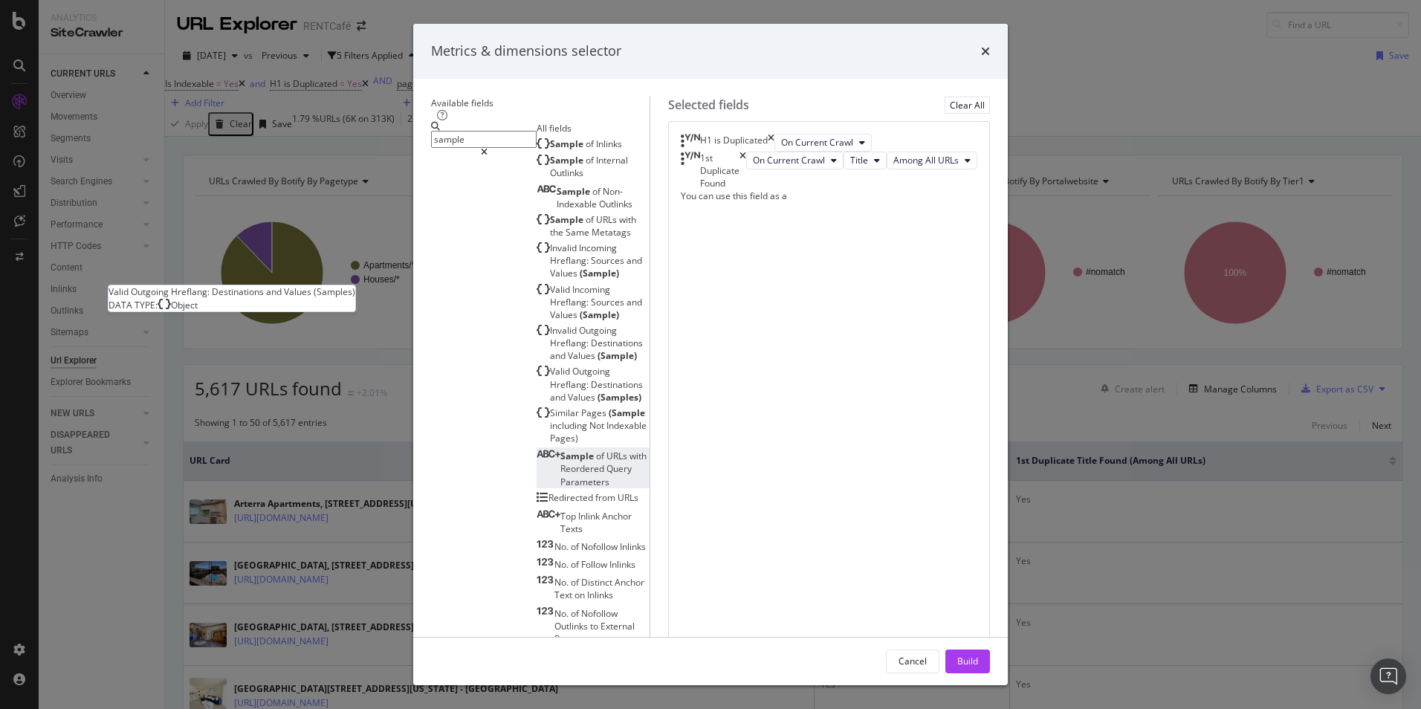
scroll to position [36, 0]
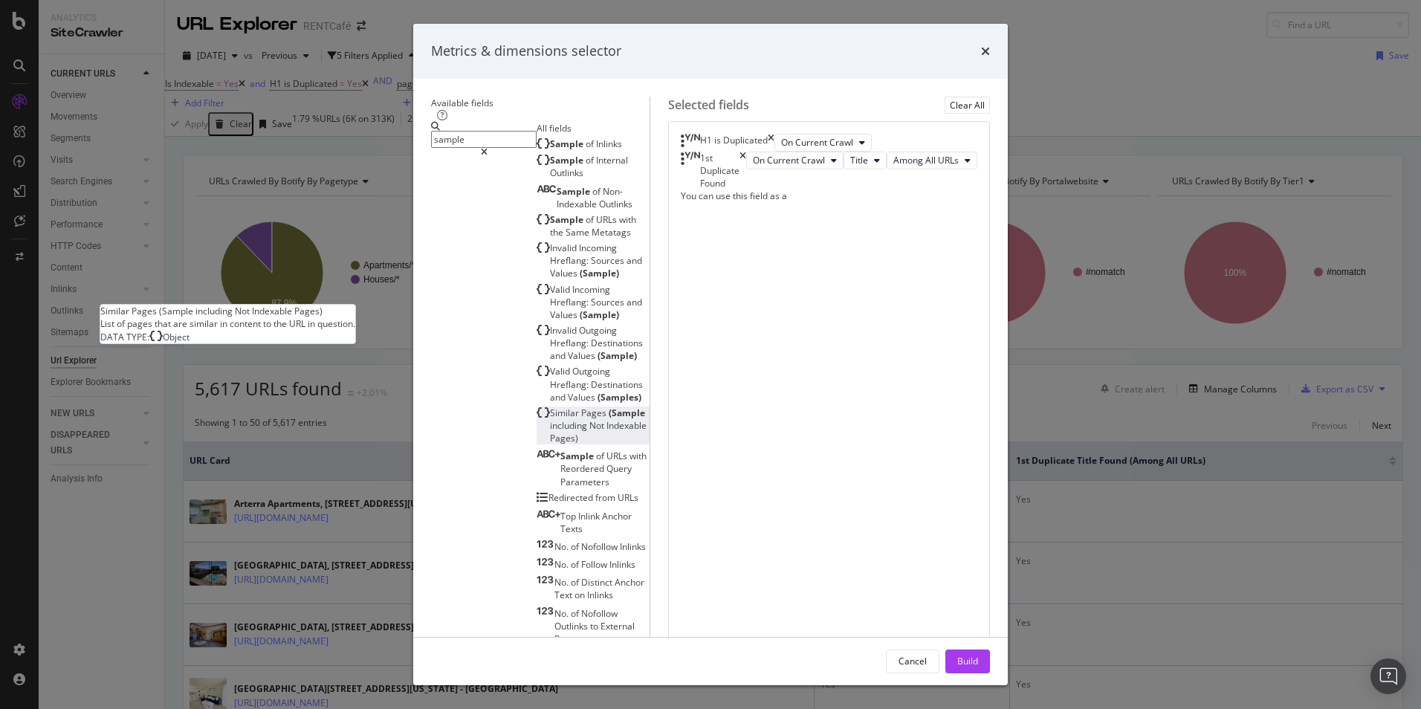
click at [609, 407] on span "(Sample" at bounding box center [627, 413] width 36 height 13
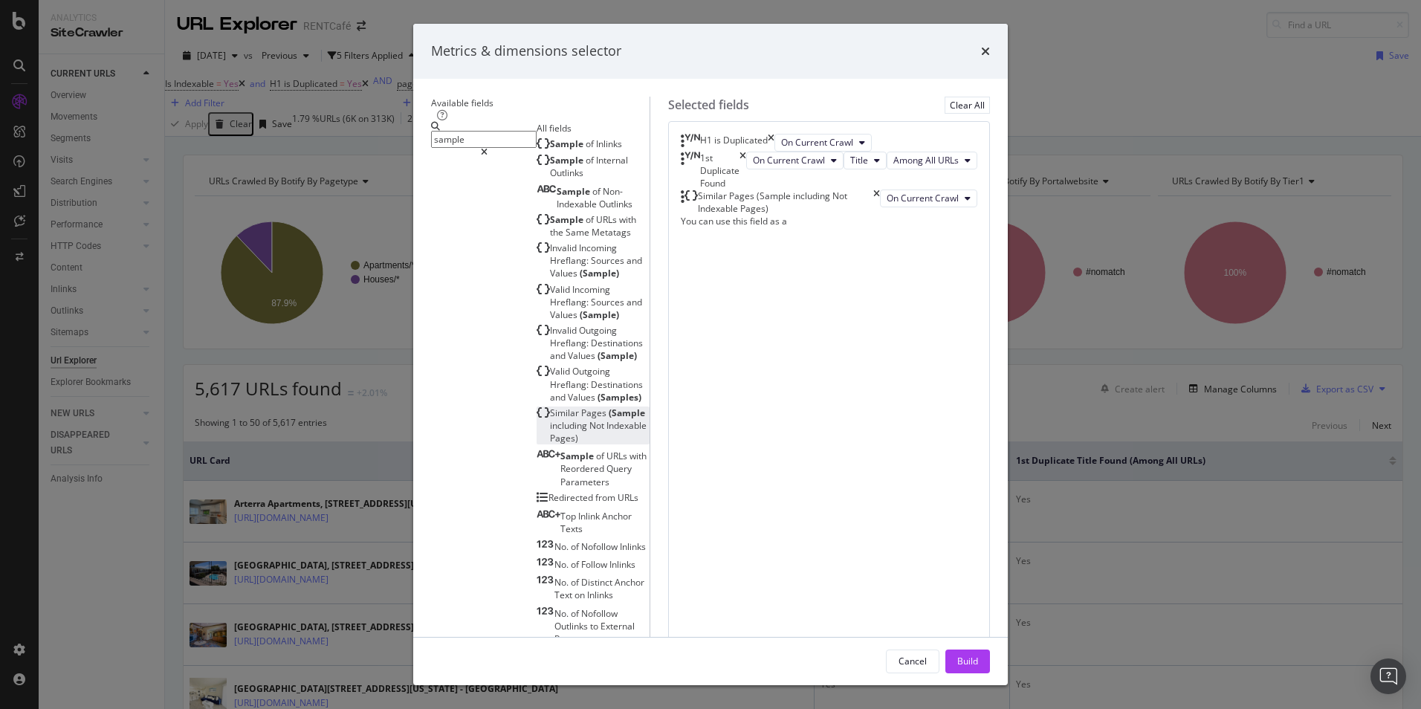
click at [746, 190] on icon "times" at bounding box center [743, 171] width 7 height 38
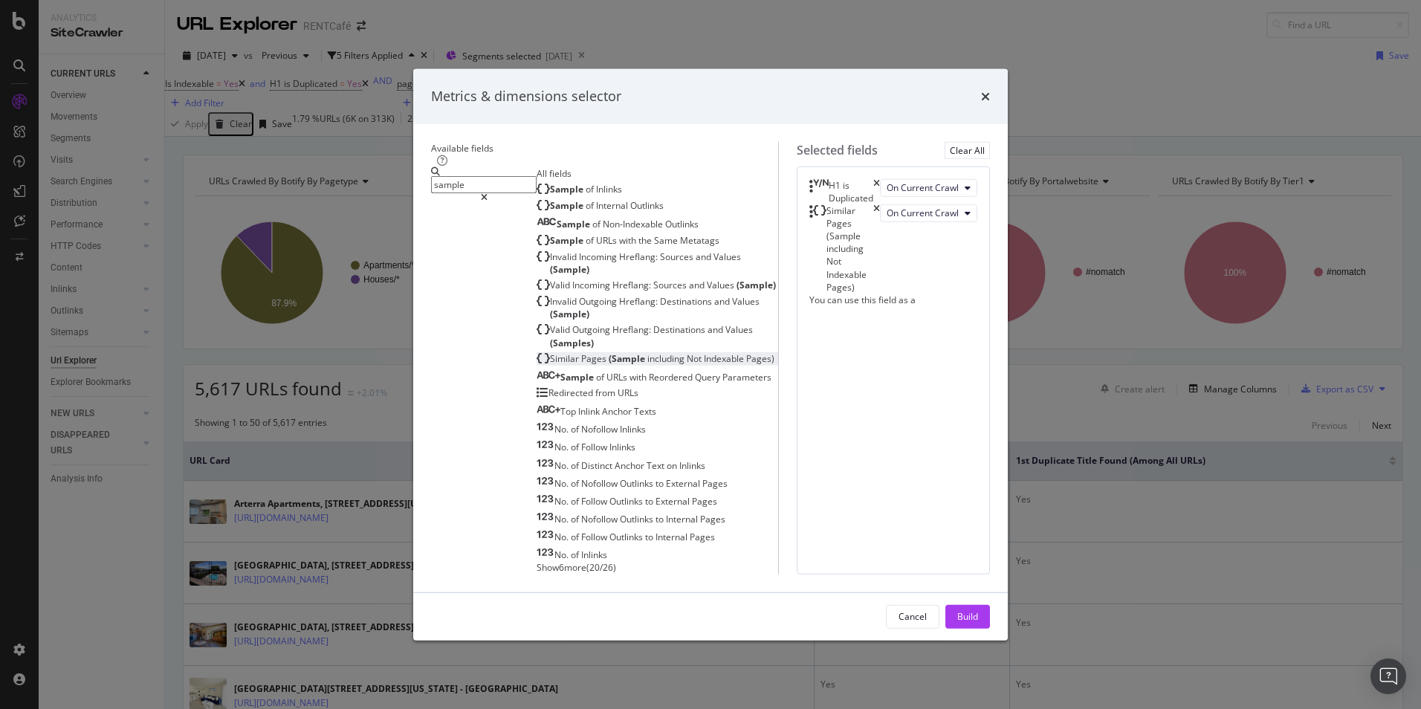
click at [978, 623] on div "Build" at bounding box center [967, 616] width 21 height 13
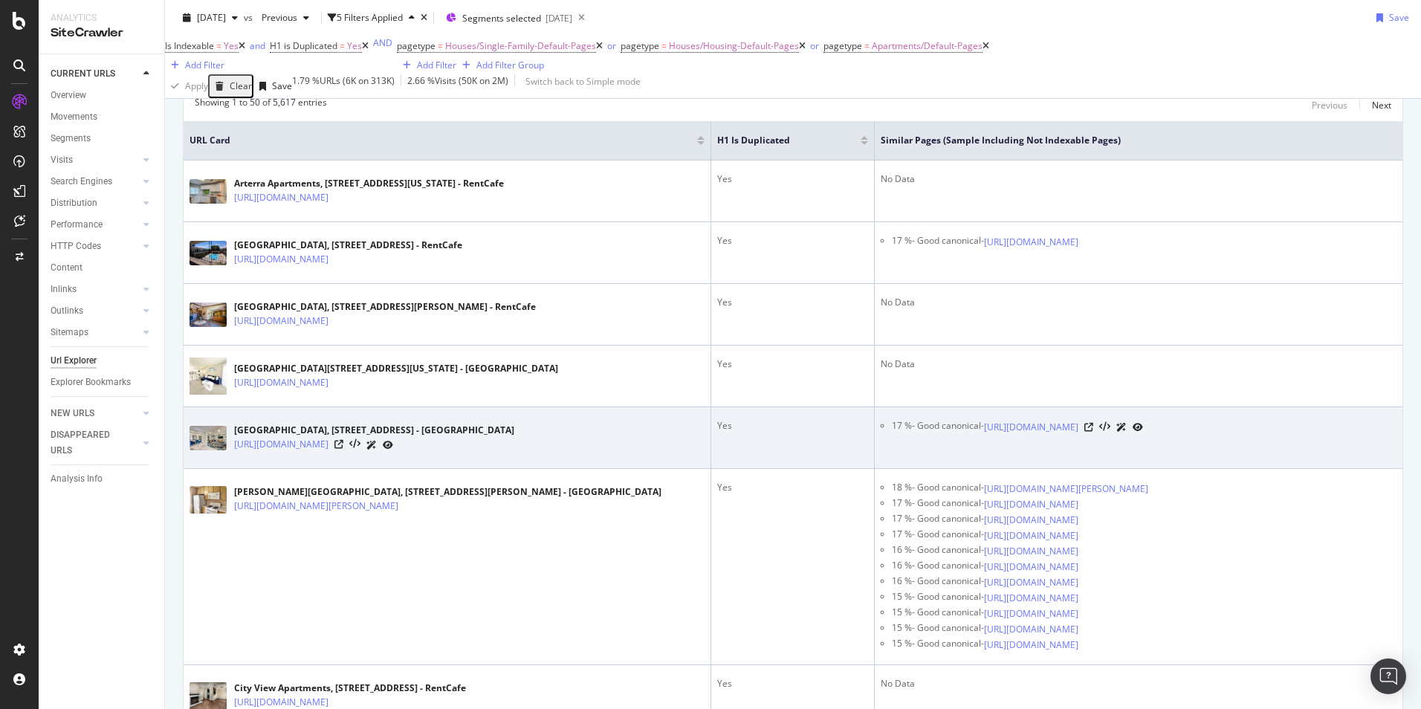
scroll to position [223, 0]
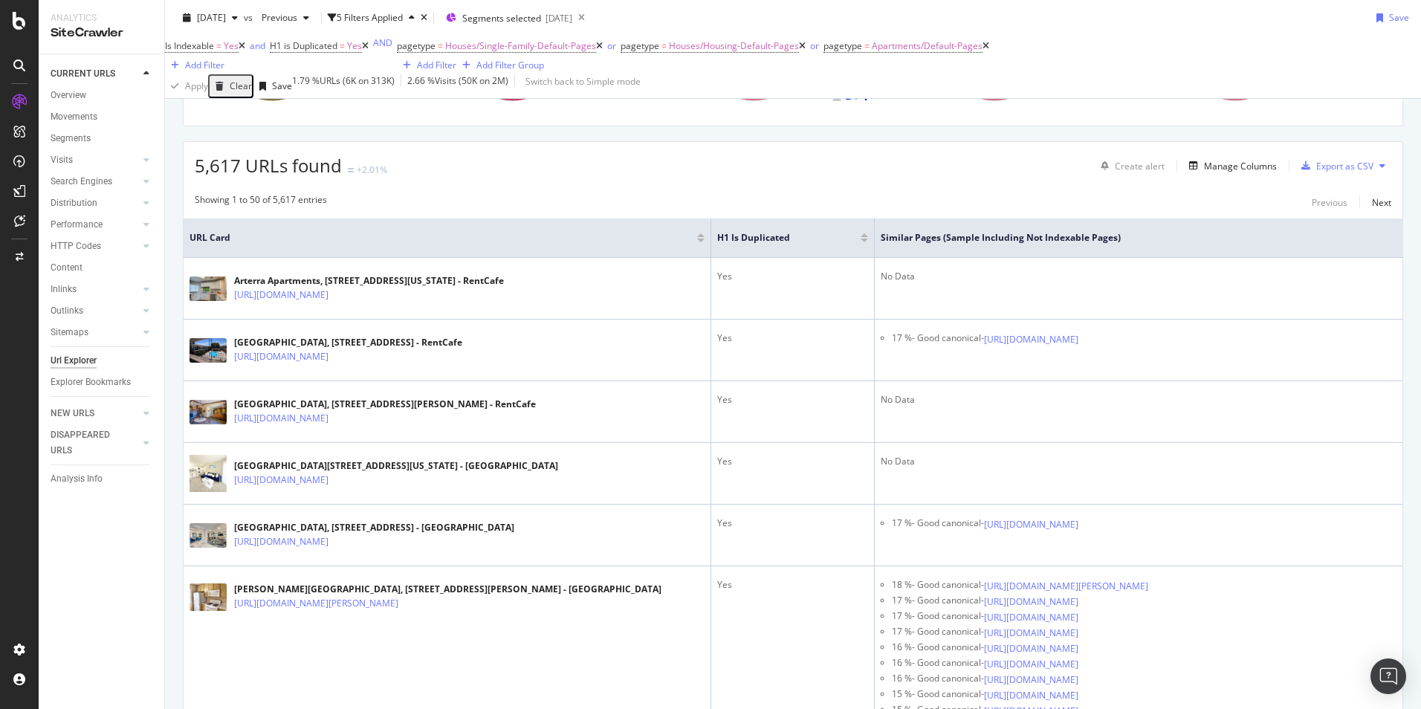
click at [799, 51] on icon at bounding box center [802, 46] width 7 height 9
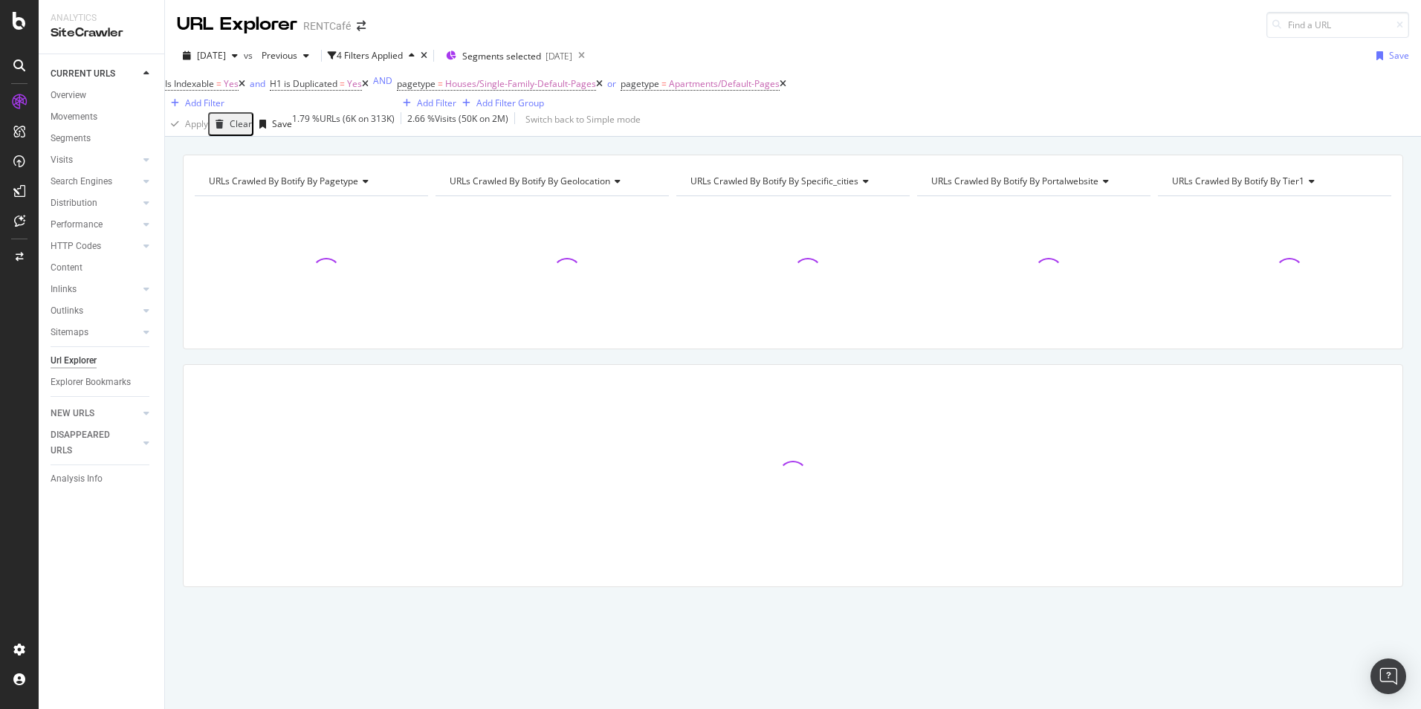
click at [780, 88] on icon at bounding box center [783, 84] width 7 height 9
click at [369, 88] on icon at bounding box center [365, 84] width 7 height 9
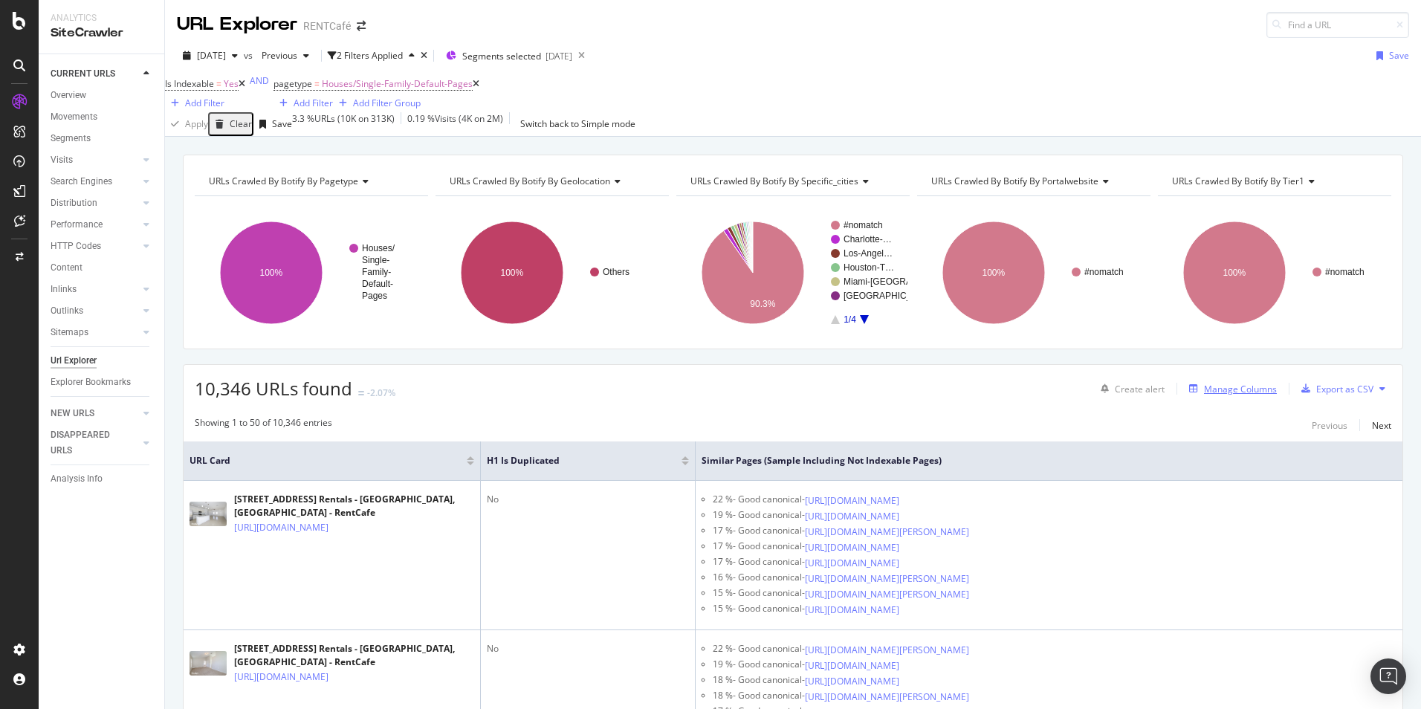
click at [1232, 395] on div "Manage Columns" at bounding box center [1240, 389] width 73 height 13
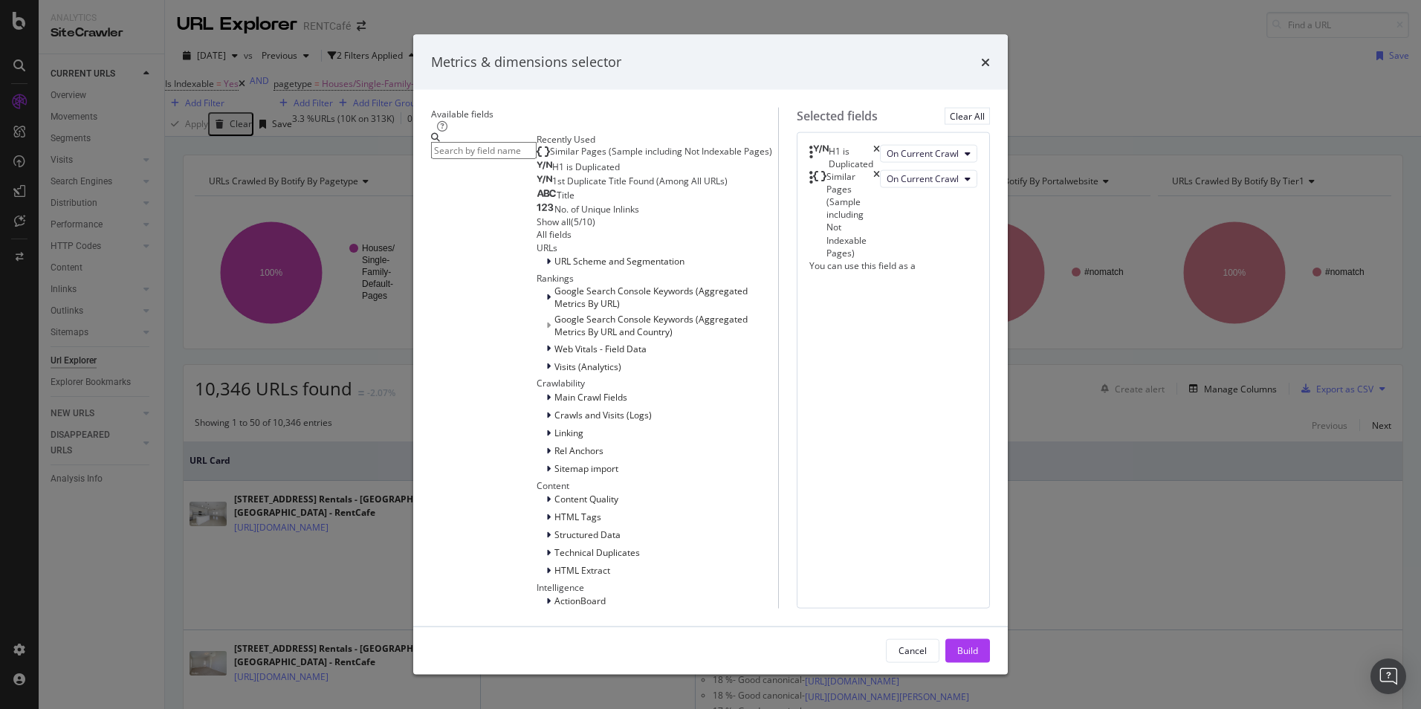
click at [880, 246] on icon "times" at bounding box center [876, 213] width 7 height 89
click at [880, 169] on icon "times" at bounding box center [876, 156] width 7 height 25
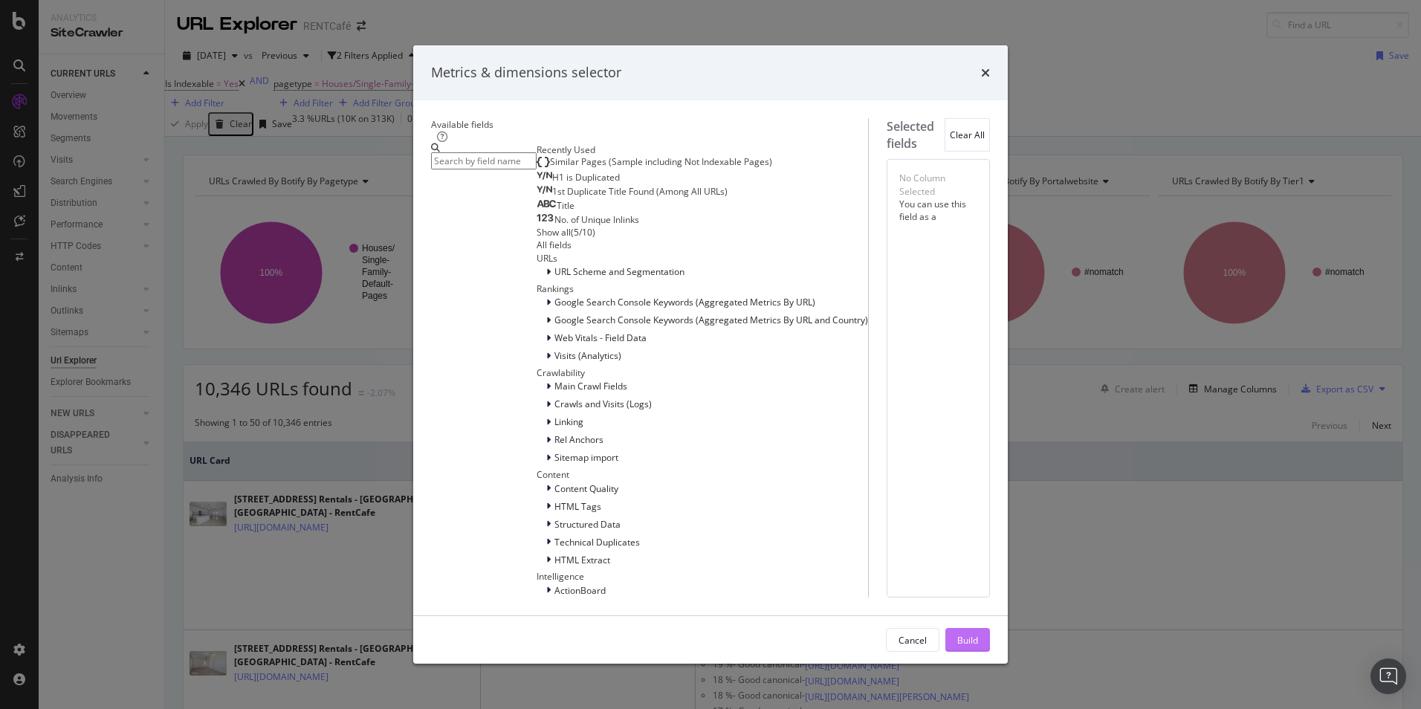
click at [978, 634] on div "Build" at bounding box center [967, 640] width 21 height 13
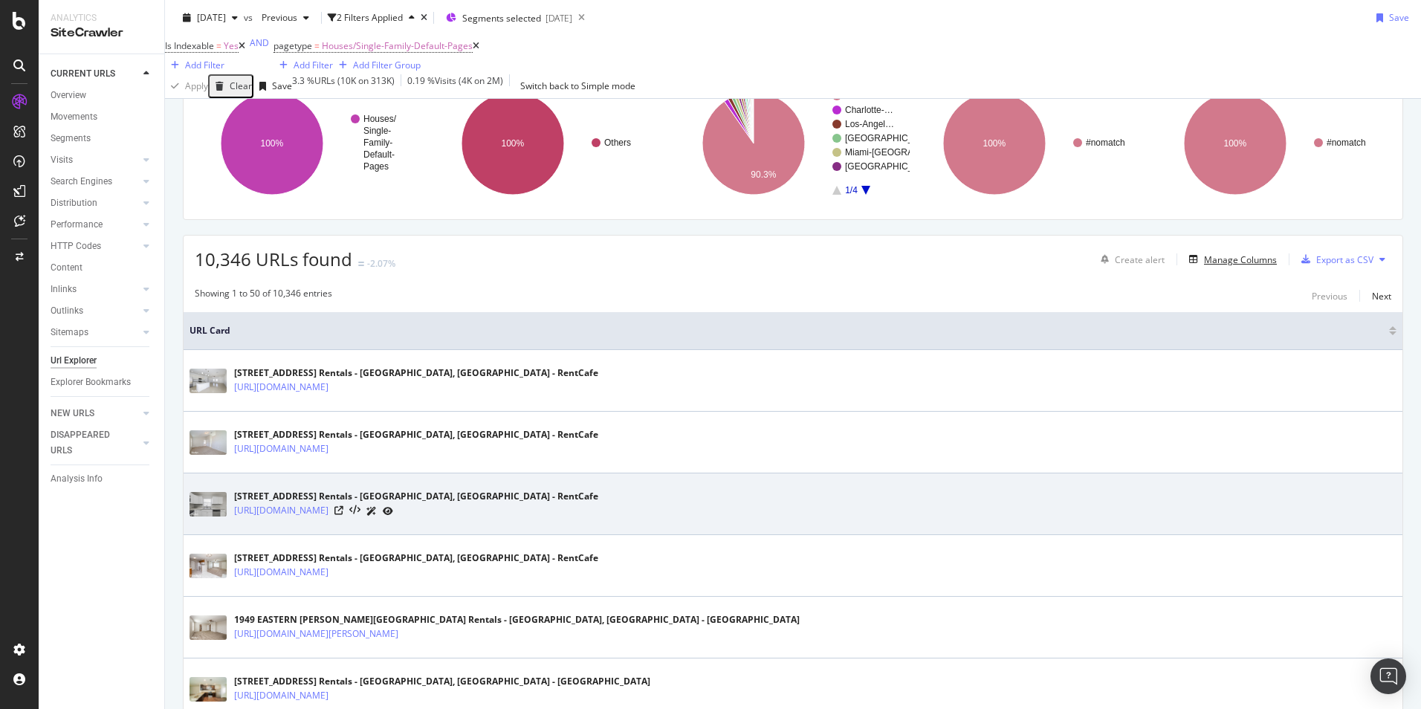
scroll to position [223, 0]
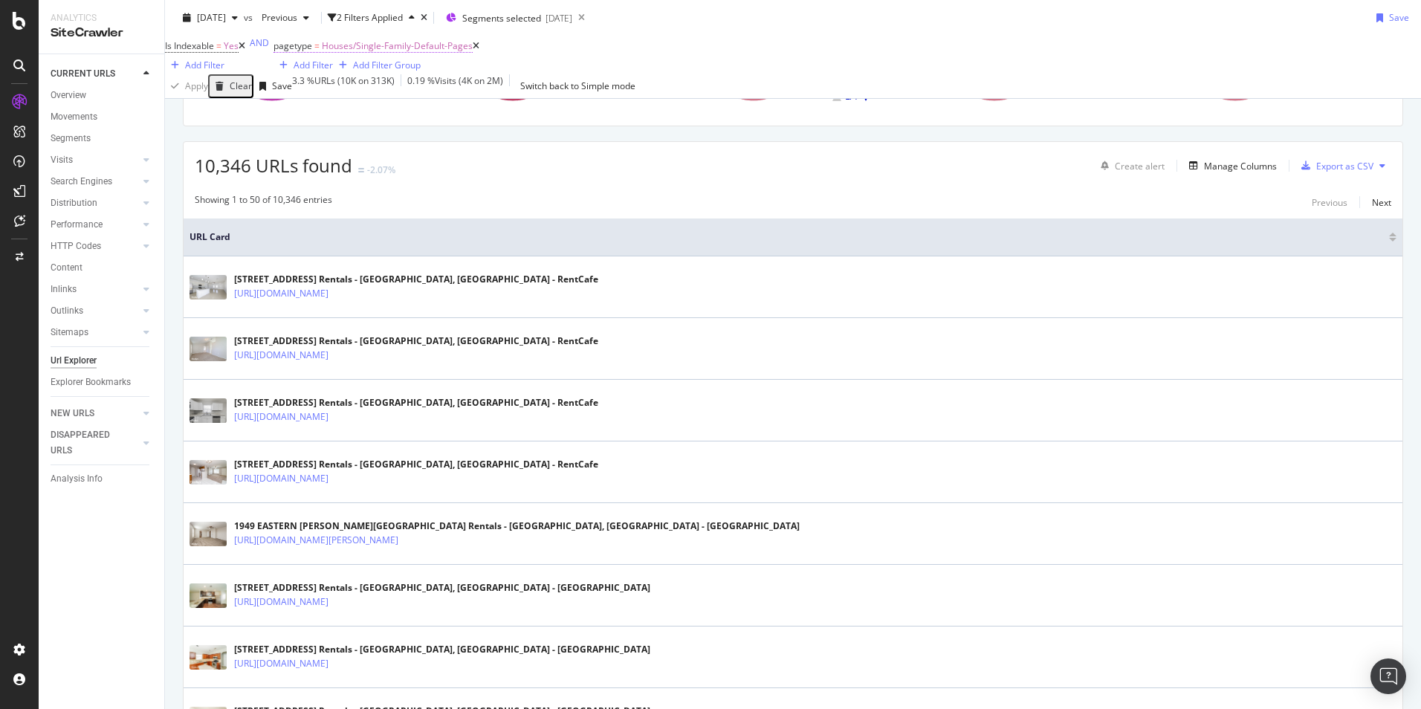
click at [386, 52] on span "Houses/Single-Family-Default-Pages" at bounding box center [397, 45] width 151 height 13
click at [433, 62] on div "Is Indexable = Yes Add Filter AND pagetype = Houses/Single-Family-Default-Pages…" at bounding box center [322, 55] width 314 height 39
click at [473, 51] on icon at bounding box center [476, 46] width 7 height 9
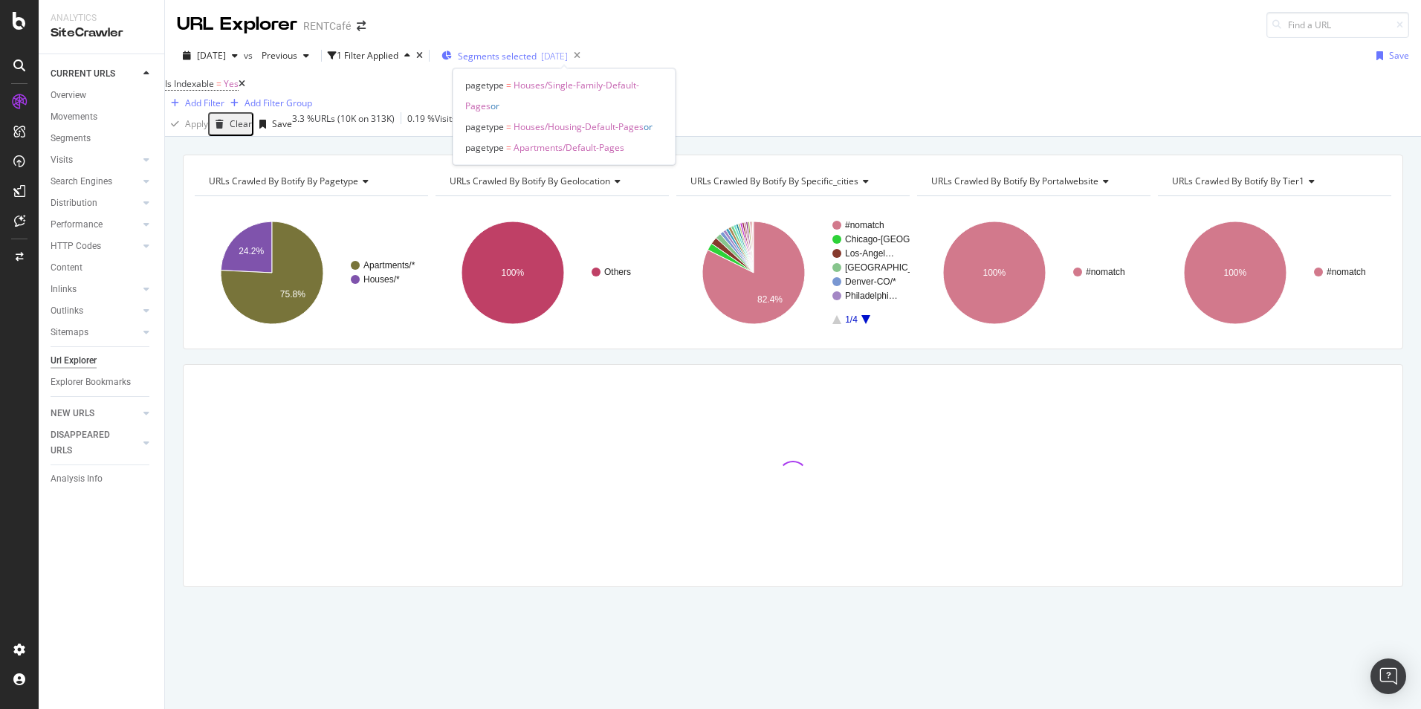
click at [537, 55] on span "Segments selected" at bounding box center [497, 56] width 79 height 13
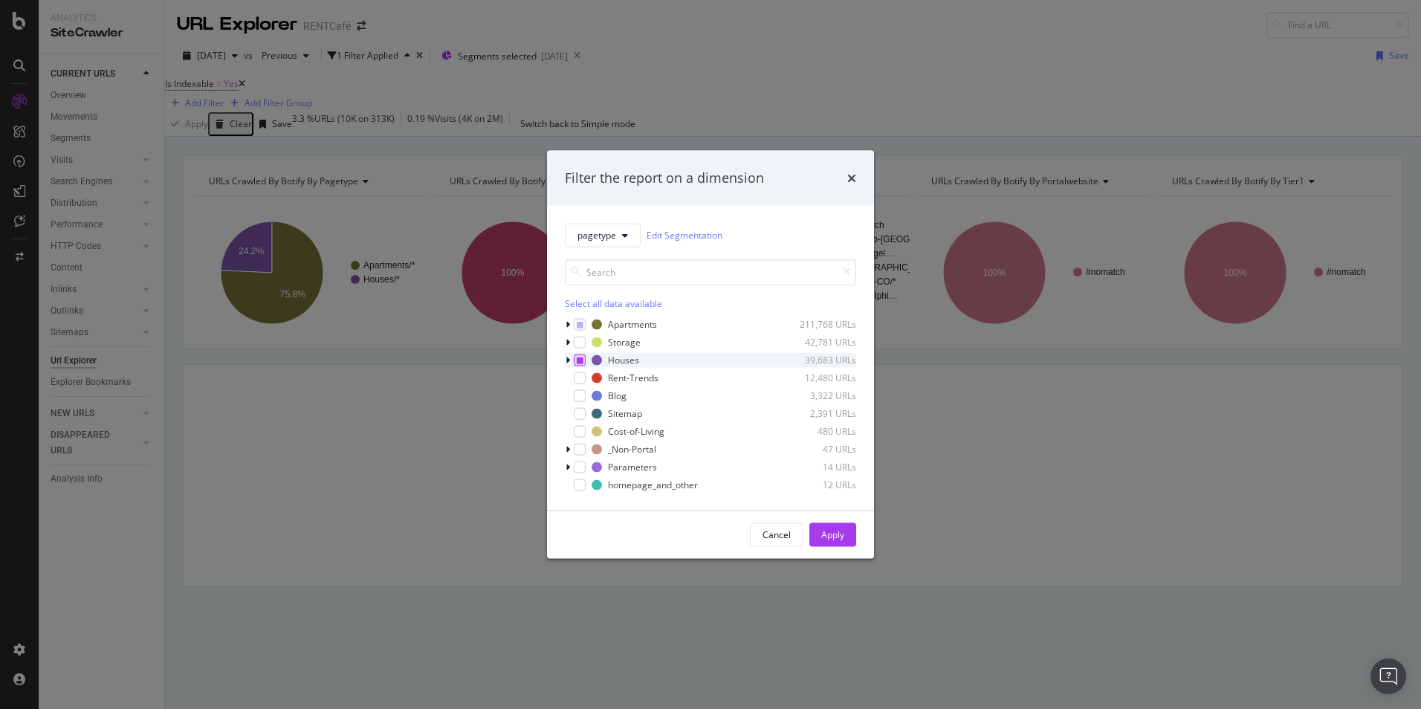
click at [578, 360] on icon "modal" at bounding box center [580, 359] width 7 height 7
click at [569, 325] on icon "modal" at bounding box center [568, 324] width 4 height 9
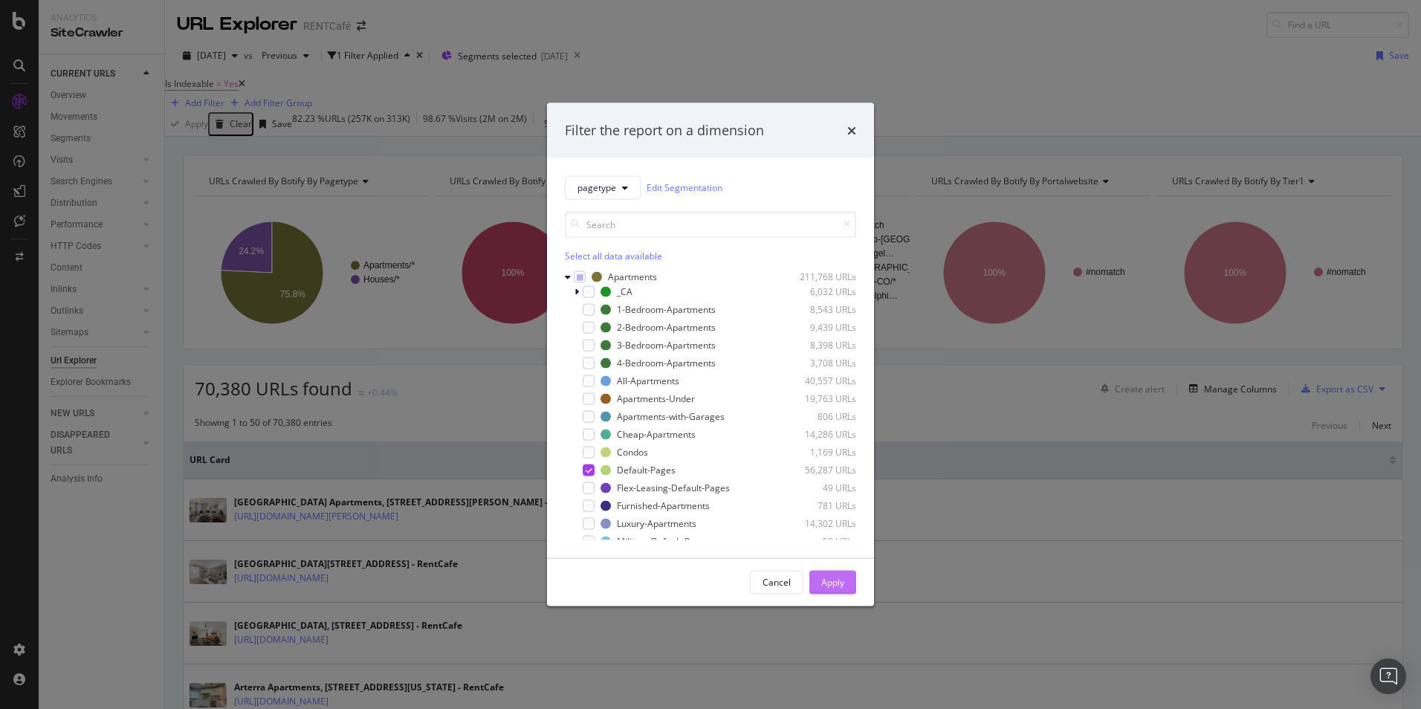
click at [823, 585] on div "Apply" at bounding box center [832, 582] width 23 height 13
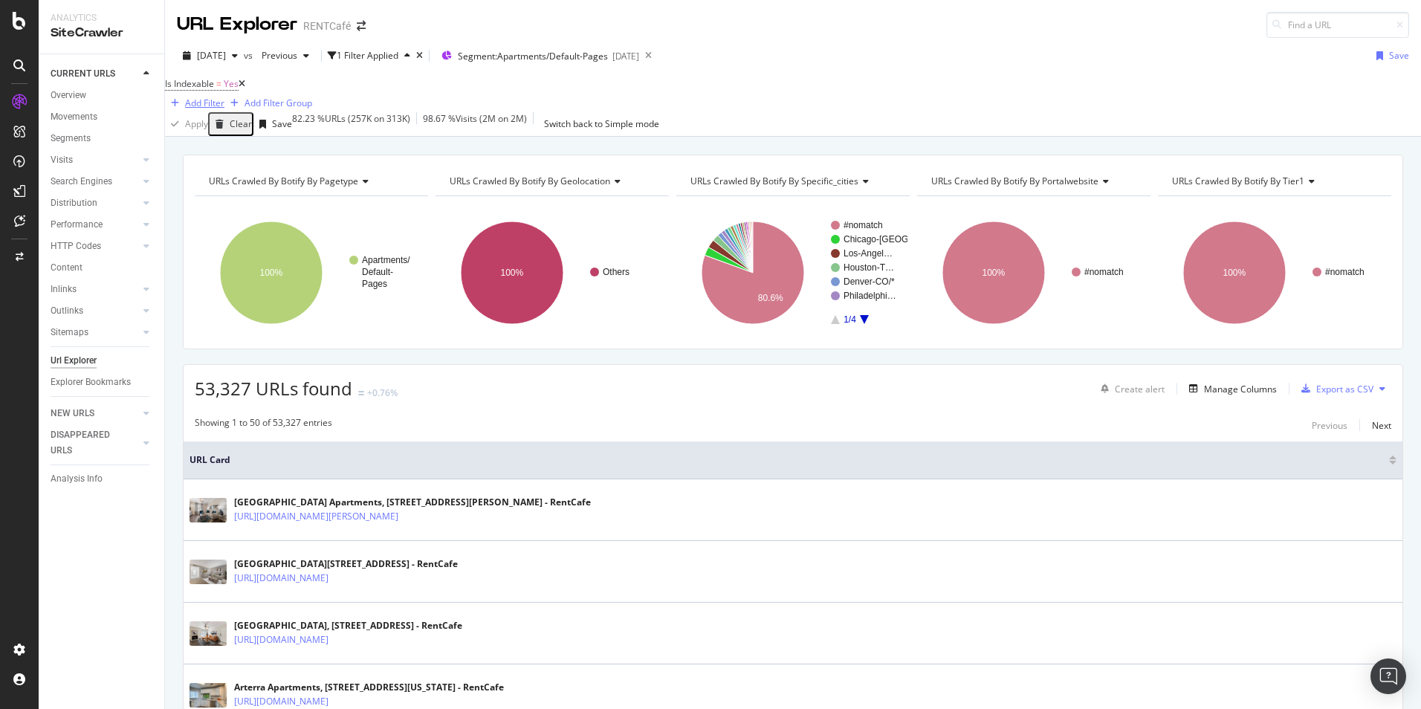
click at [224, 97] on div "Add Filter" at bounding box center [204, 103] width 39 height 13
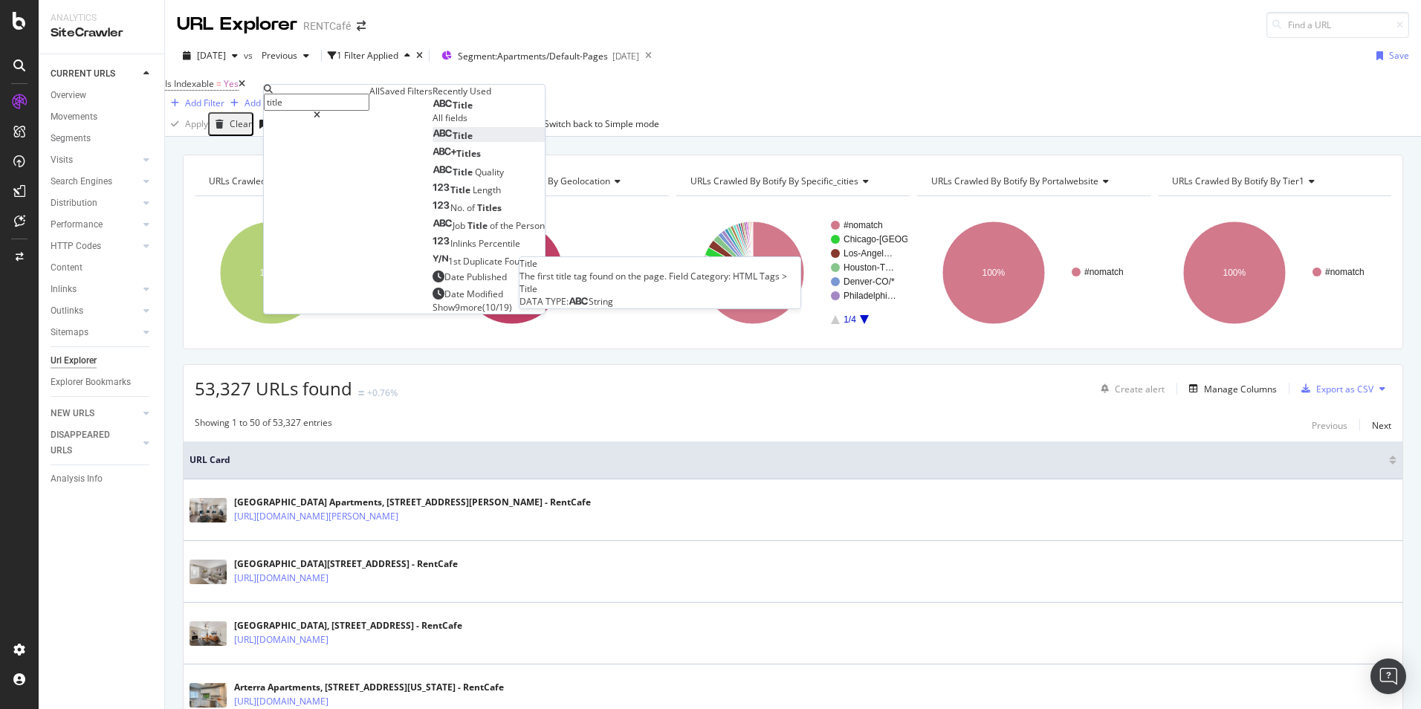
type input "title"
click at [433, 142] on div "Title" at bounding box center [453, 135] width 40 height 13
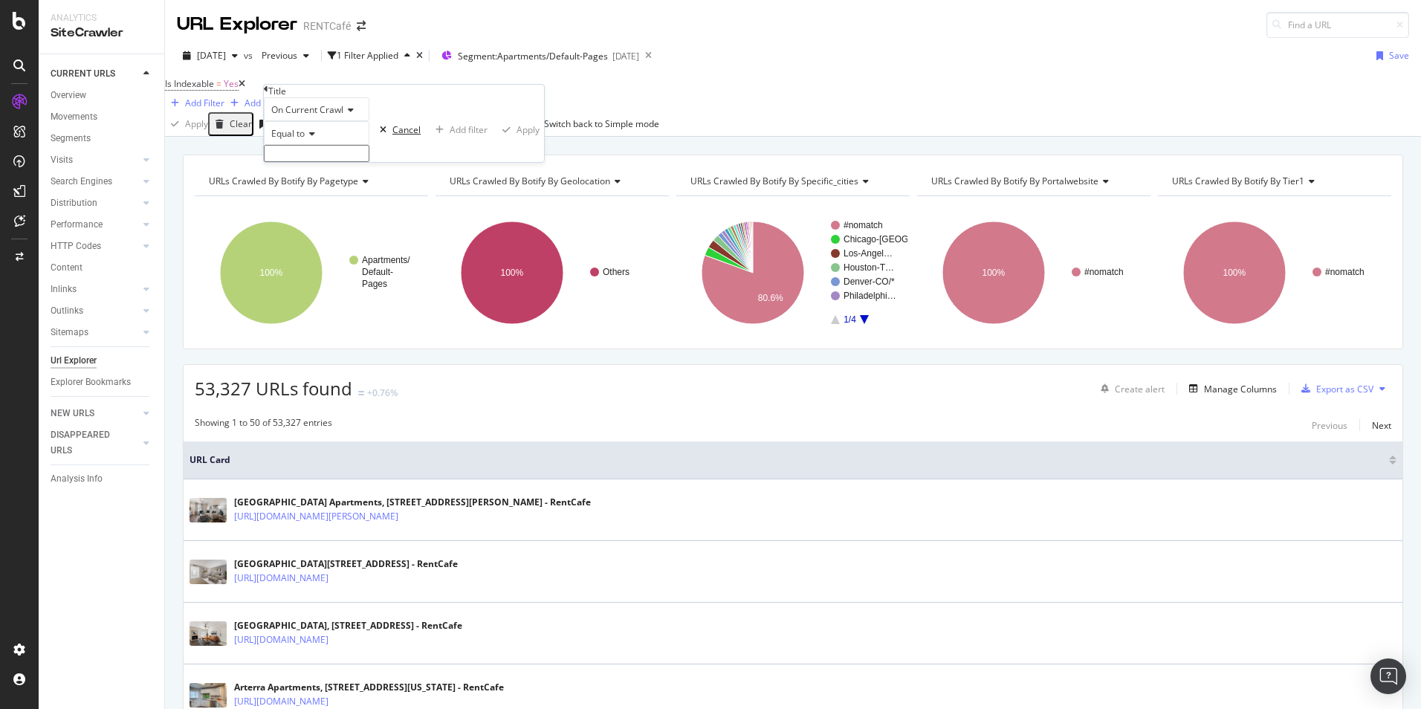
click at [392, 136] on div "Cancel" at bounding box center [406, 129] width 28 height 13
click at [549, 60] on span "Segment: Apartments/Default-Pages" at bounding box center [533, 56] width 150 height 13
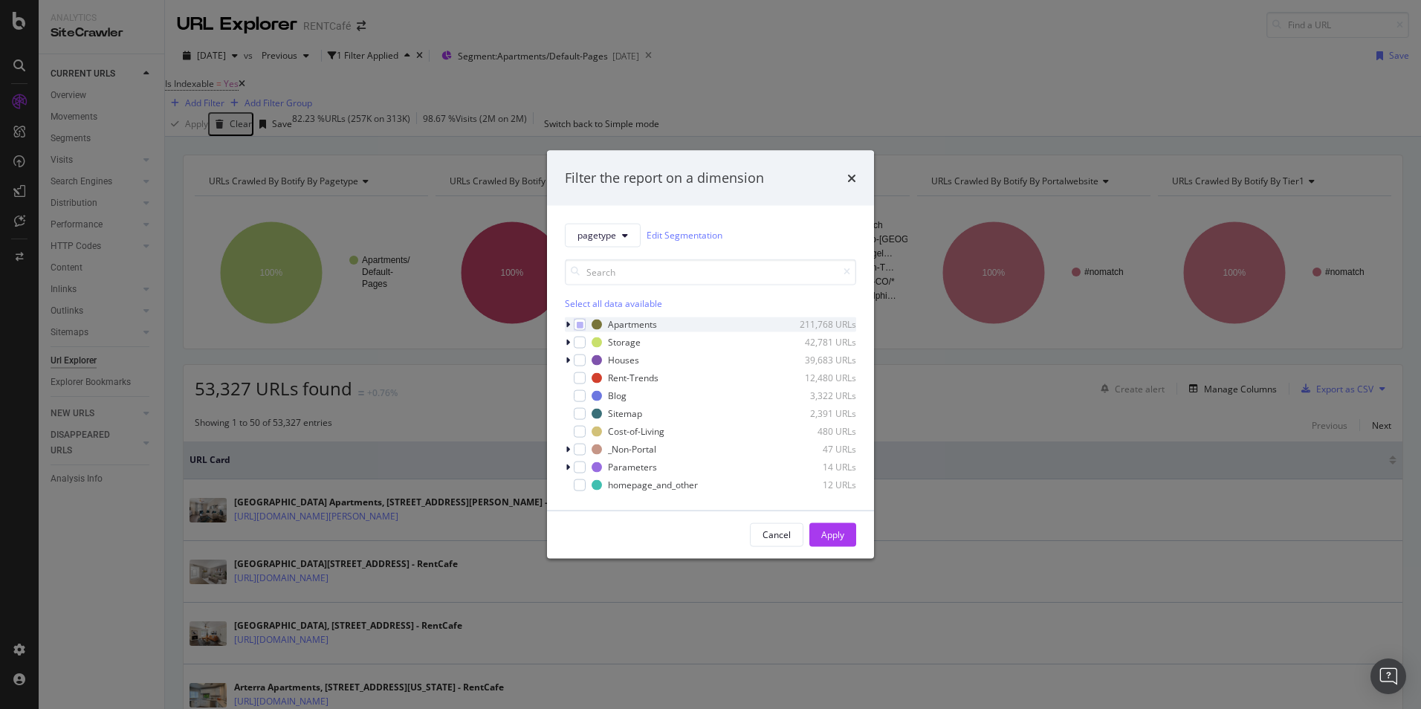
click at [586, 323] on div "Apartments 211,768 URLs" at bounding box center [710, 324] width 291 height 15
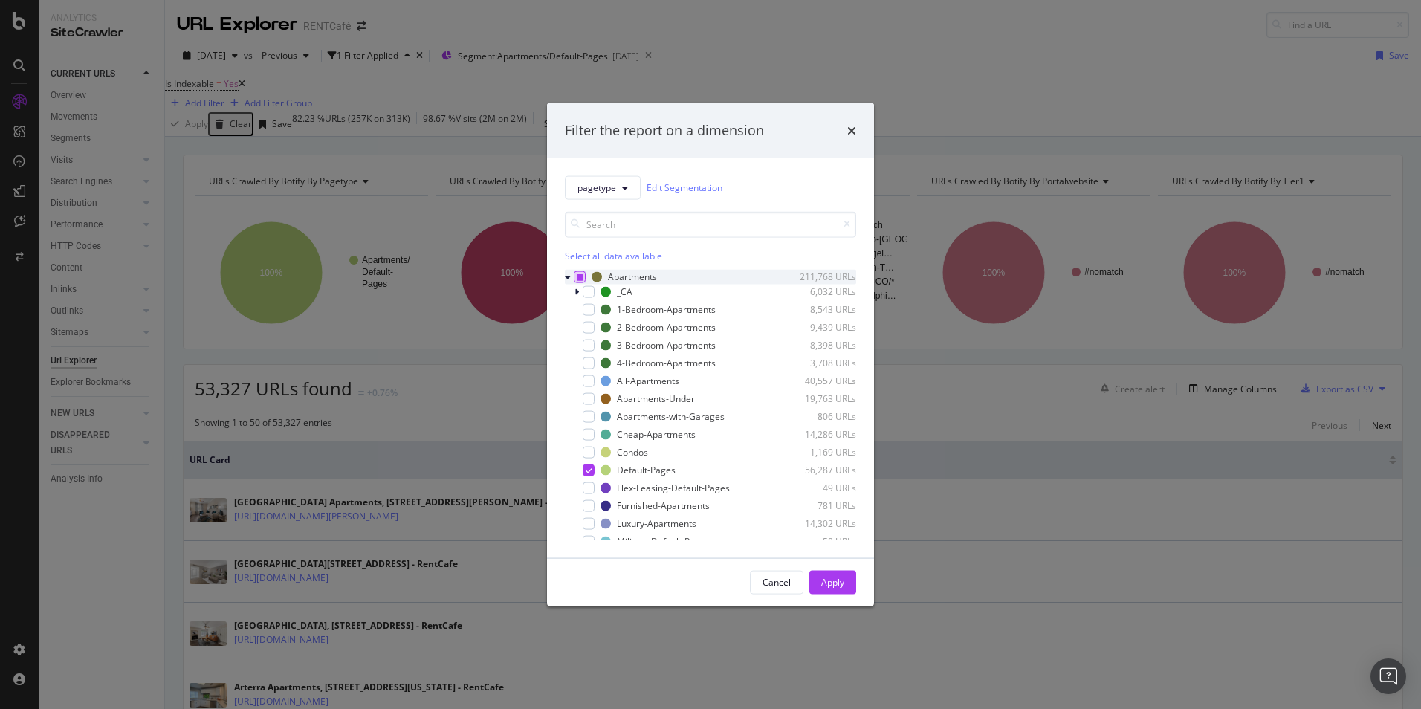
click at [581, 277] on icon "modal" at bounding box center [580, 276] width 7 height 7
click at [580, 276] on icon "modal" at bounding box center [580, 276] width 7 height 7
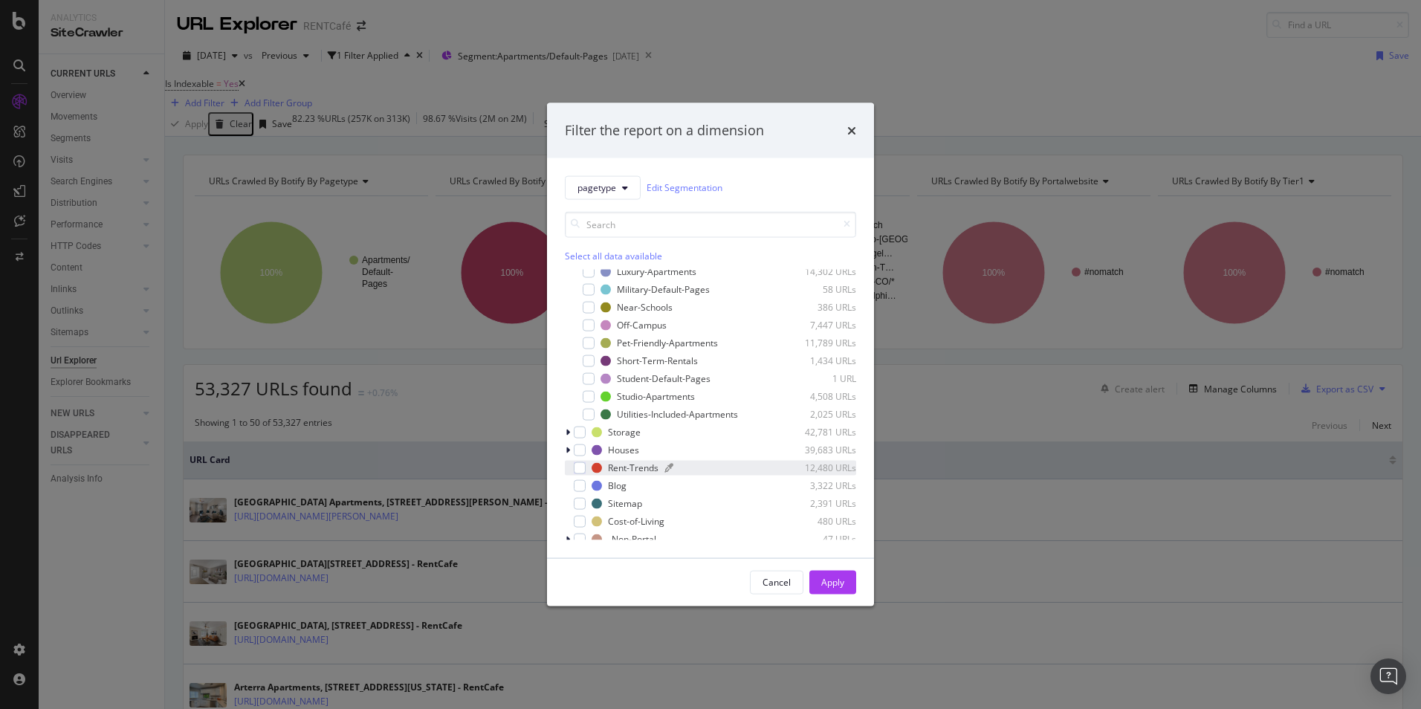
scroll to position [294, 0]
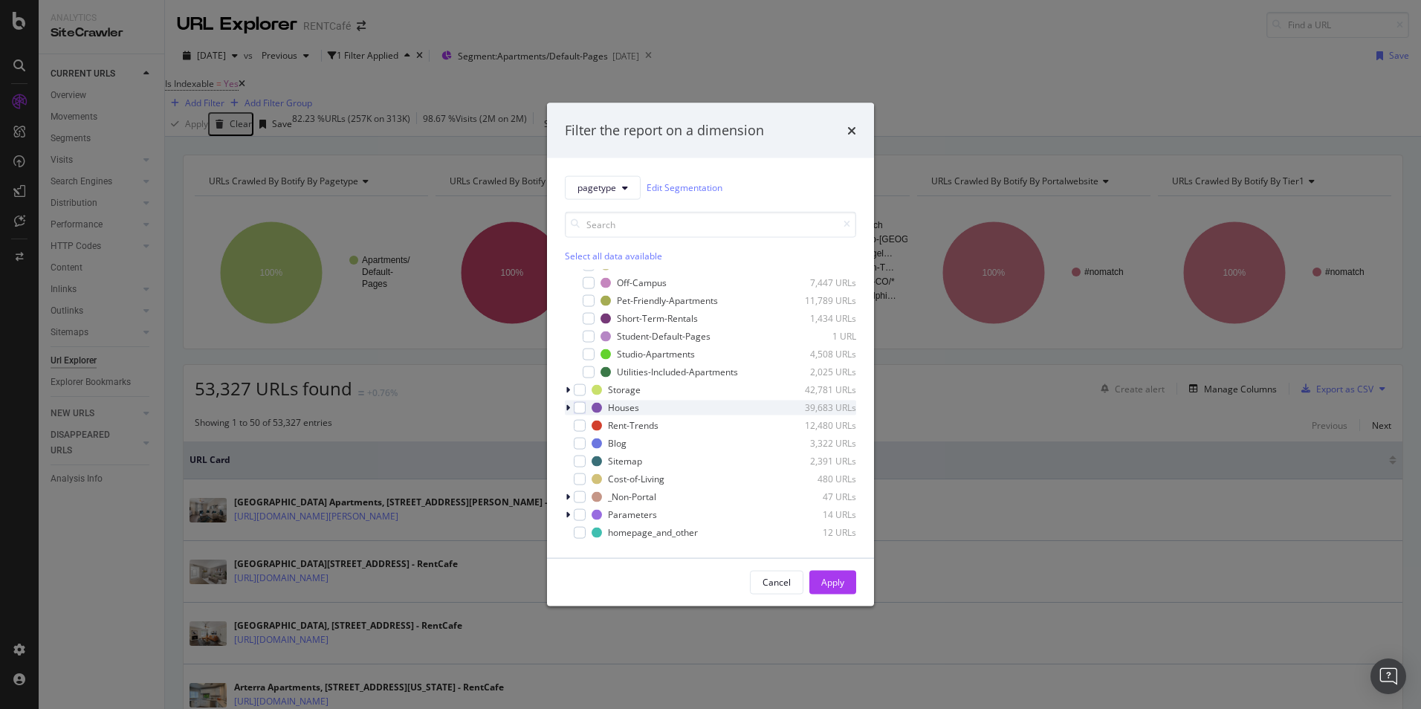
click at [565, 408] on div "modal" at bounding box center [569, 407] width 9 height 15
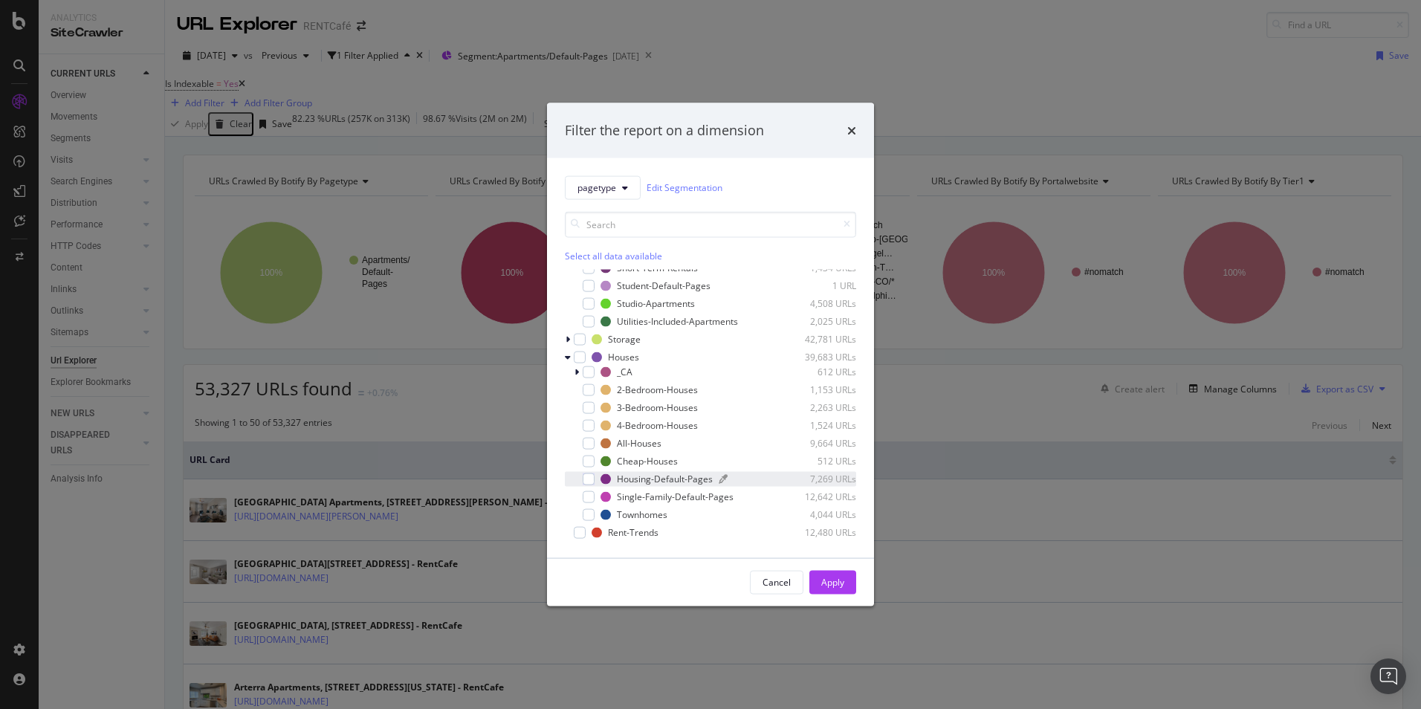
scroll to position [369, 0]
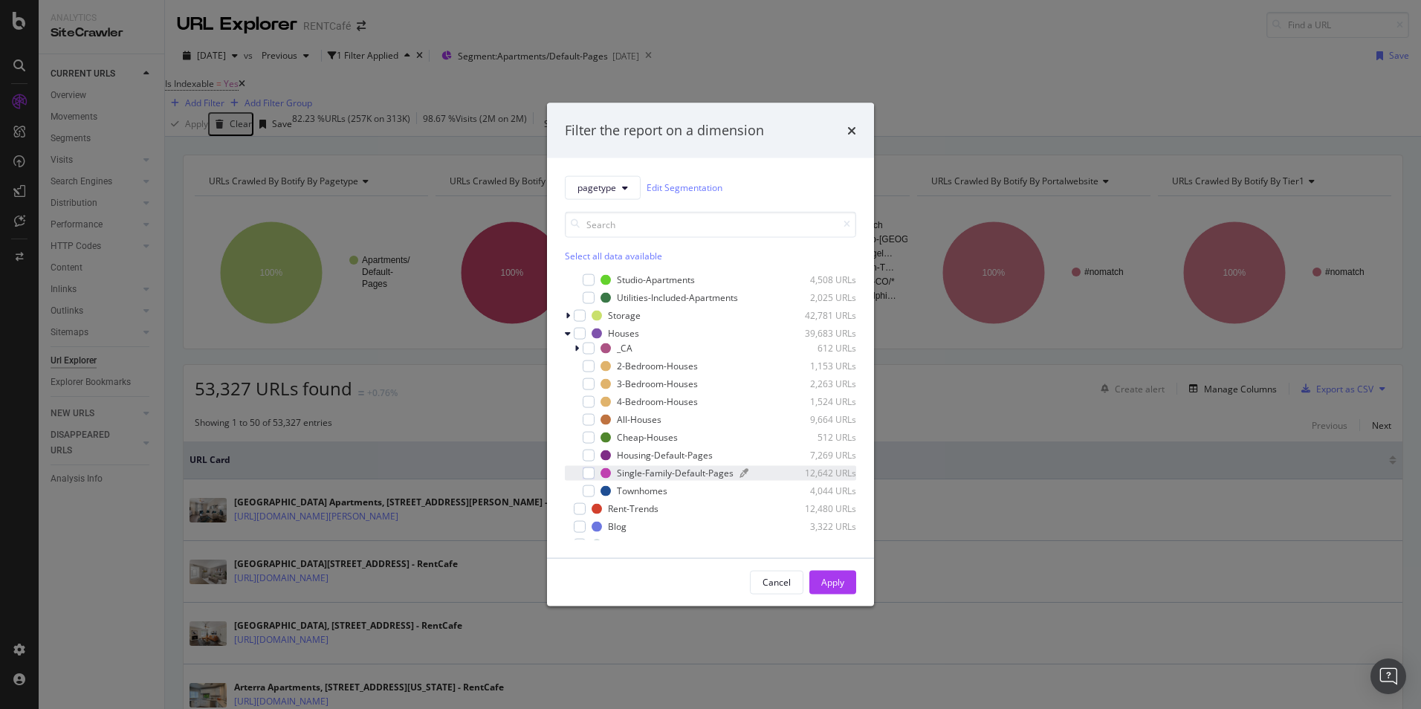
click at [665, 476] on div "Single-Family-Default-Pages" at bounding box center [675, 473] width 117 height 13
click at [656, 455] on div "Housing-Default-Pages" at bounding box center [665, 455] width 96 height 13
click at [841, 583] on div "Apply" at bounding box center [832, 582] width 23 height 13
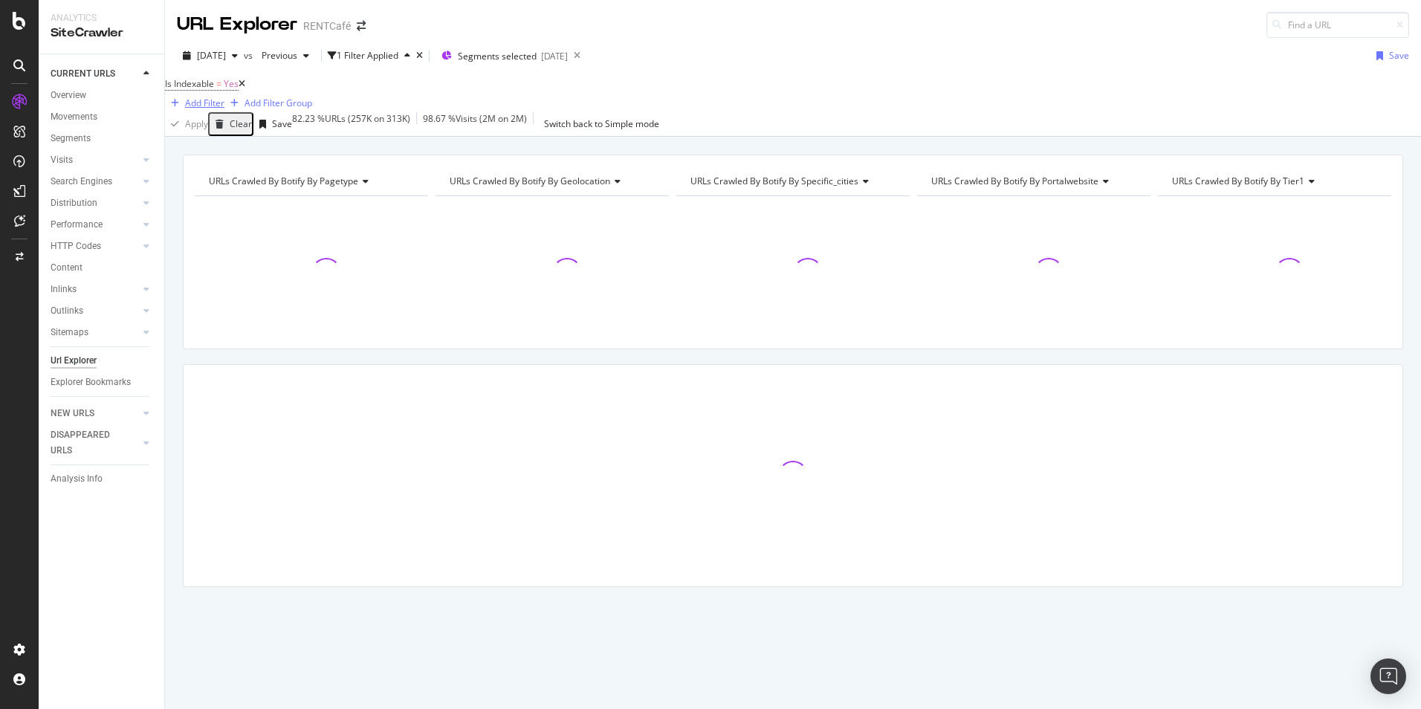
click at [224, 97] on div "Add Filter" at bounding box center [204, 103] width 39 height 13
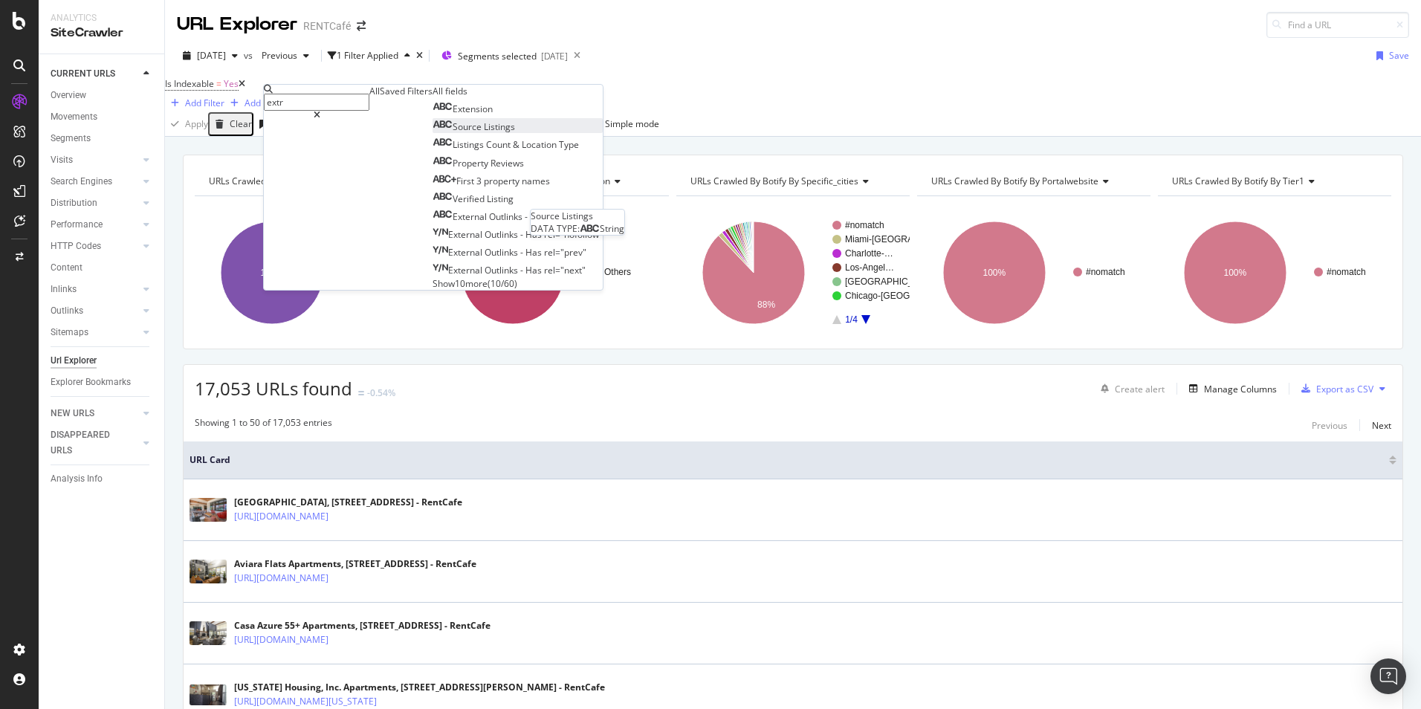
type input "extr"
click at [484, 133] on span "Listings" at bounding box center [499, 126] width 31 height 13
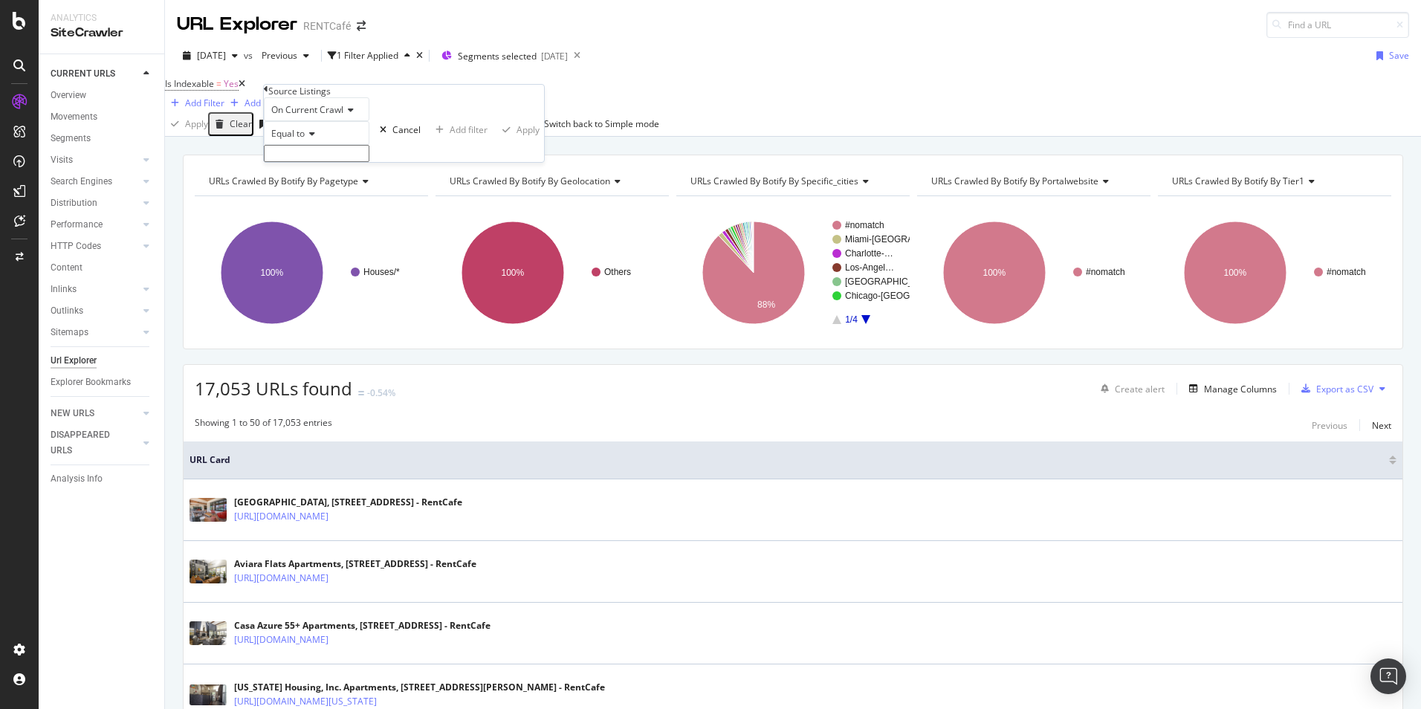
click at [312, 138] on icon at bounding box center [310, 133] width 10 height 9
drag, startPoint x: 382, startPoint y: 152, endPoint x: 369, endPoint y: 161, distance: 16.1
click at [369, 145] on div "Equal to" at bounding box center [317, 133] width 106 height 24
click at [335, 162] on input "text" at bounding box center [317, 153] width 106 height 17
click at [311, 192] on span "103" at bounding box center [289, 185] width 43 height 13
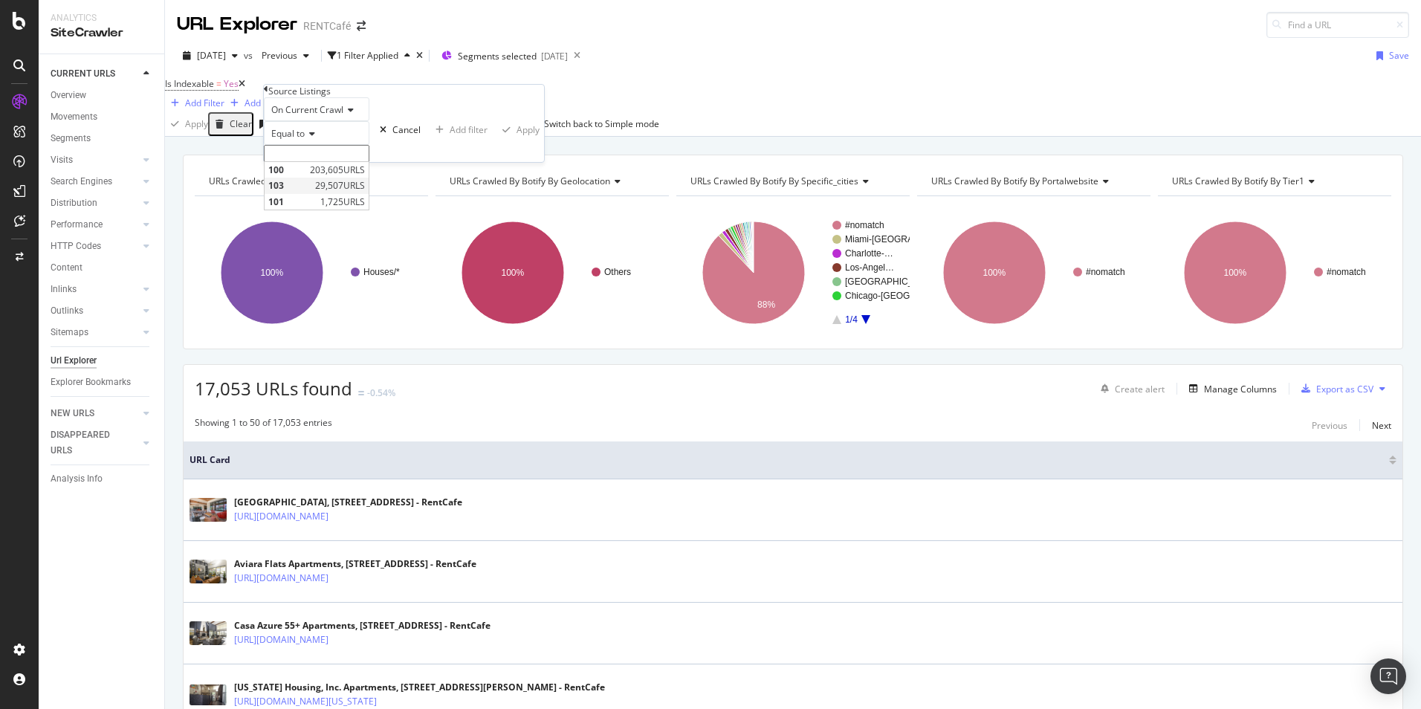
type input "103"
click at [517, 140] on div "Apply" at bounding box center [528, 134] width 23 height 13
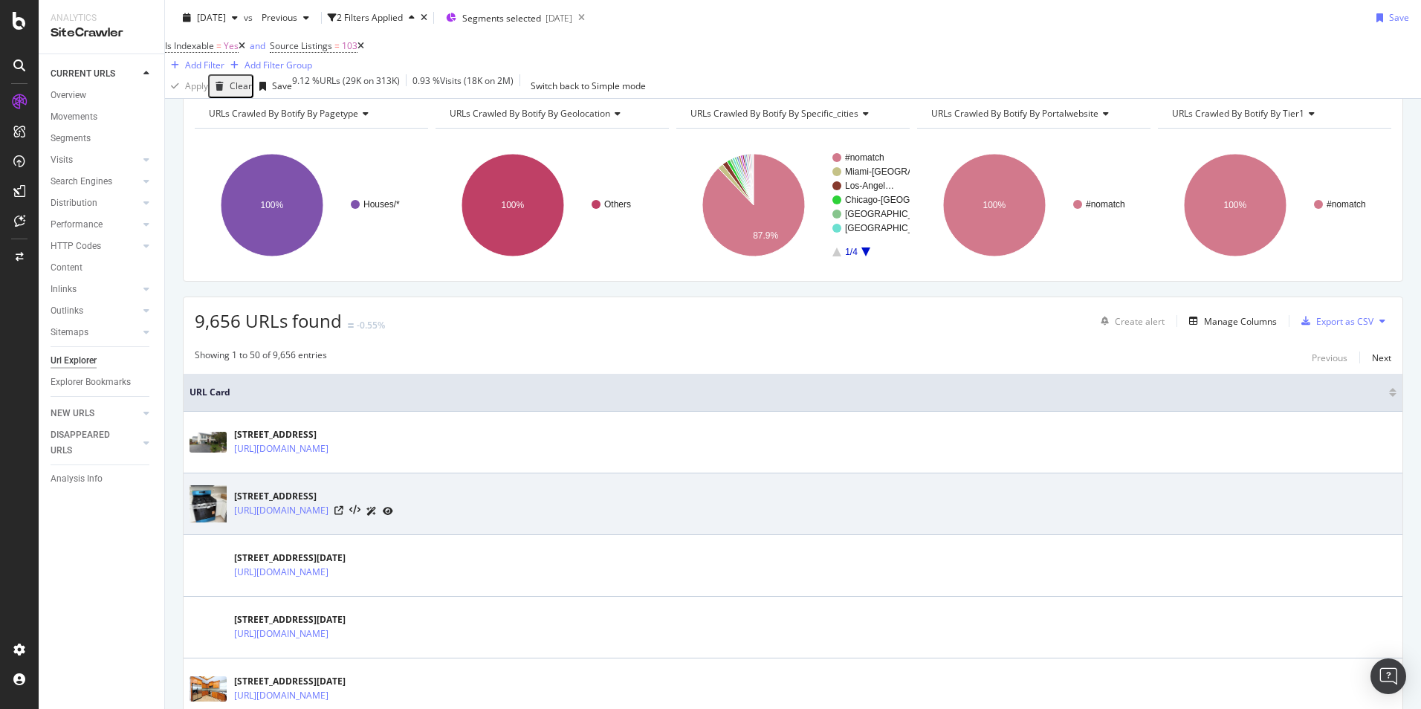
scroll to position [149, 0]
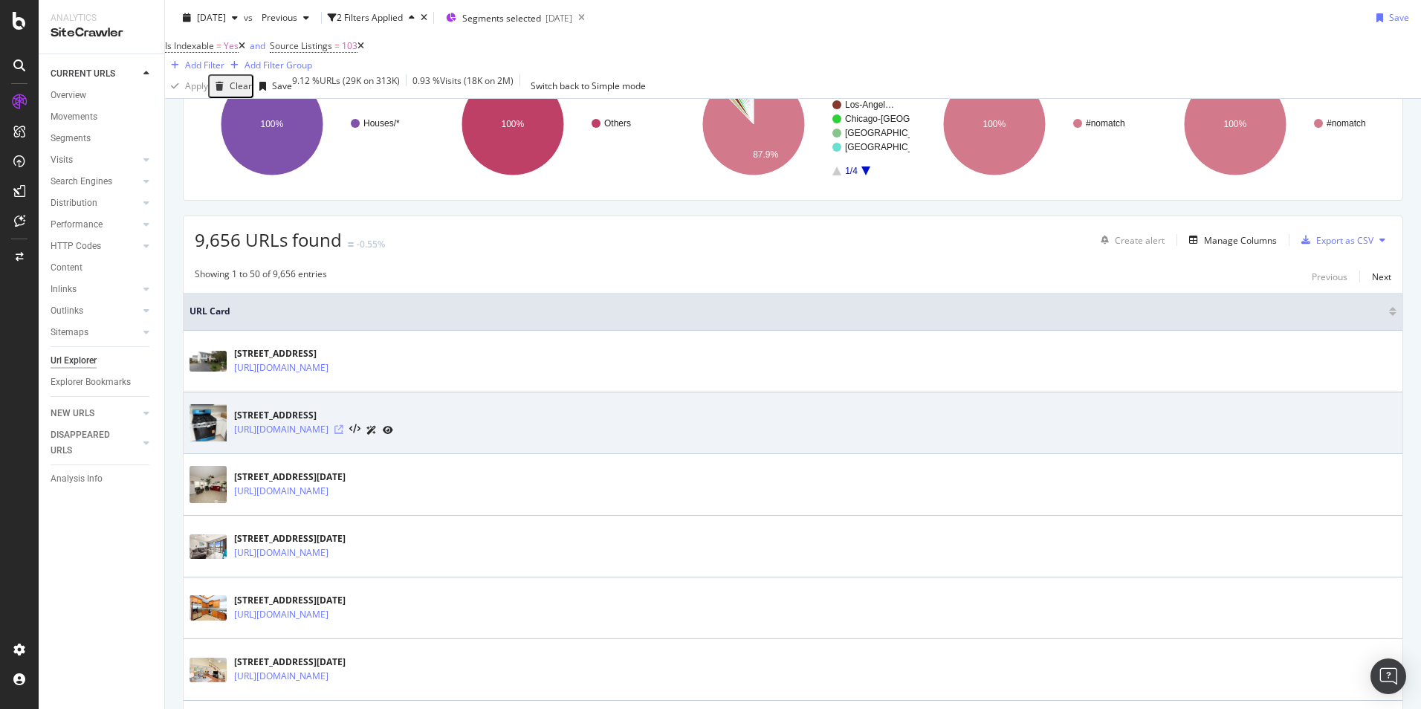
click at [343, 434] on icon at bounding box center [338, 429] width 9 height 9
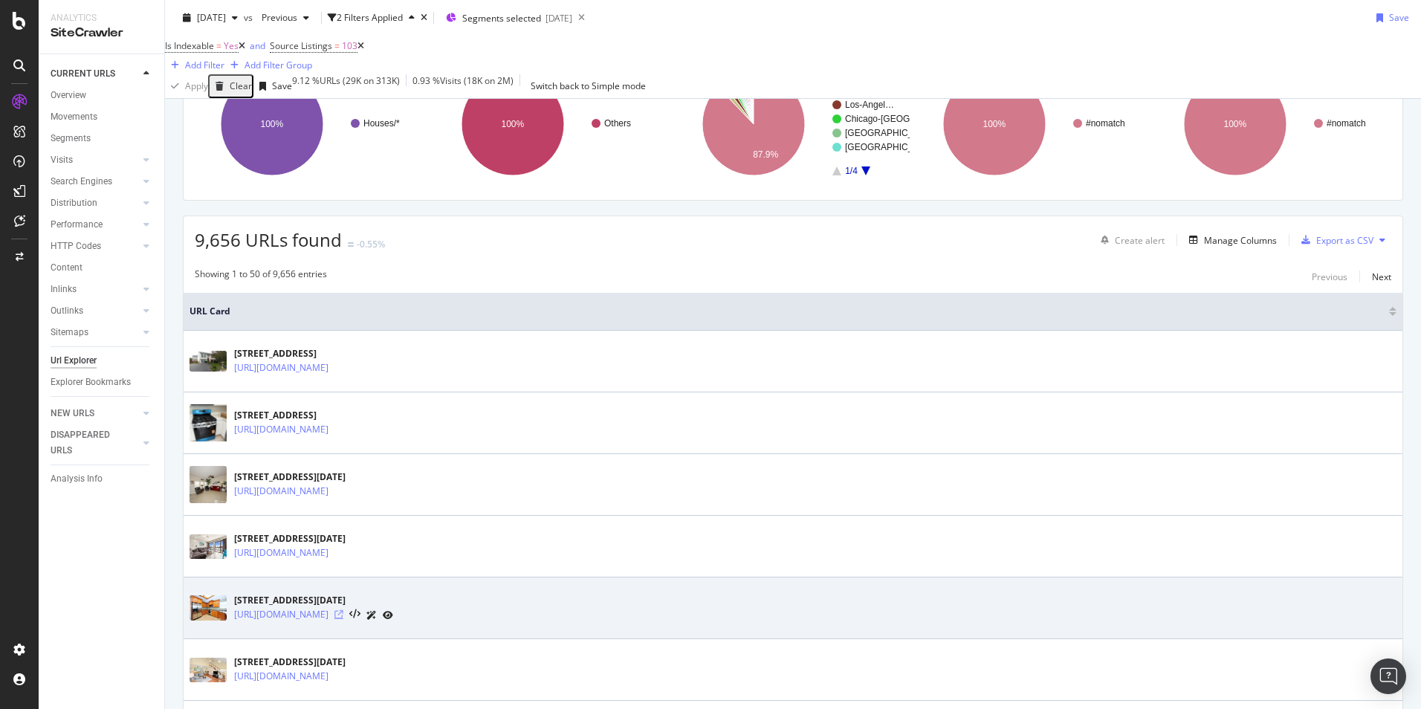
click at [343, 619] on icon at bounding box center [338, 614] width 9 height 9
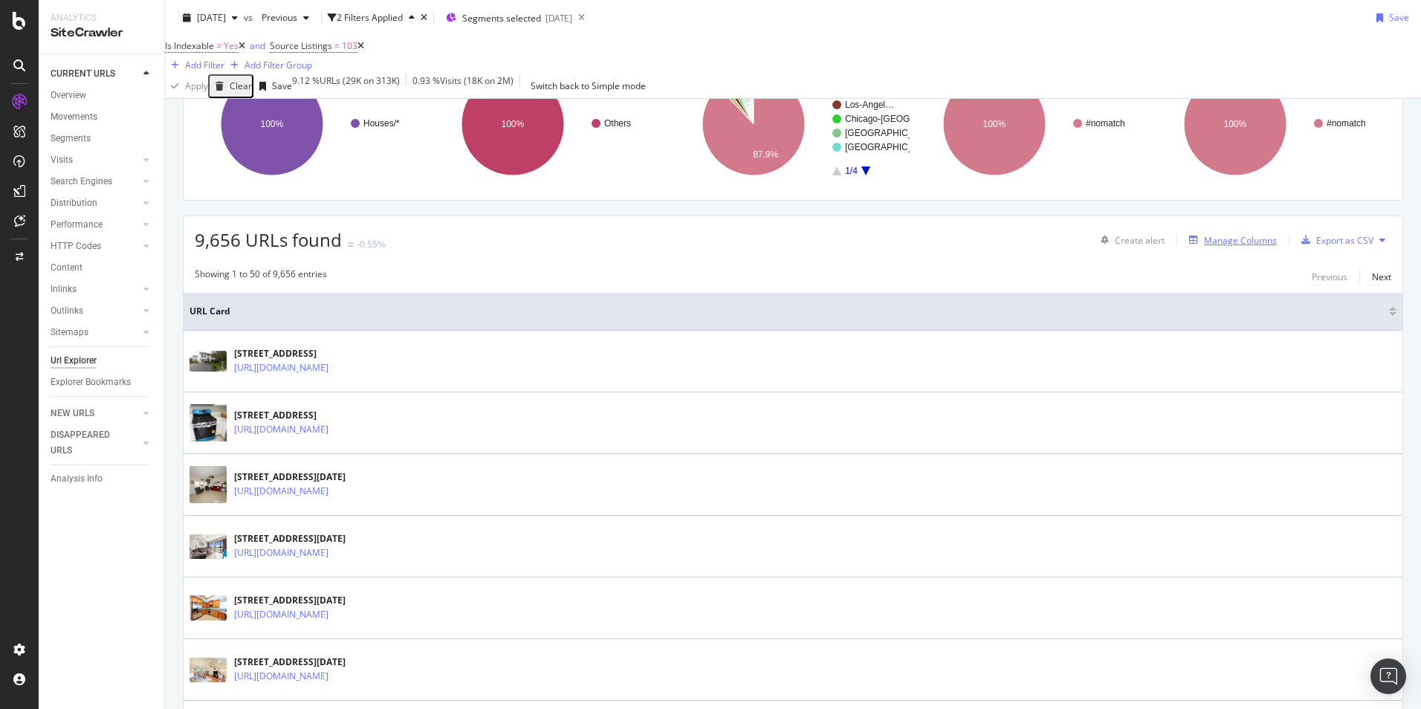
click at [1223, 247] on div "Manage Columns" at bounding box center [1240, 240] width 73 height 13
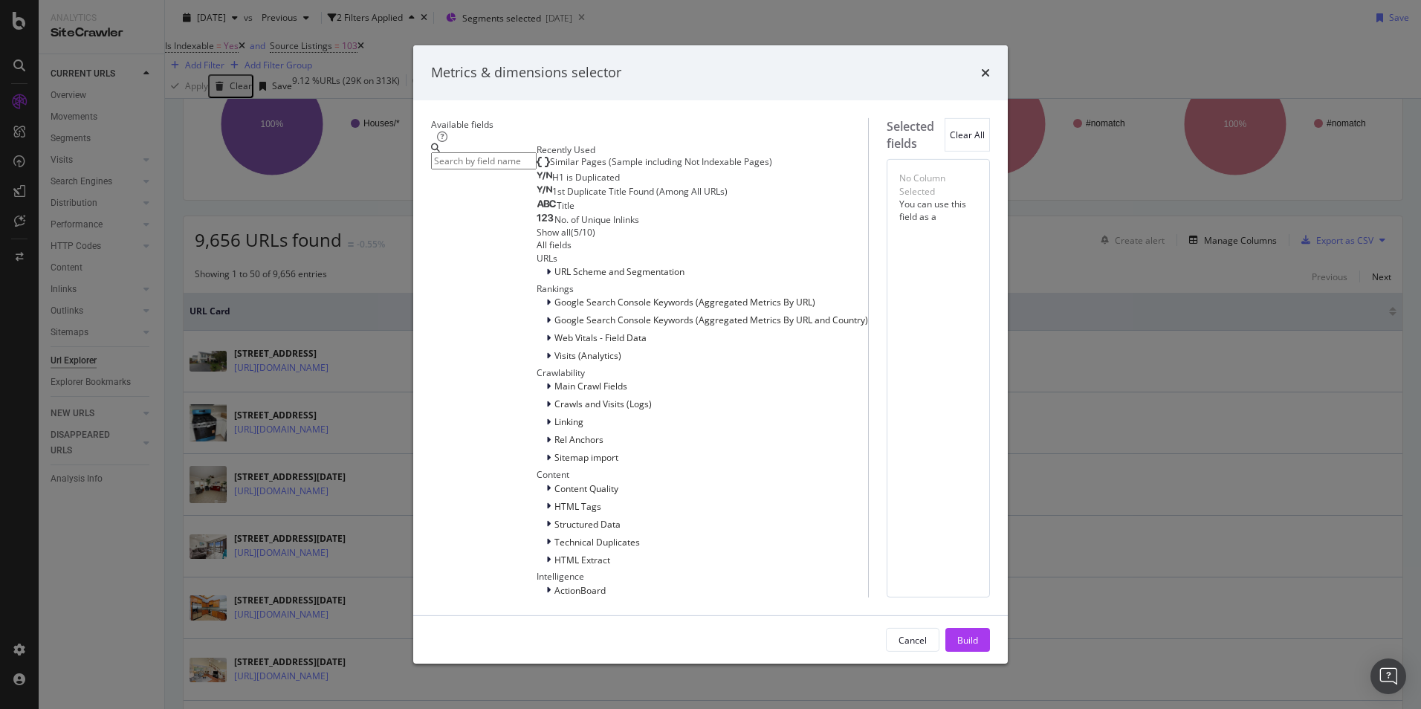
click at [465, 169] on div "modal" at bounding box center [484, 156] width 106 height 26
click at [467, 169] on input "modal" at bounding box center [484, 160] width 106 height 17
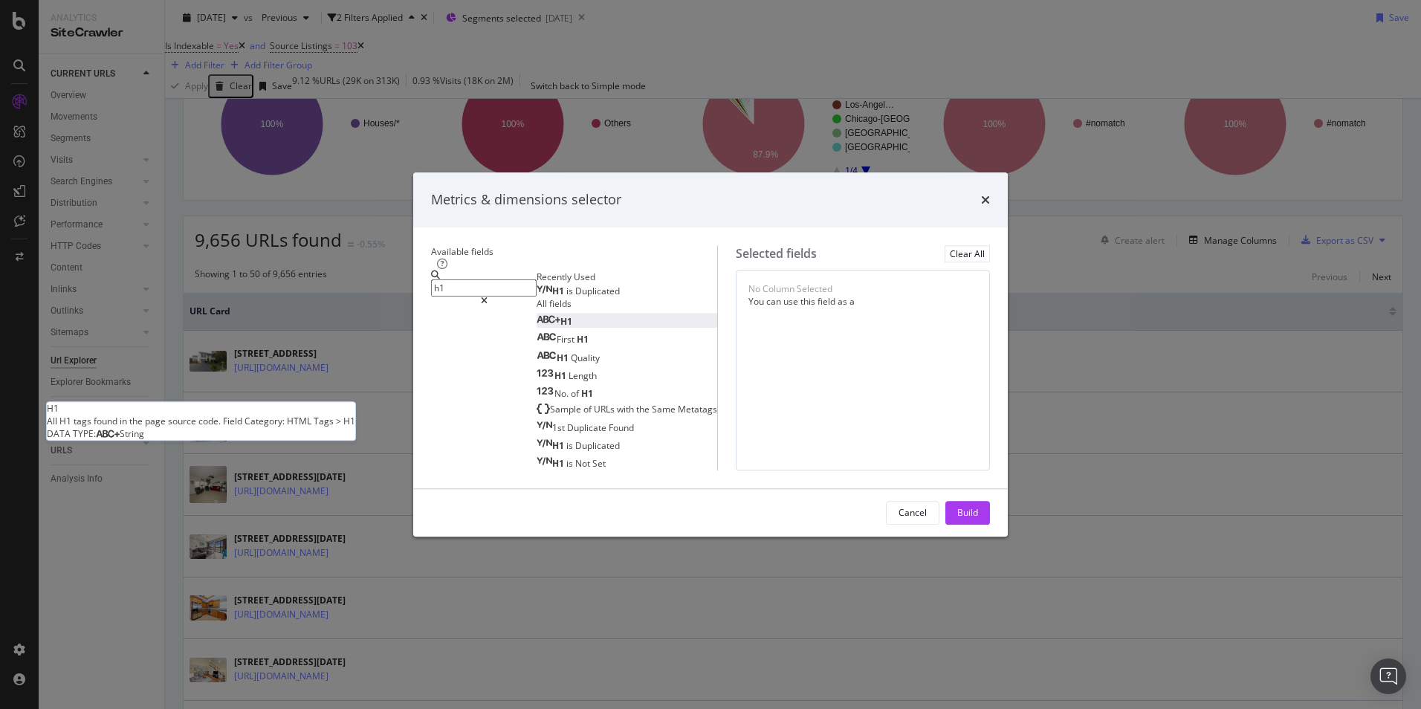
type input "h1"
click at [537, 316] on div "H1" at bounding box center [555, 322] width 36 height 13
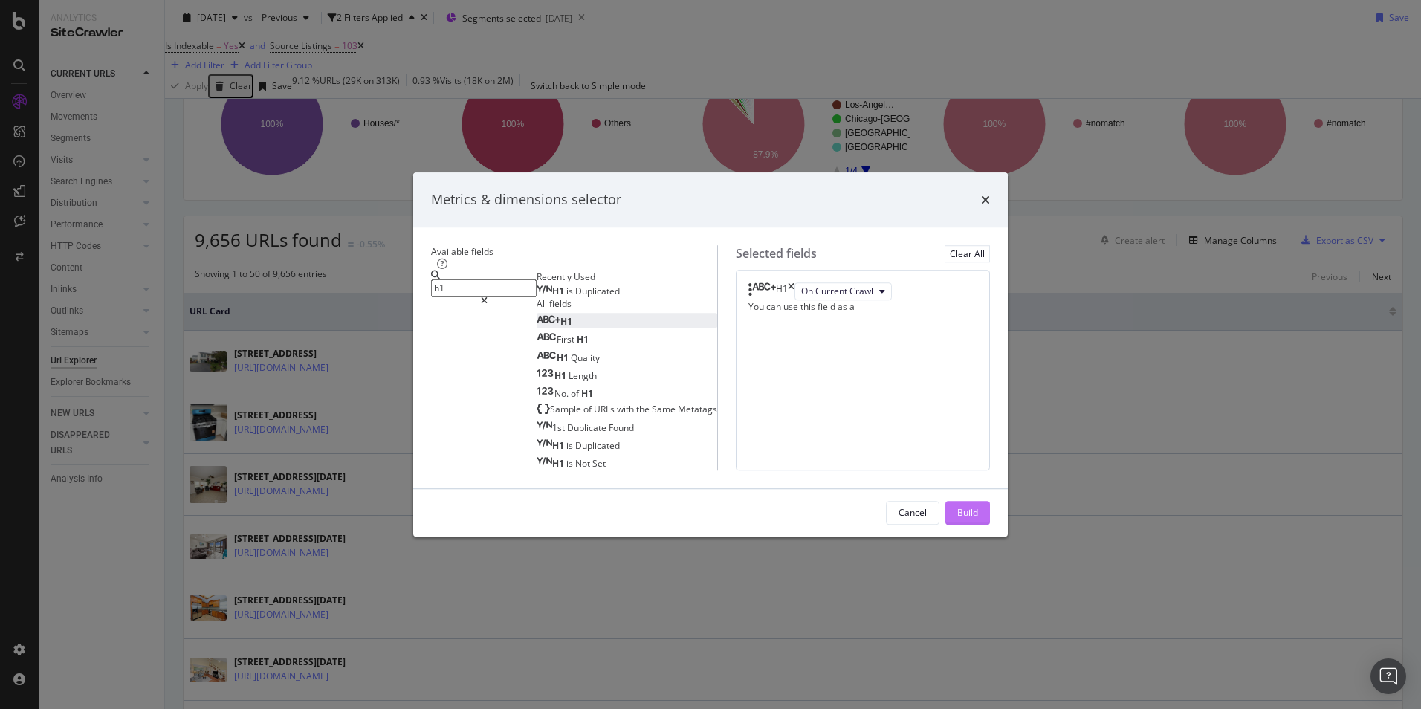
click at [978, 524] on div "Build" at bounding box center [967, 513] width 21 height 22
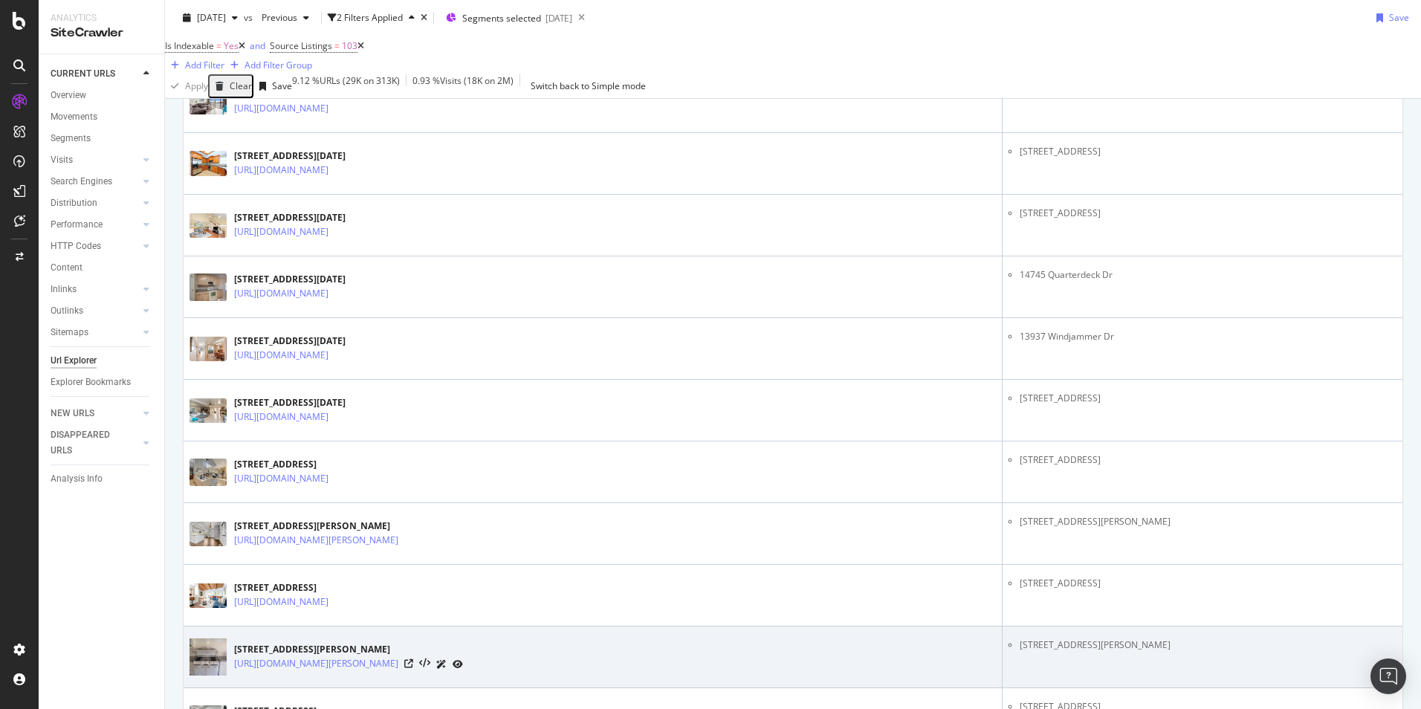
scroll to position [669, 0]
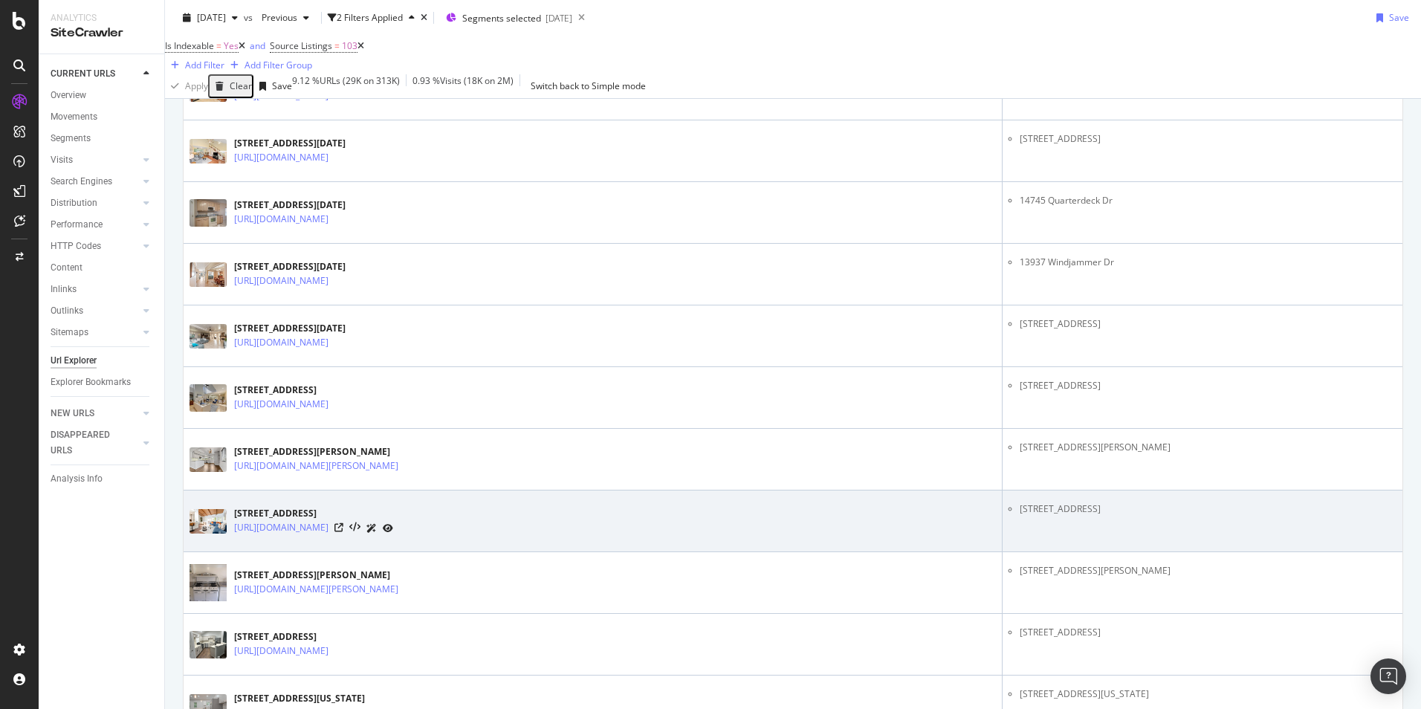
drag, startPoint x: 1105, startPoint y: 520, endPoint x: 956, endPoint y: 514, distance: 148.8
click at [1020, 514] on li "[STREET_ADDRESS]" at bounding box center [1208, 508] width 377 height 13
click at [343, 532] on icon at bounding box center [338, 527] width 9 height 9
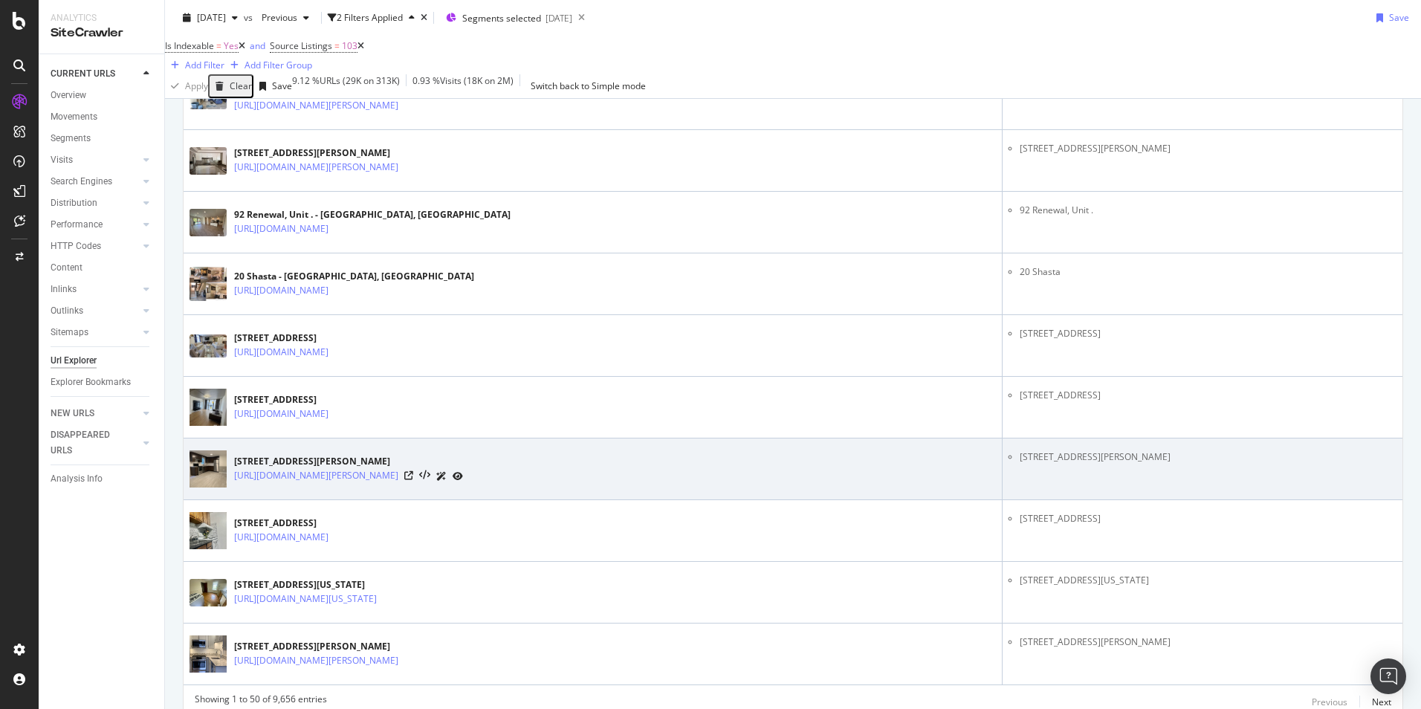
scroll to position [2949, 0]
